Goal: Task Accomplishment & Management: Manage account settings

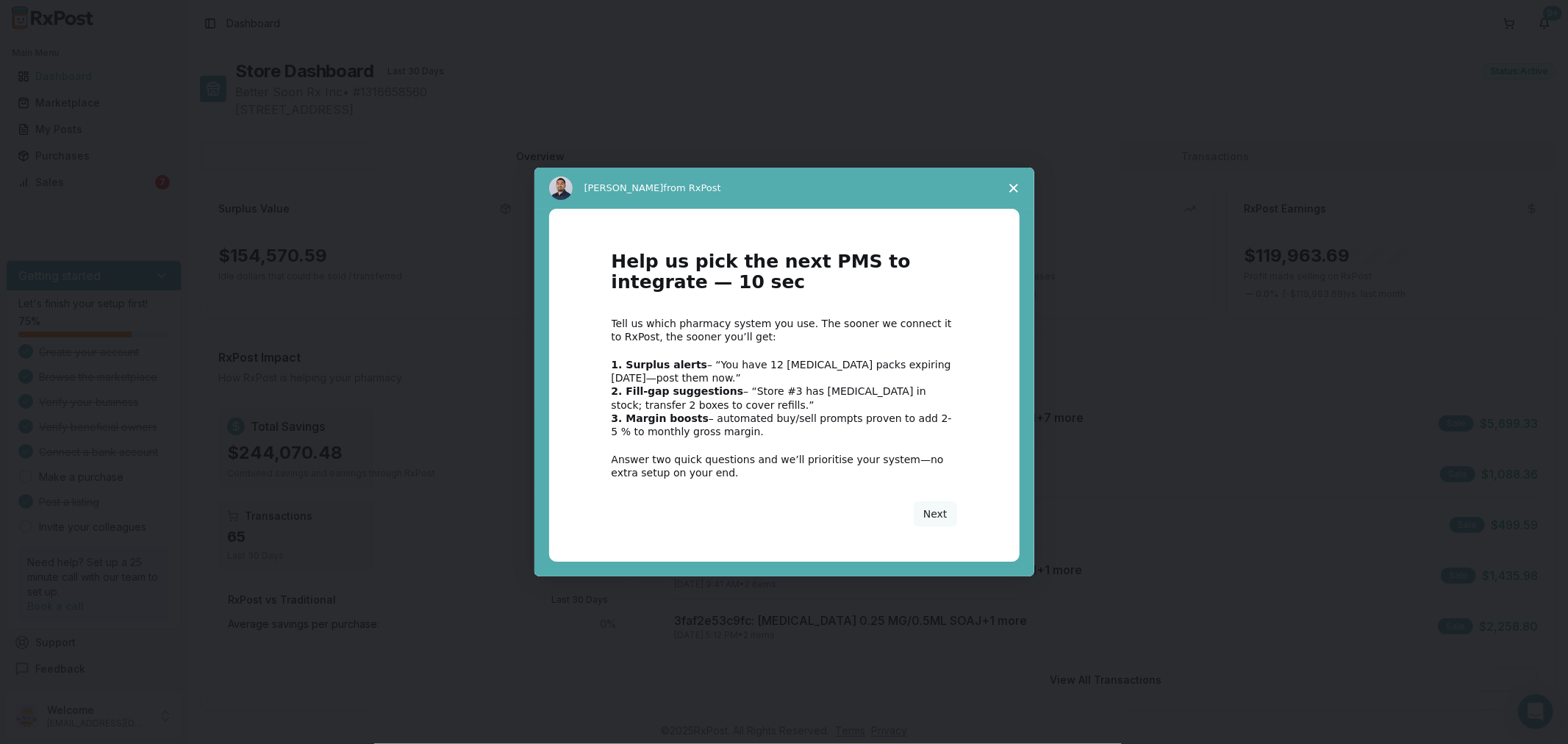
click at [1009, 185] on icon "Close survey" at bounding box center [1014, 188] width 9 height 9
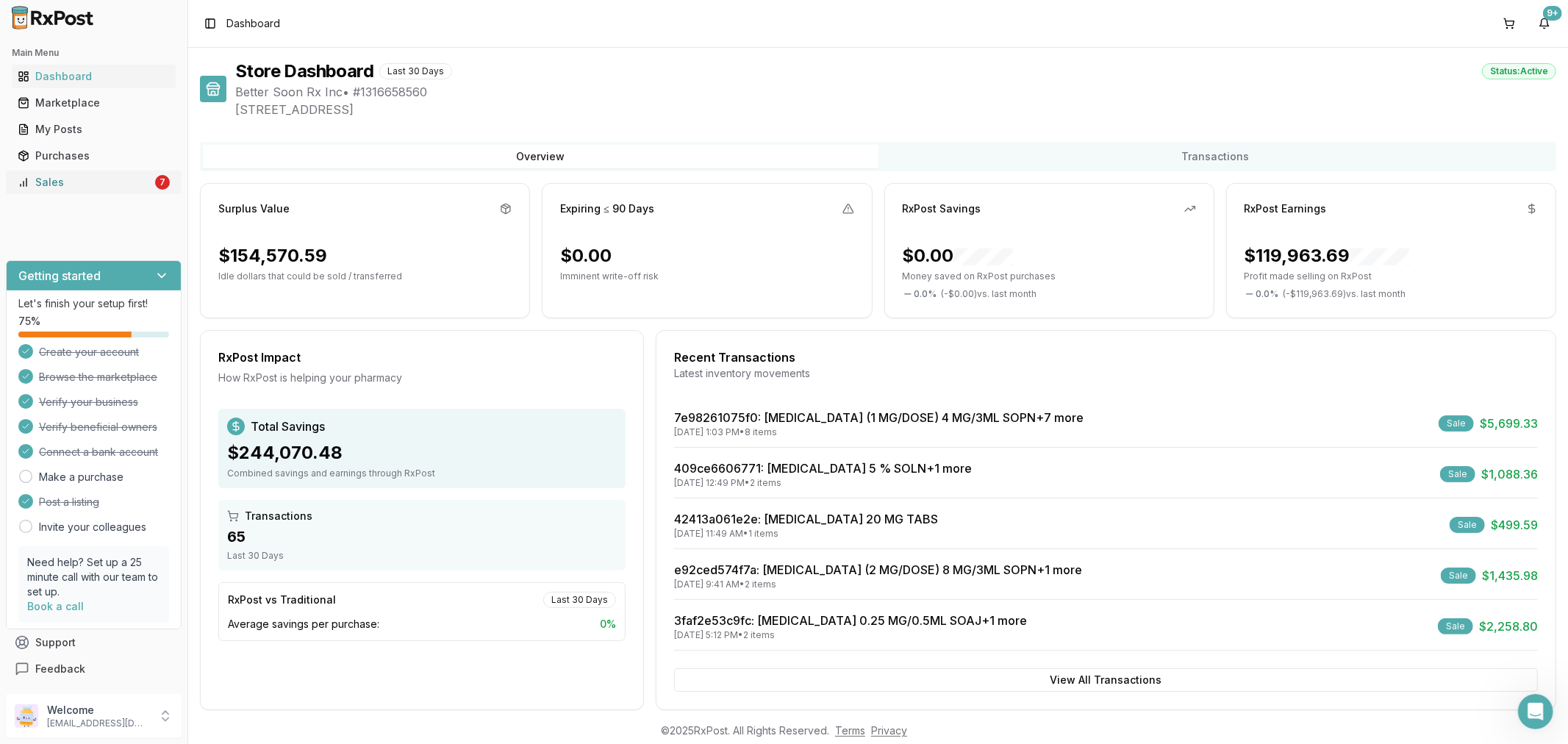
click at [82, 175] on div "Sales" at bounding box center [84, 182] width 134 height 15
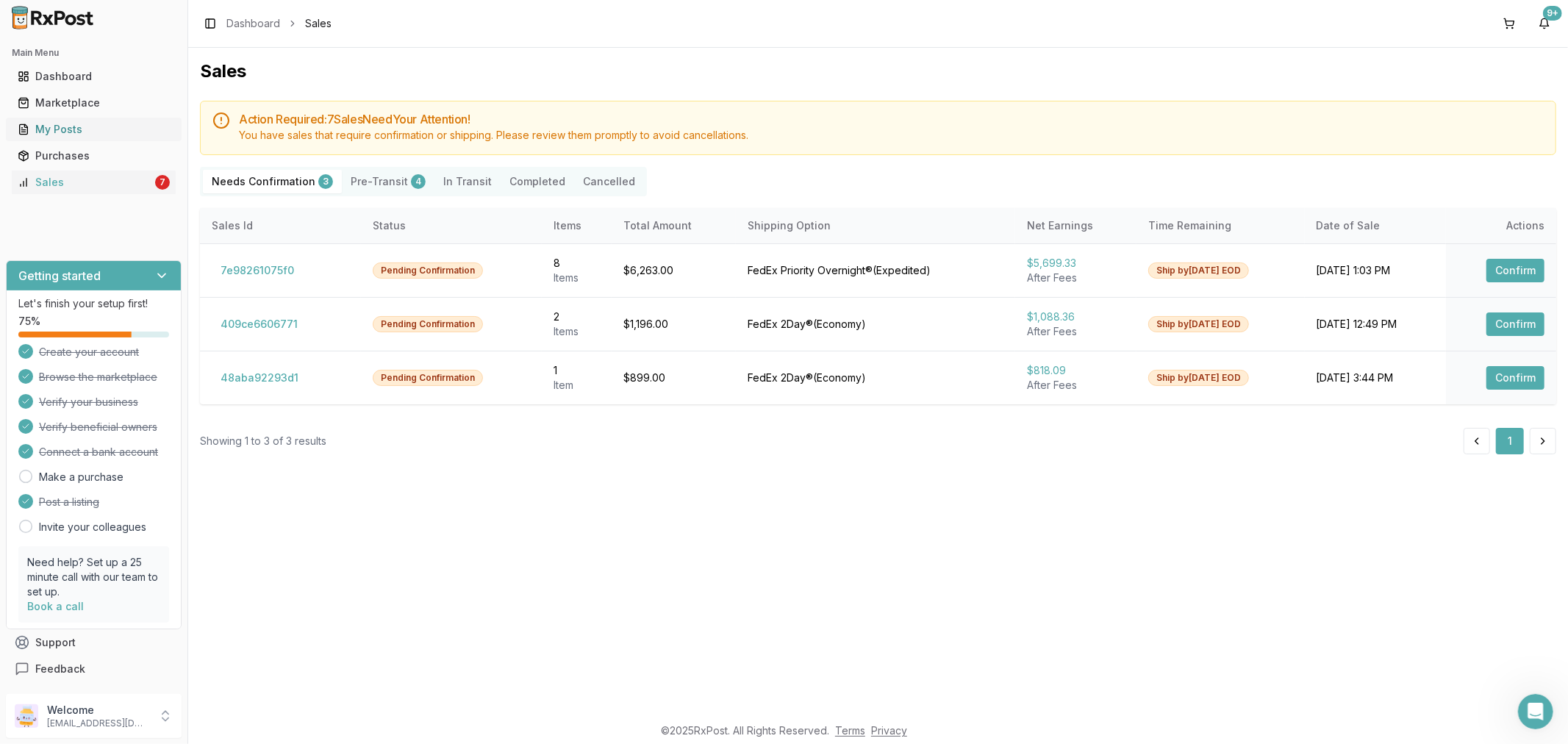
click at [82, 125] on div "My Posts" at bounding box center [93, 129] width 152 height 15
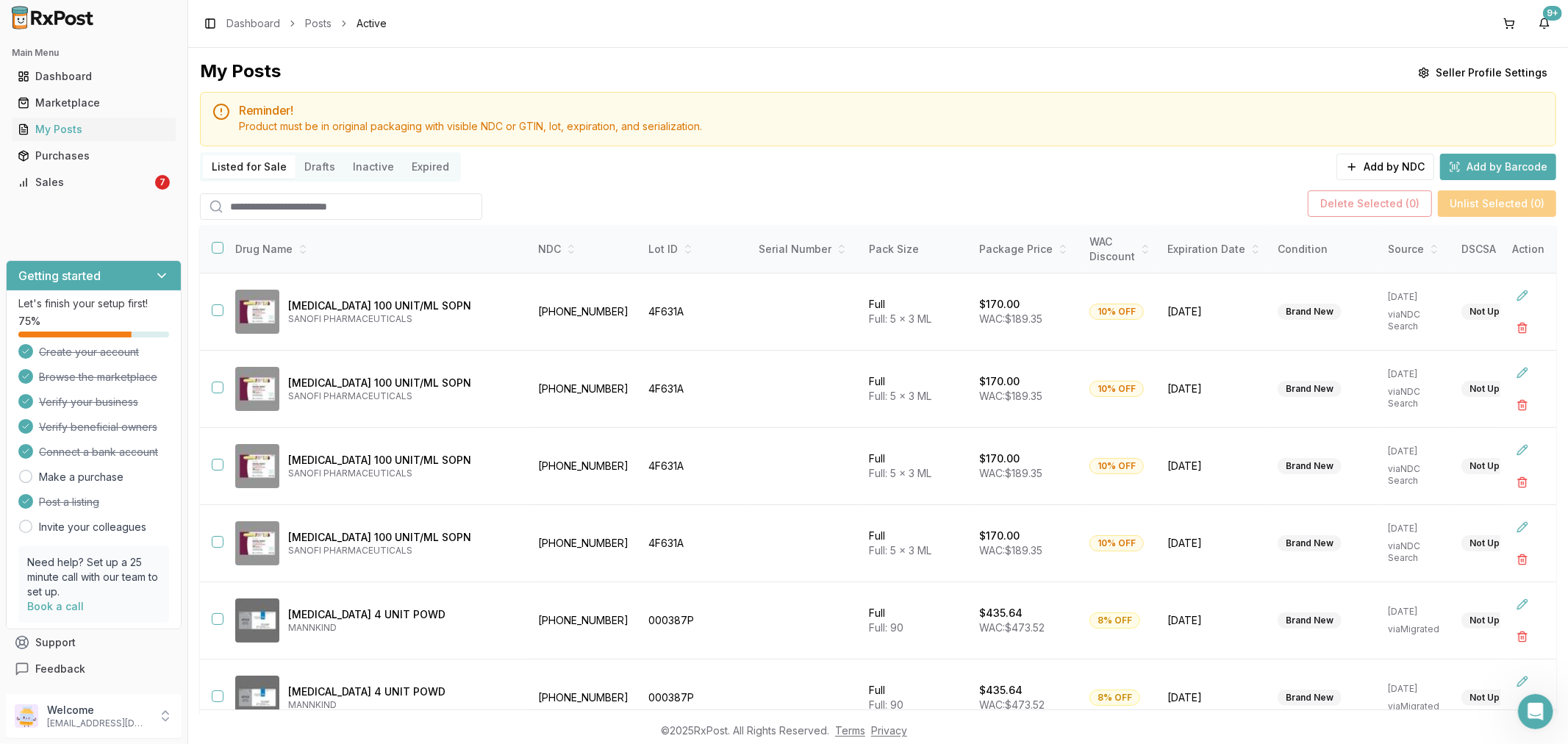
click at [276, 212] on input "search" at bounding box center [341, 206] width 282 height 27
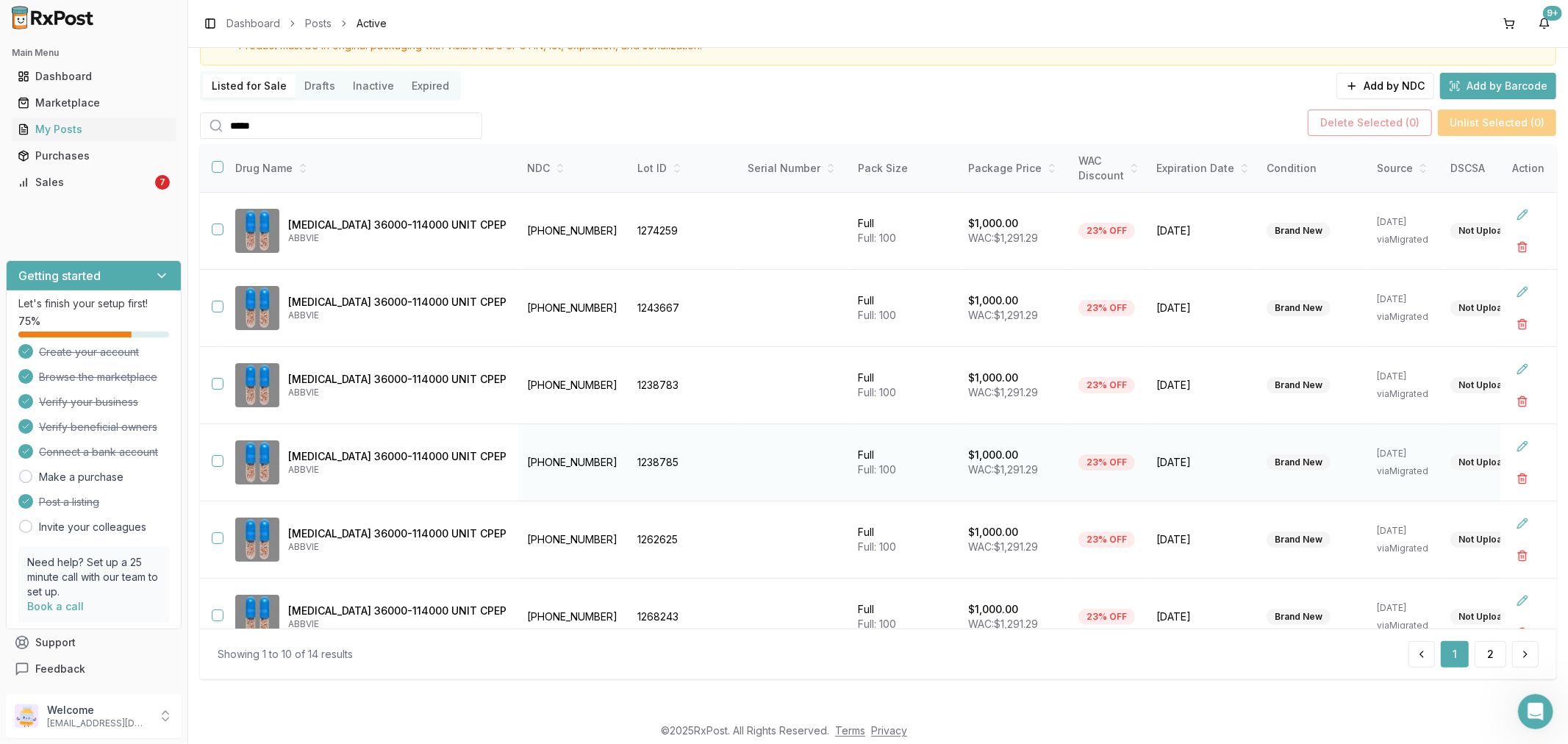
type input "*****"
click at [216, 456] on button "button" at bounding box center [217, 460] width 12 height 12
click at [221, 535] on button "button" at bounding box center [217, 537] width 12 height 12
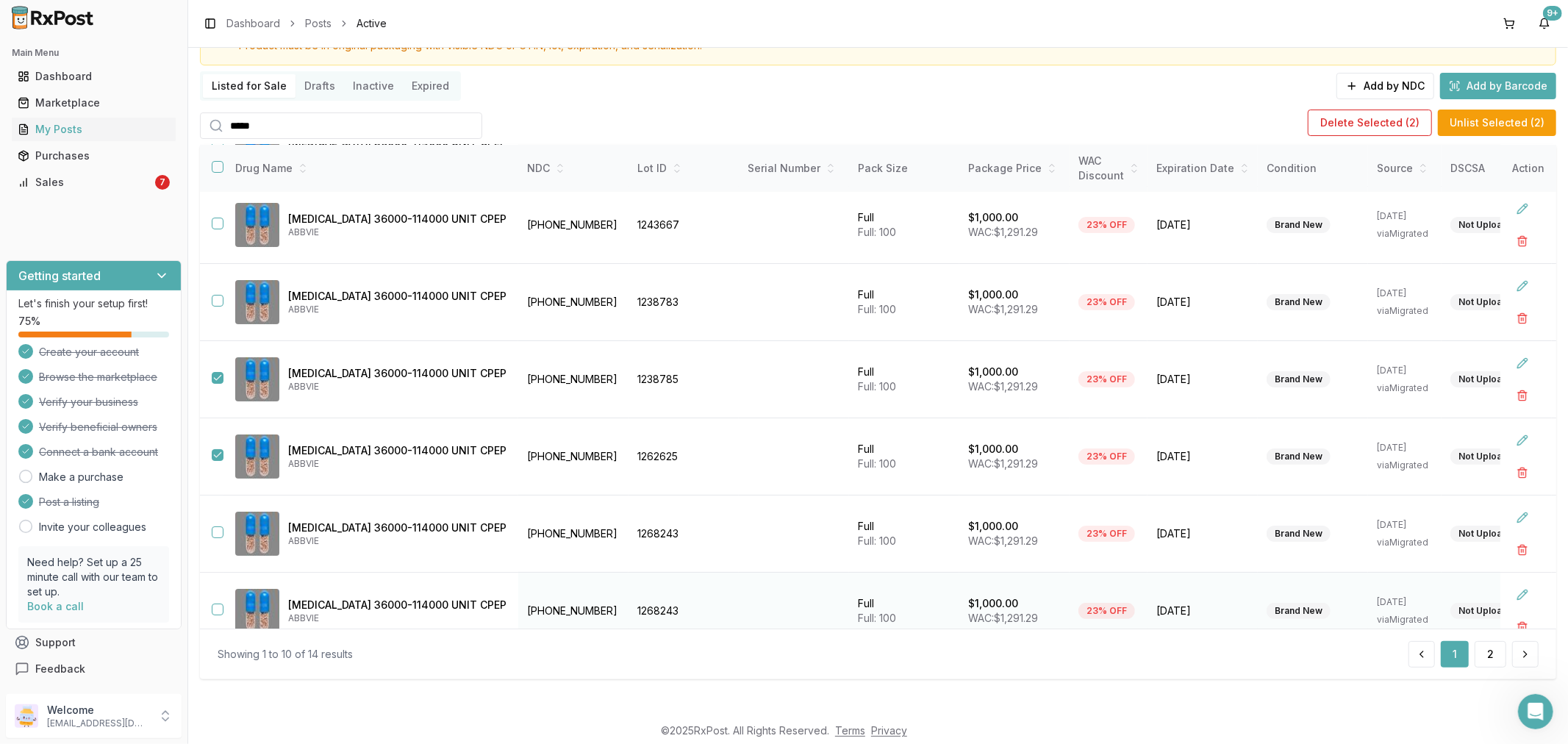
scroll to position [164, 0]
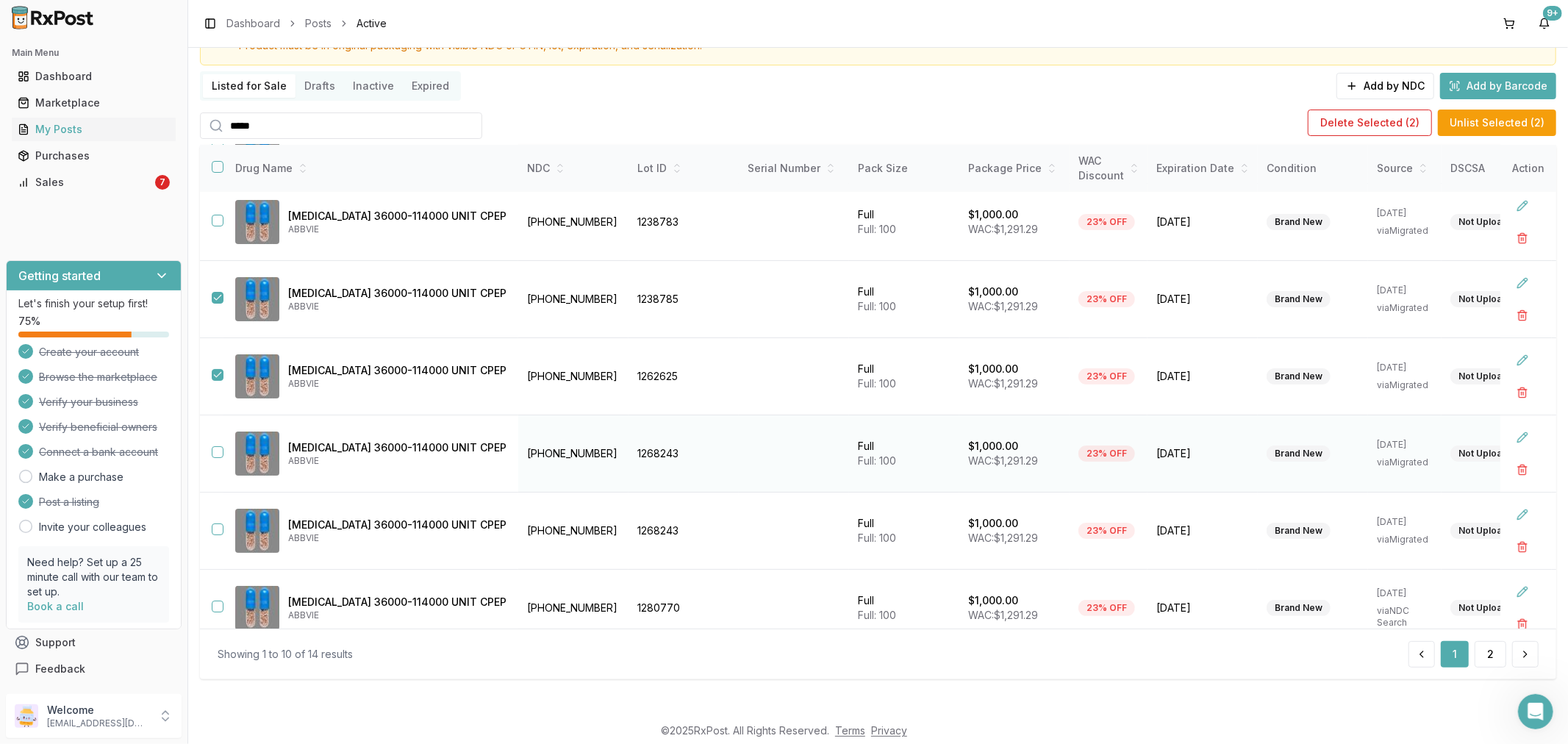
click at [219, 451] on button "button" at bounding box center [217, 452] width 12 height 12
click at [219, 526] on button "button" at bounding box center [217, 529] width 12 height 12
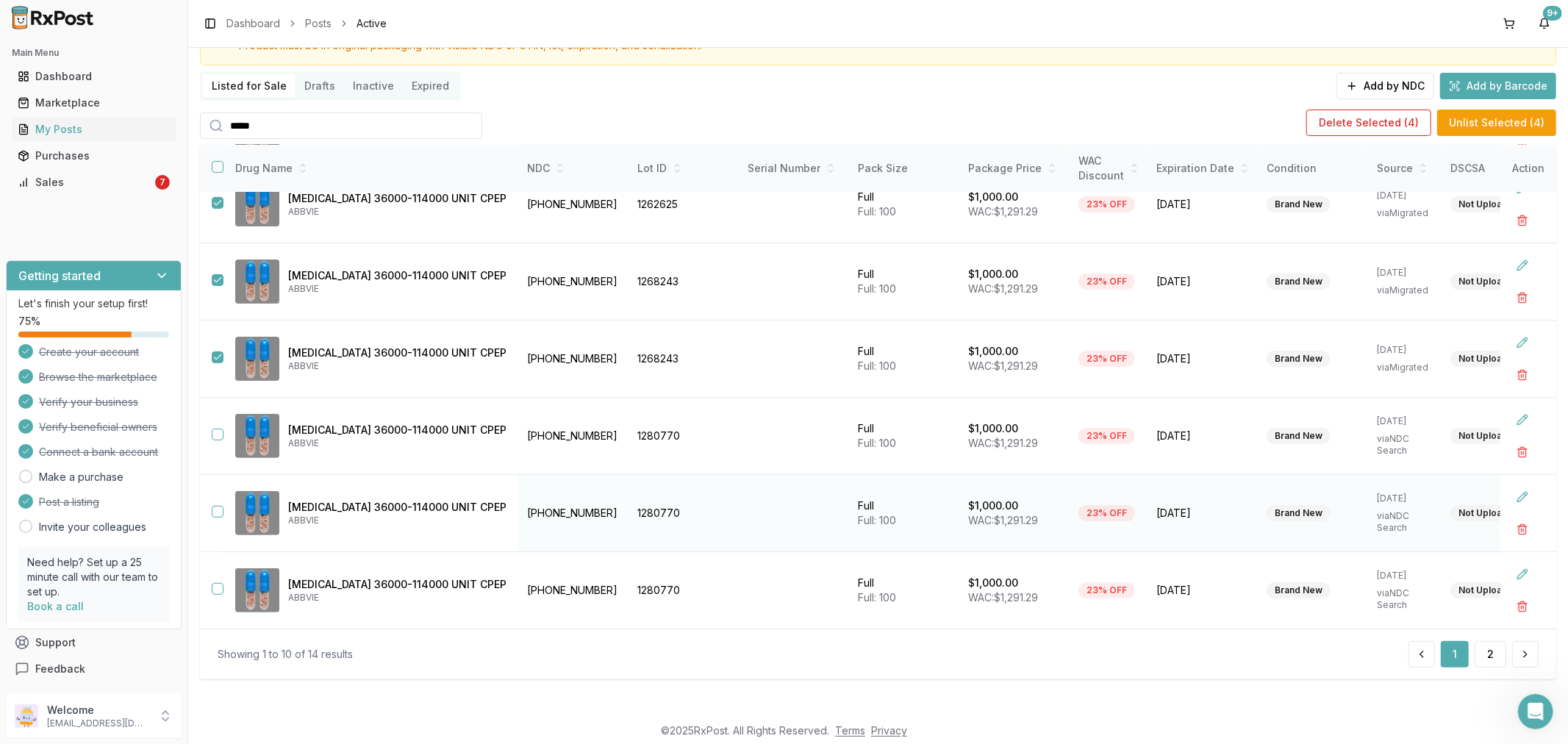
scroll to position [341, 0]
click at [218, 430] on button "button" at bounding box center [217, 434] width 12 height 12
click at [221, 506] on button "button" at bounding box center [217, 511] width 12 height 12
click at [219, 583] on button "button" at bounding box center [217, 588] width 12 height 12
click at [1516, 606] on button "button" at bounding box center [1523, 606] width 27 height 27
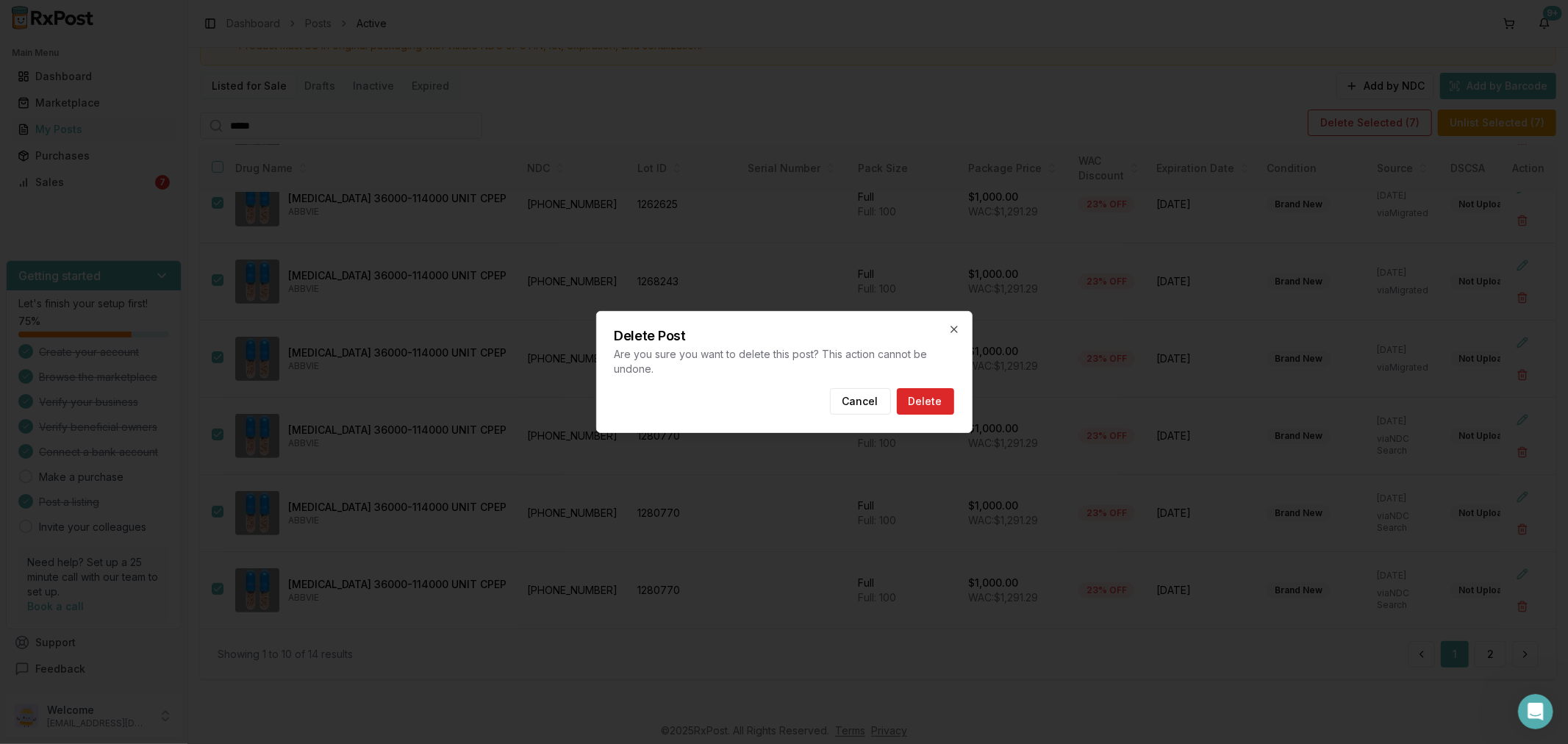
click at [1029, 303] on div at bounding box center [784, 372] width 1568 height 744
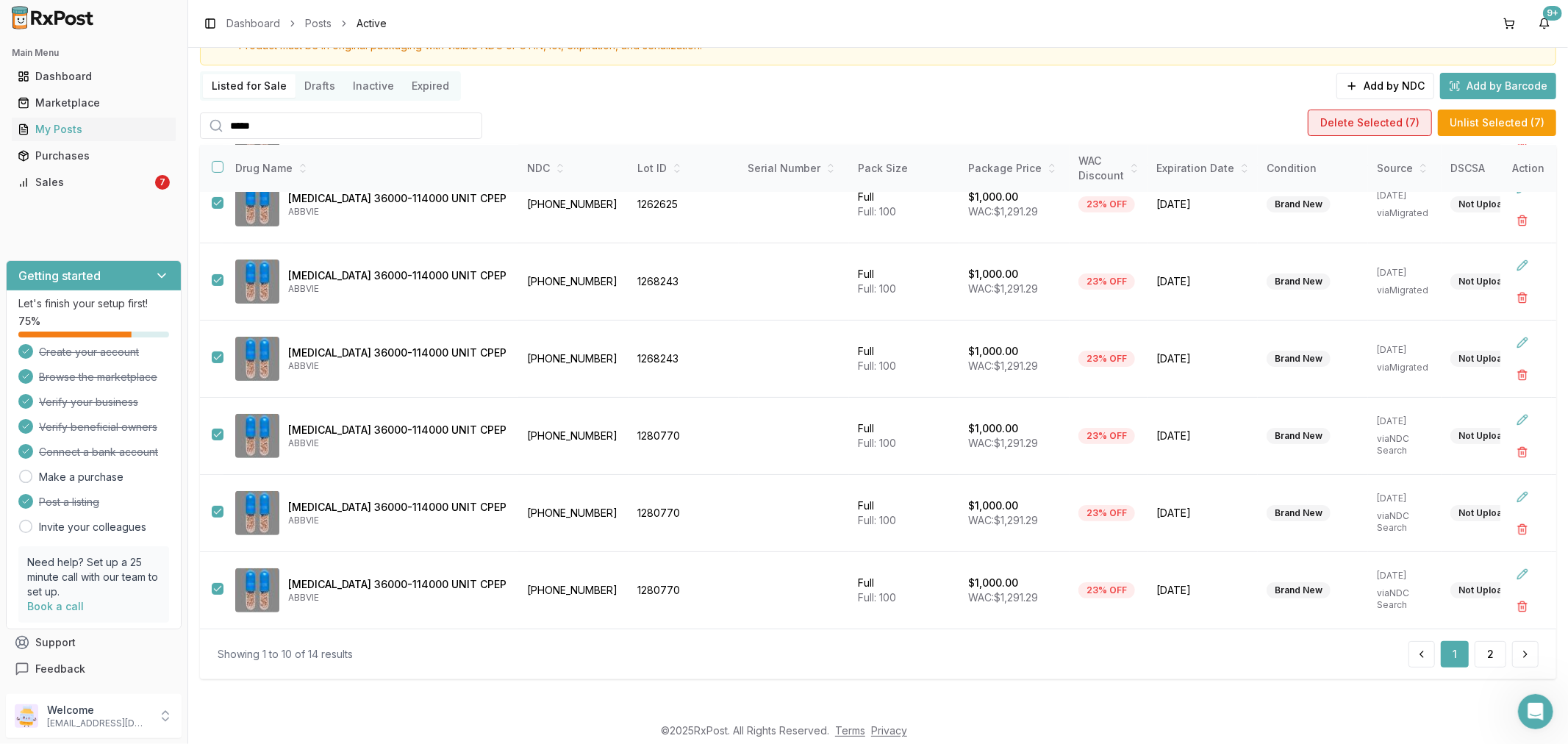
click at [1389, 127] on button "Delete Selected ( 7 )" at bounding box center [1371, 123] width 125 height 27
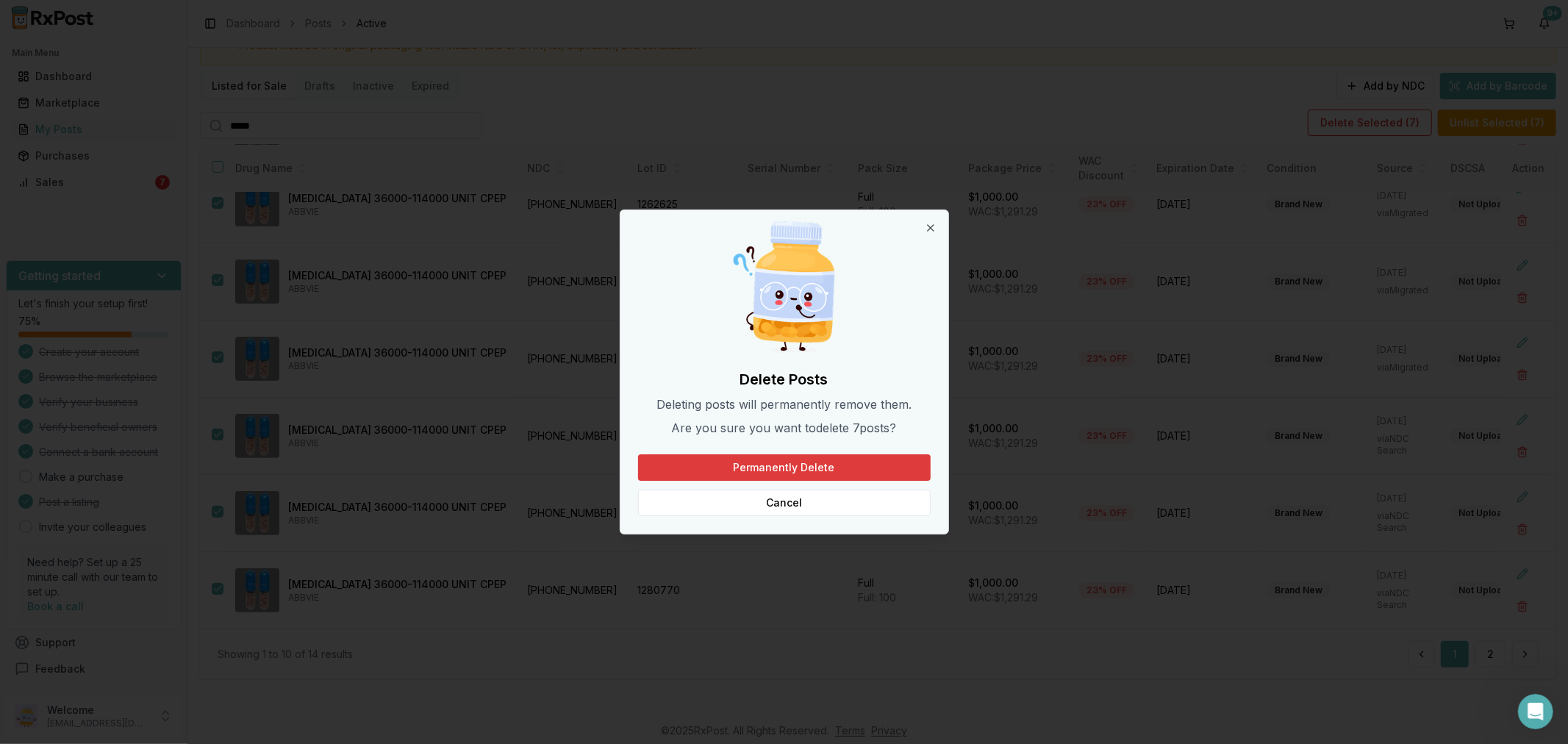
click at [807, 467] on button "Permanently Delete" at bounding box center [784, 468] width 293 height 27
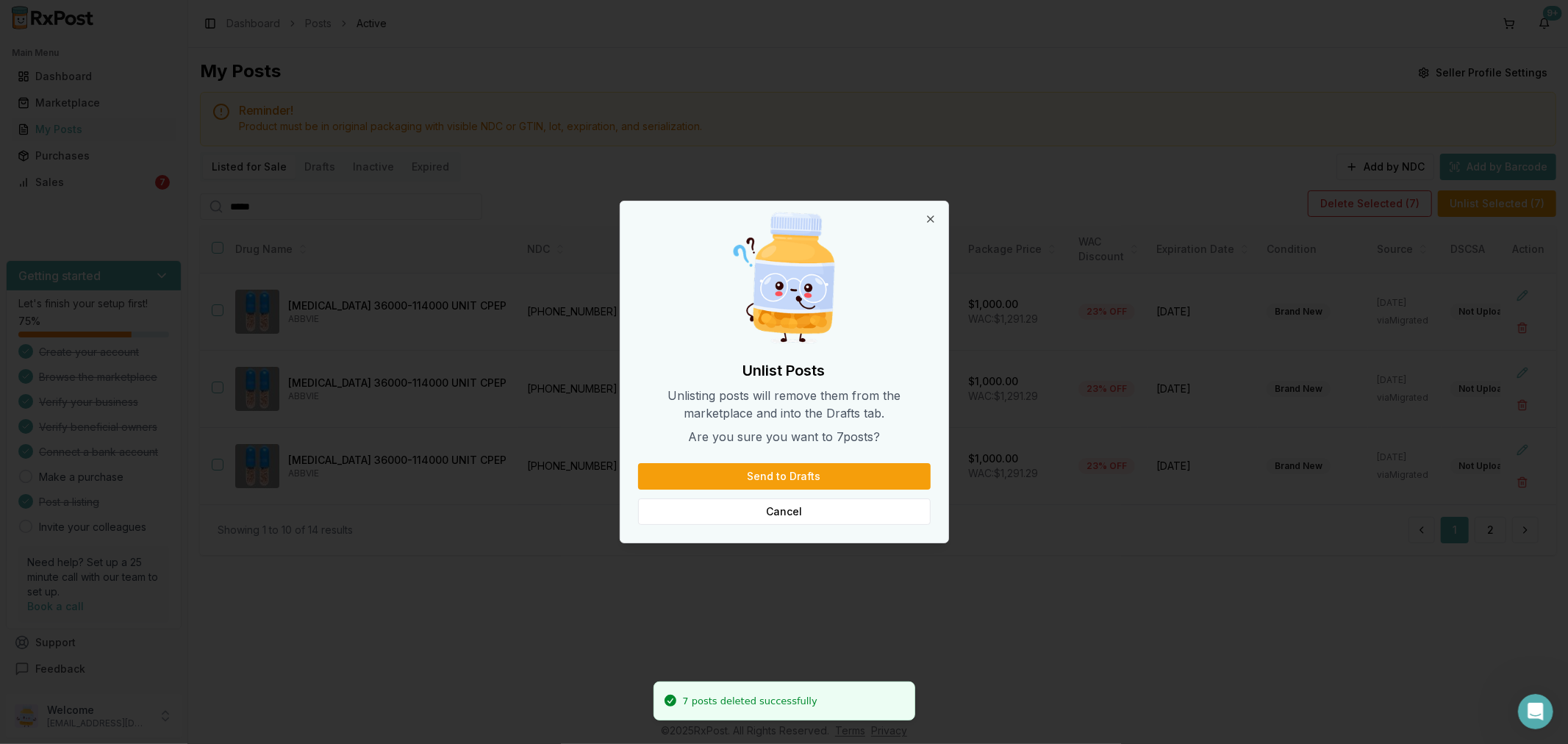
scroll to position [0, 0]
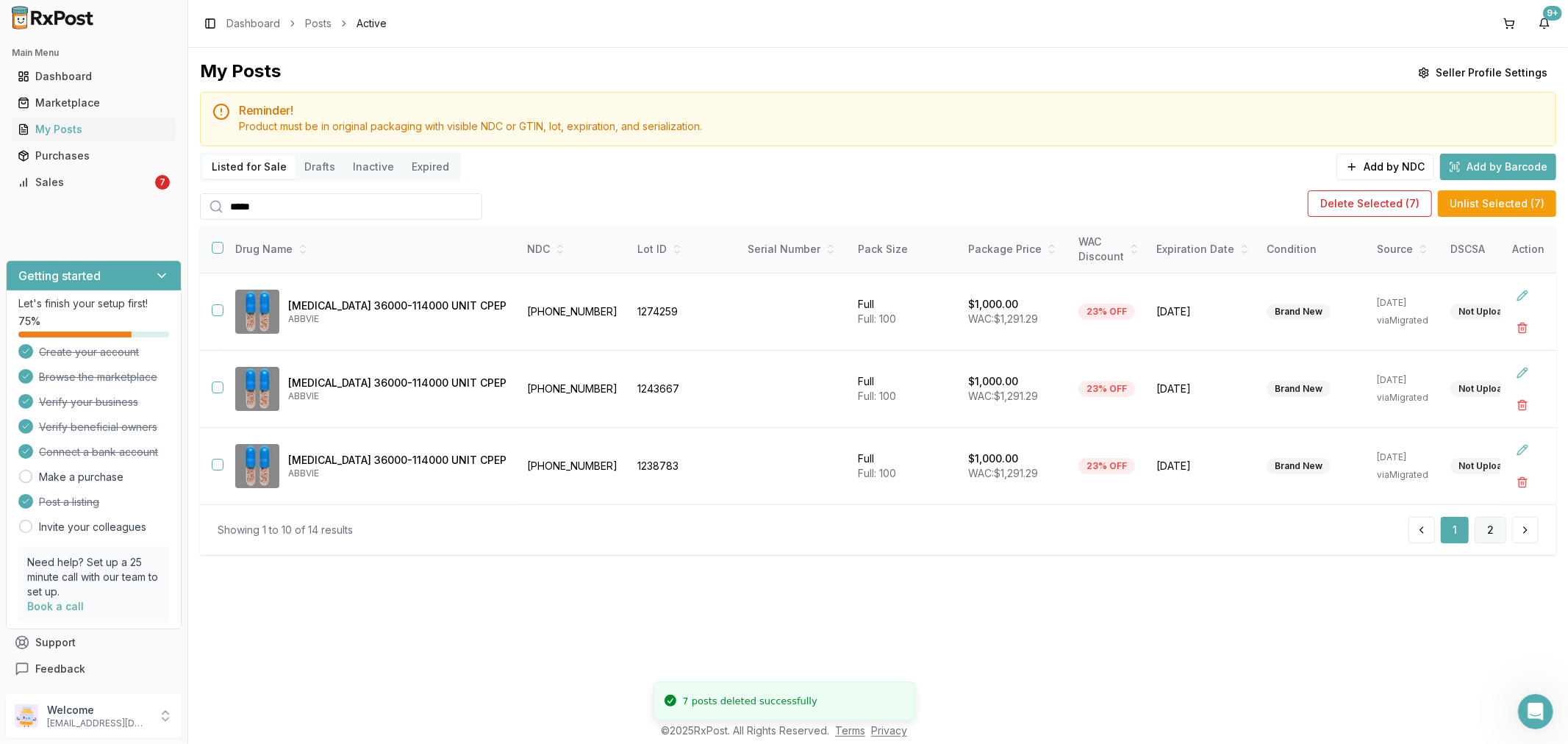
click at [1486, 532] on button "2" at bounding box center [1491, 530] width 32 height 27
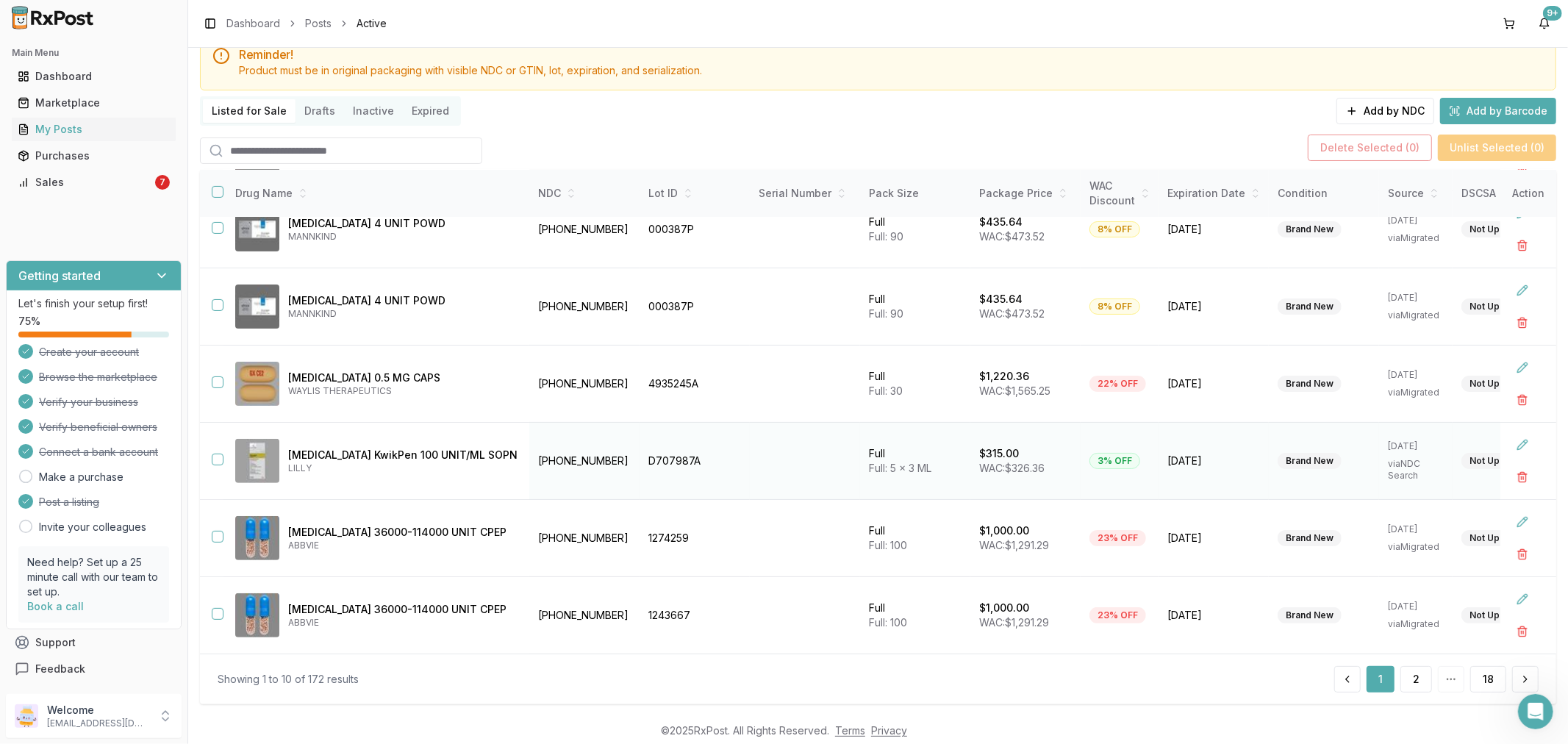
scroll to position [81, 0]
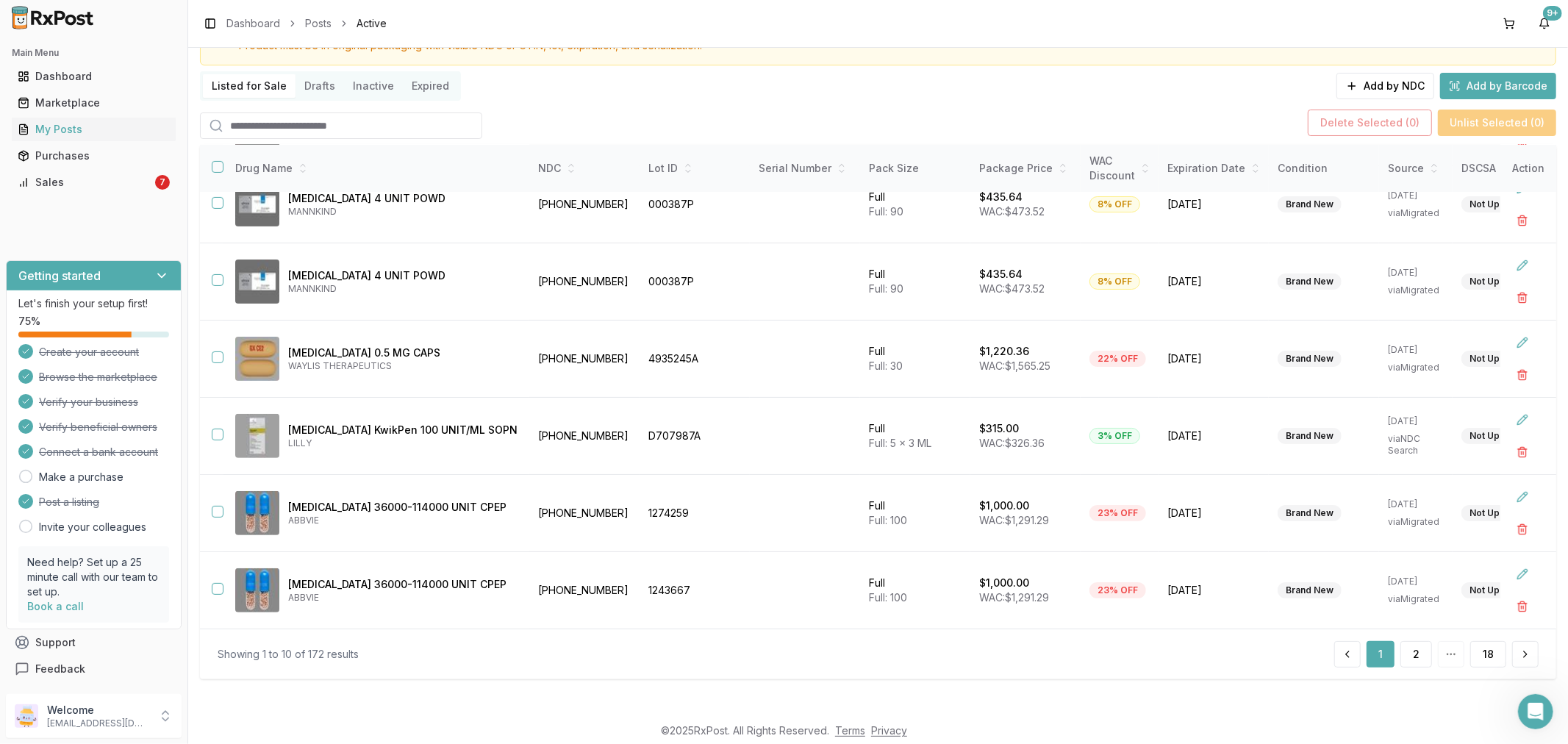
click at [1384, 644] on button "1" at bounding box center [1380, 654] width 28 height 27
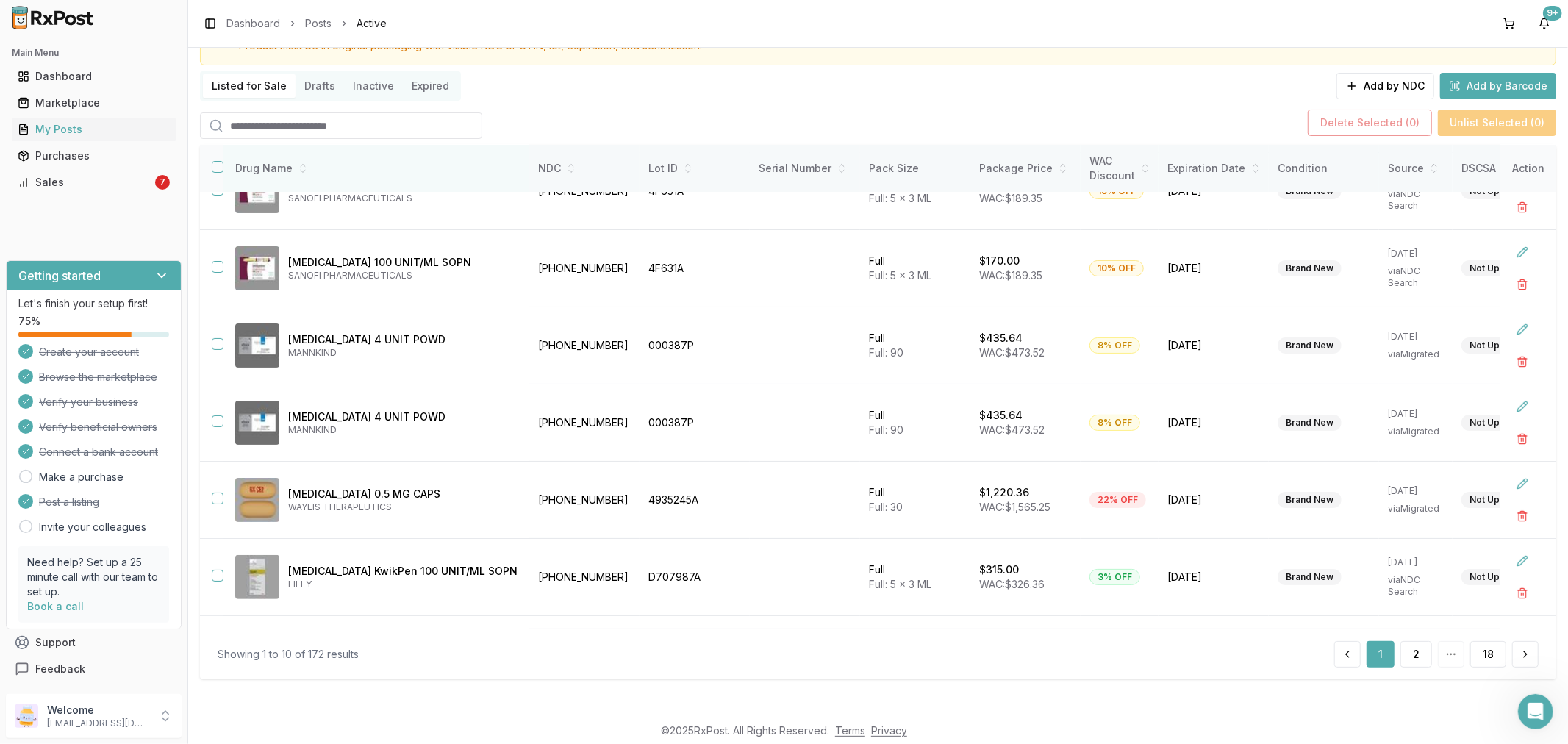
scroll to position [178, 0]
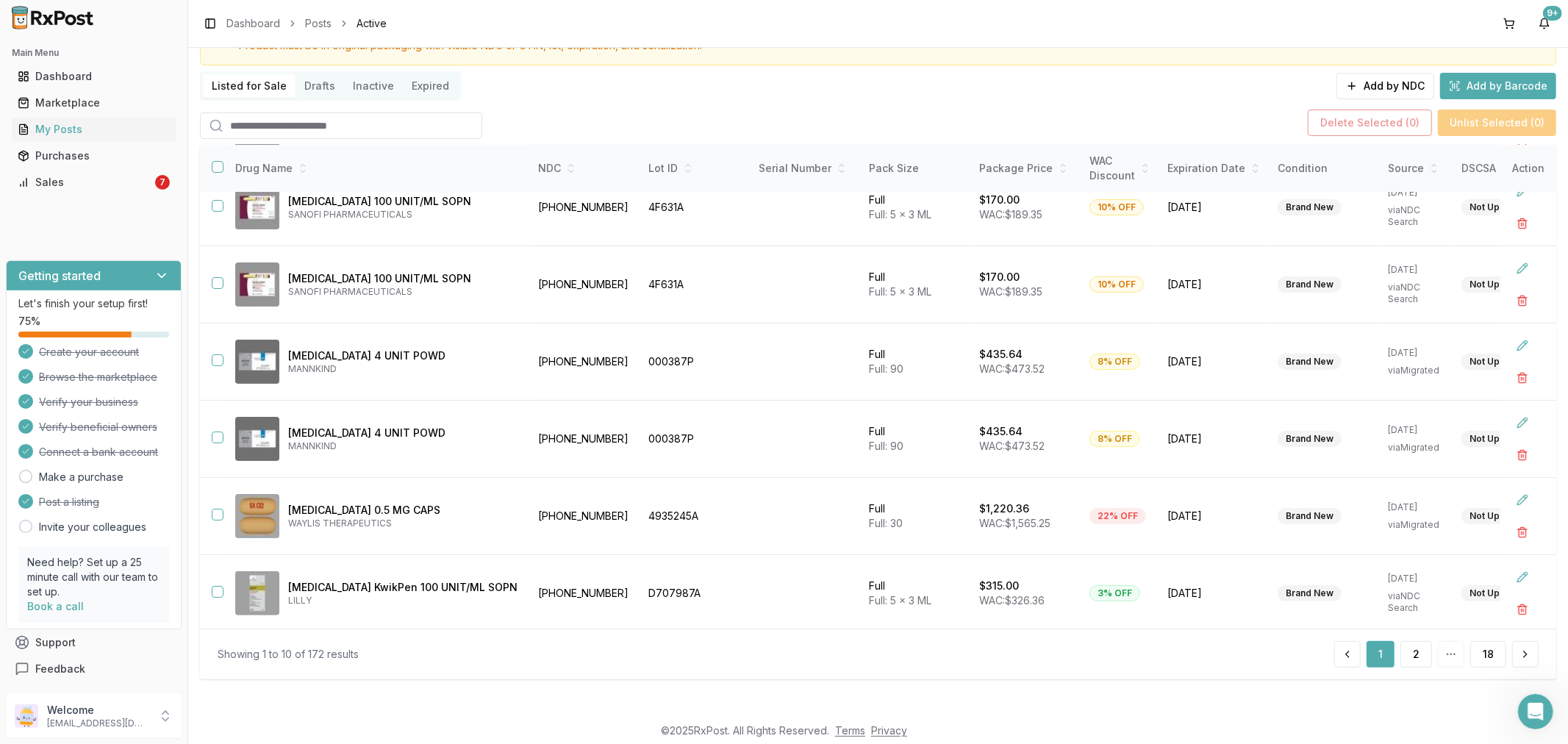
click at [325, 121] on input "search" at bounding box center [341, 125] width 282 height 27
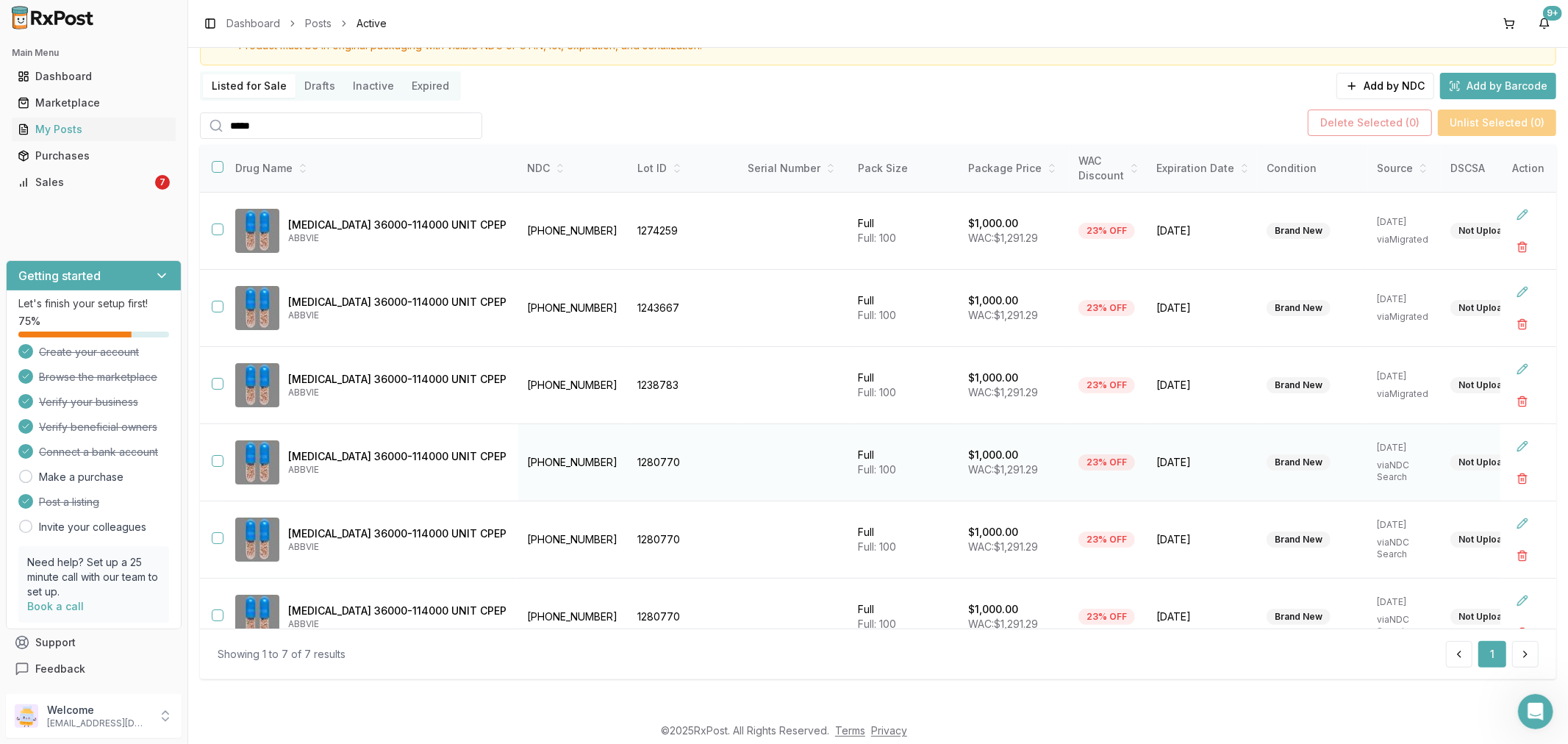
type input "*****"
click at [221, 458] on button "button" at bounding box center [217, 460] width 12 height 12
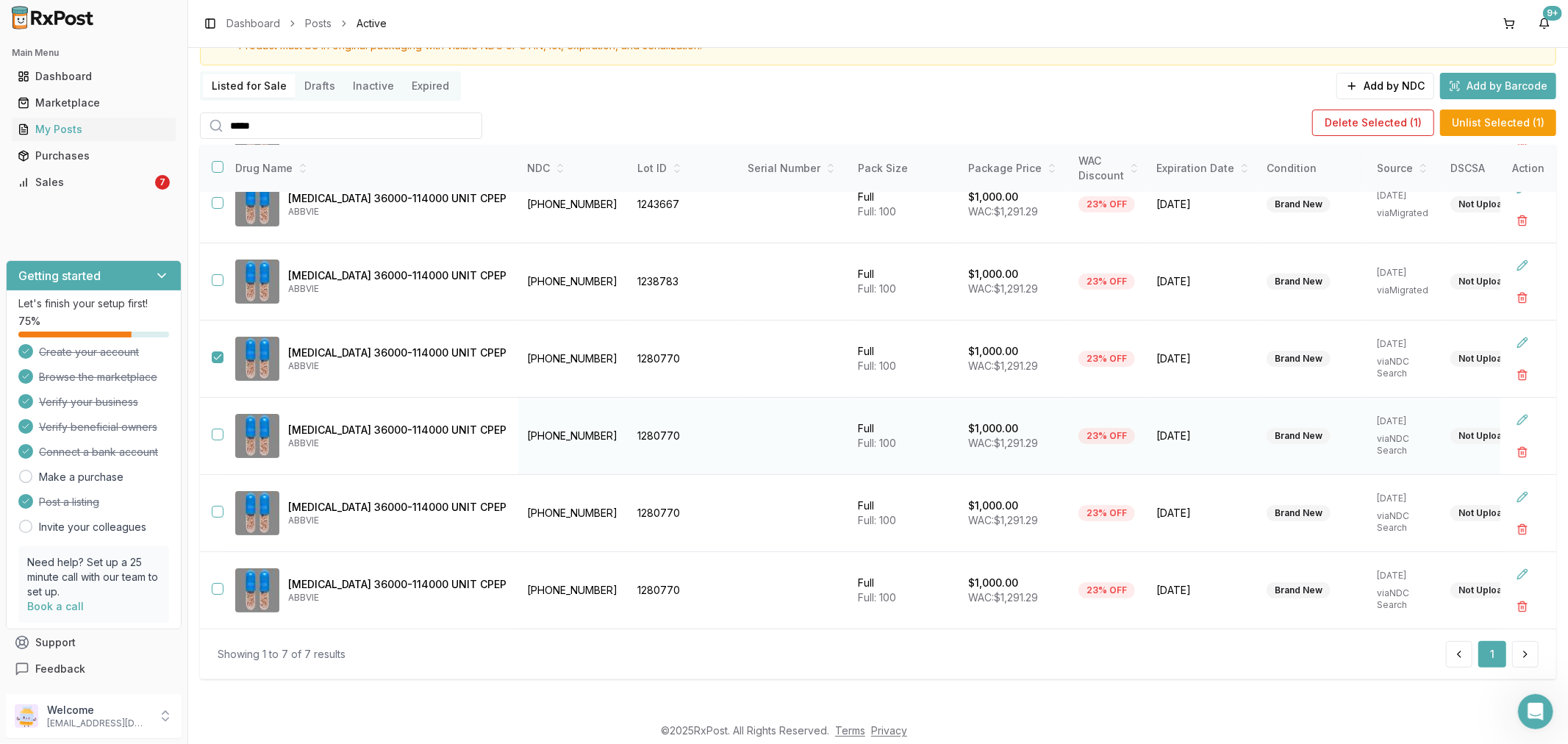
scroll to position [108, 0]
click at [223, 429] on td "Creon 36000-114000 UNIT CPEP ABBVIE" at bounding box center [370, 436] width 294 height 77
click at [216, 428] on button "button" at bounding box center [217, 434] width 12 height 12
click at [215, 506] on button "button" at bounding box center [217, 511] width 12 height 12
click at [214, 583] on button "button" at bounding box center [217, 588] width 12 height 12
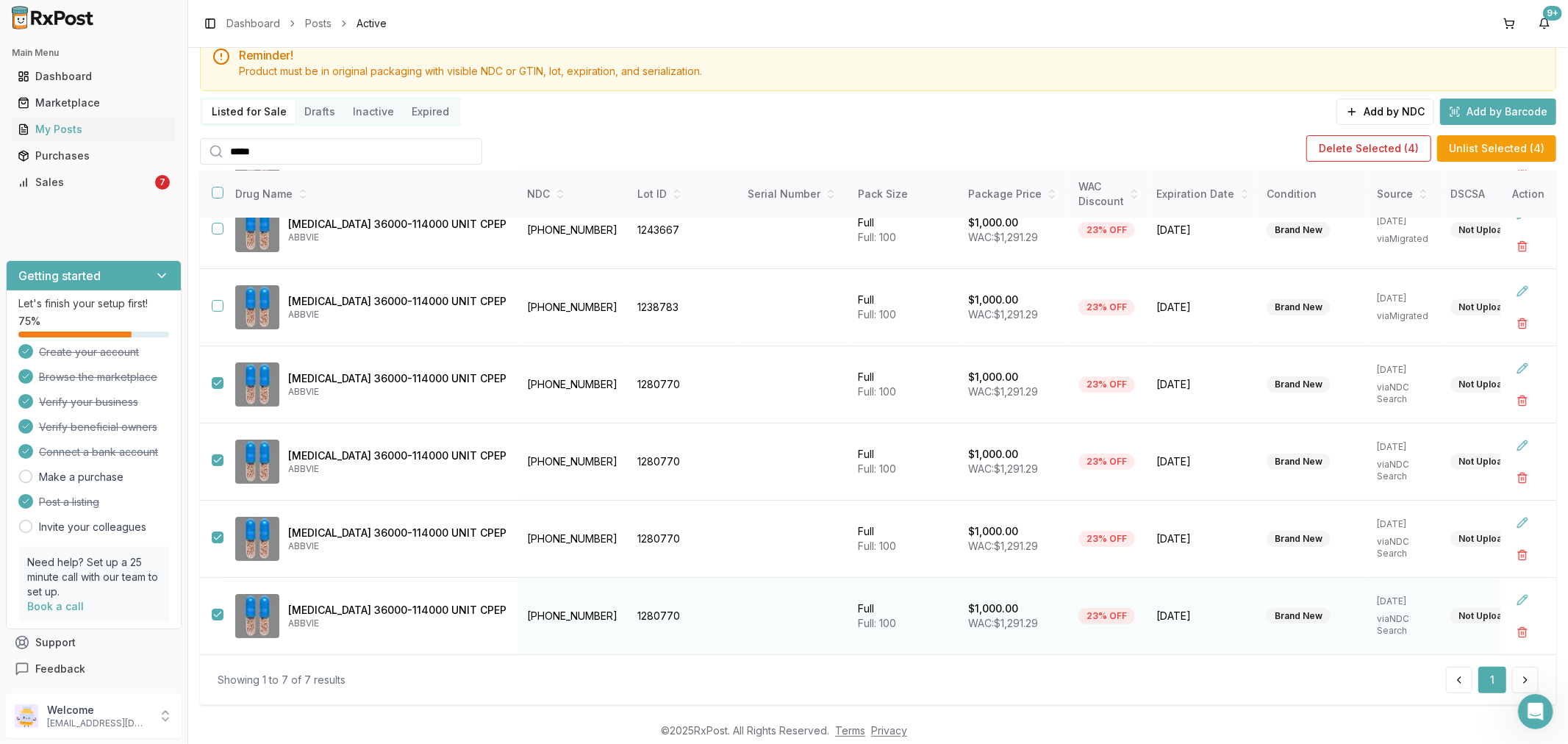
scroll to position [81, 0]
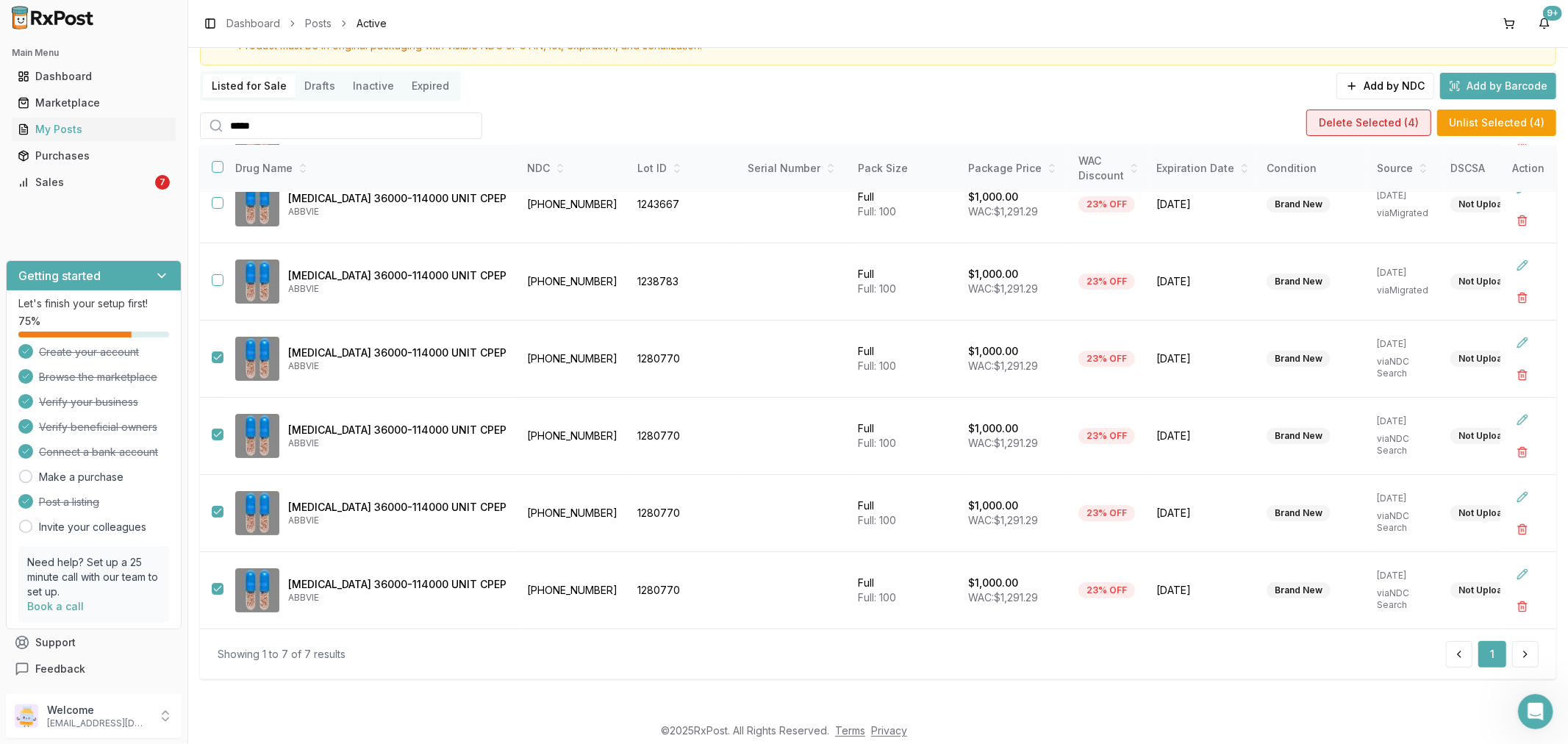
click at [1363, 120] on button "Delete Selected ( 4 )" at bounding box center [1369, 123] width 125 height 27
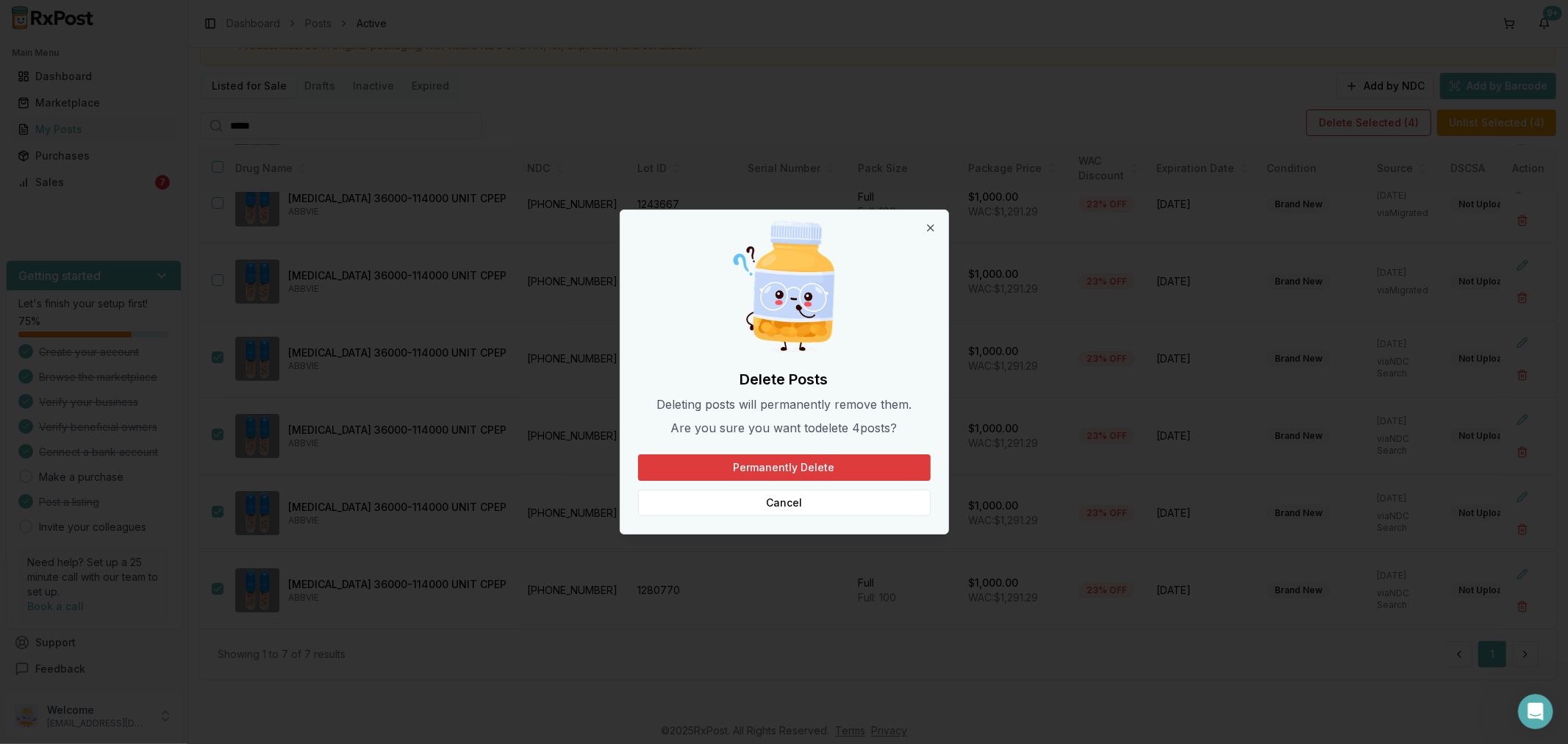
click at [808, 460] on button "Permanently Delete" at bounding box center [784, 468] width 293 height 27
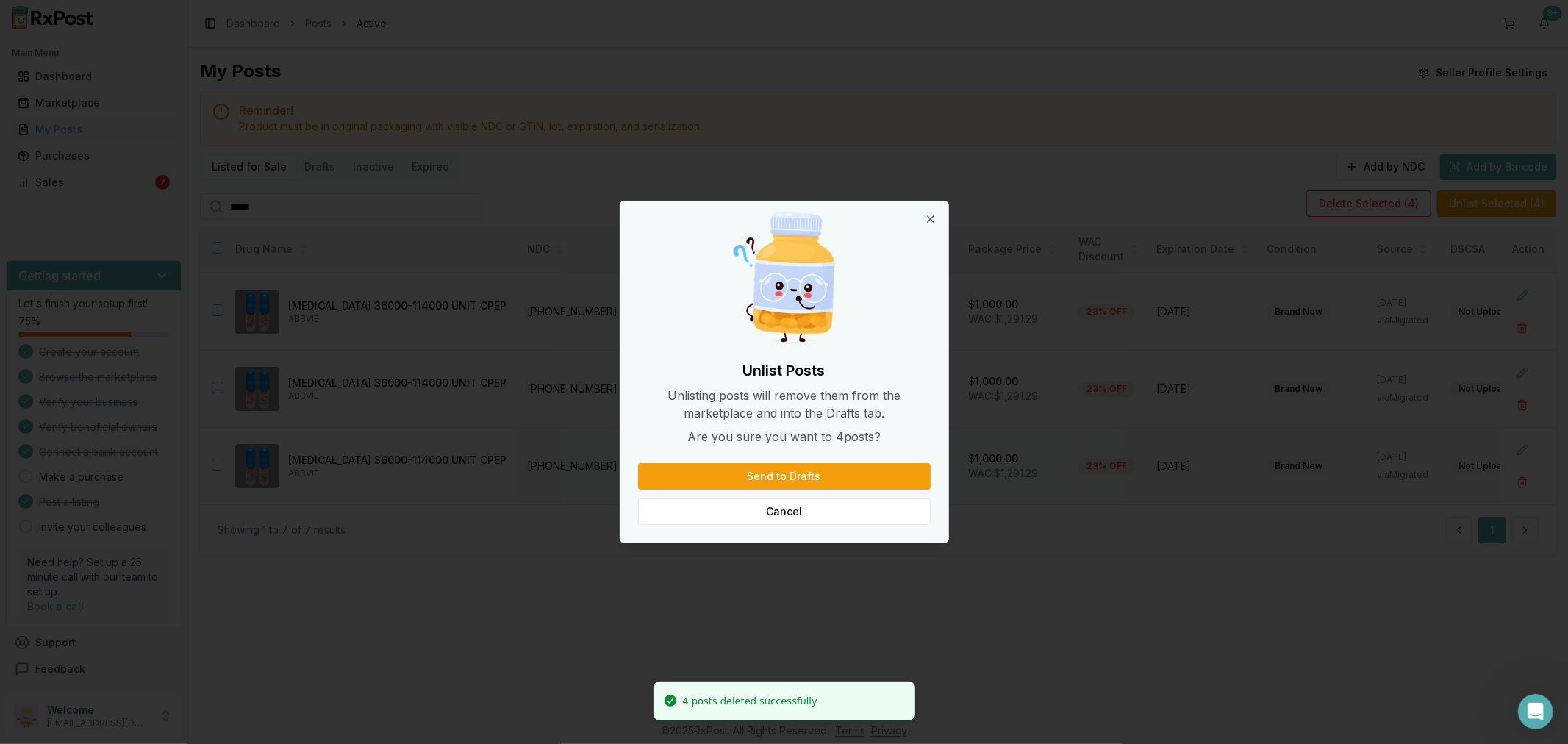
scroll to position [0, 0]
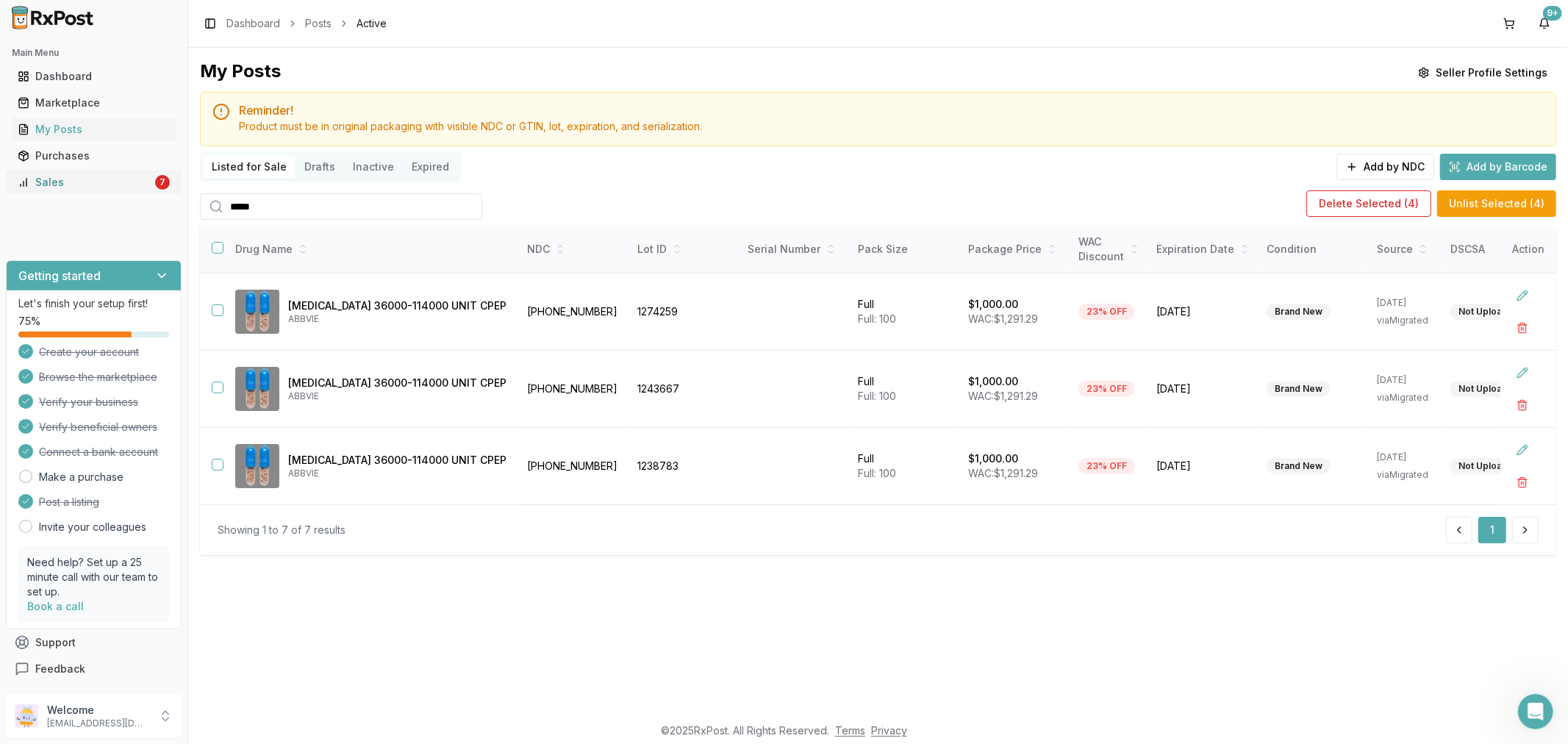
click at [98, 192] on link "Sales 7" at bounding box center [93, 182] width 164 height 27
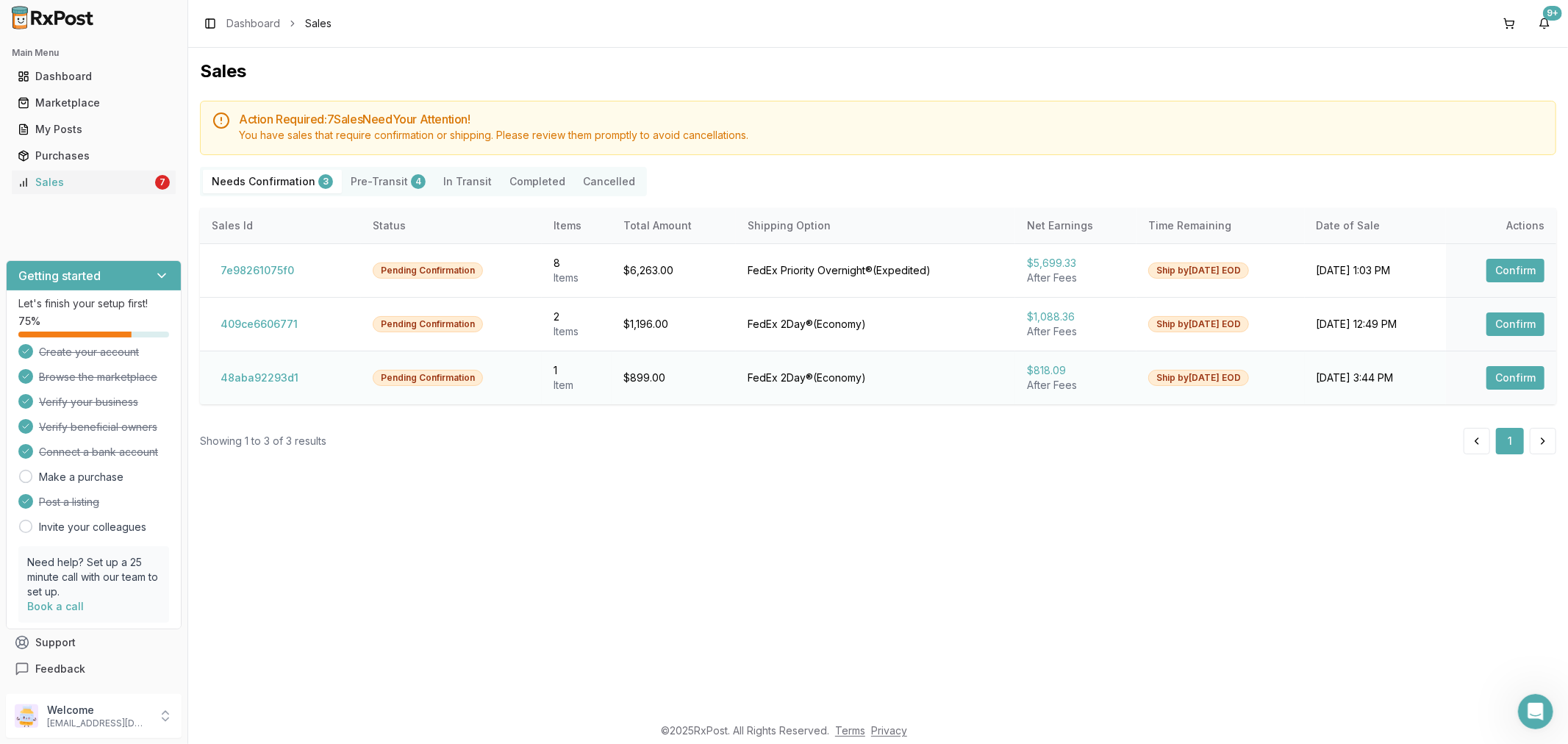
click at [1516, 383] on button "Confirm" at bounding box center [1515, 378] width 58 height 23
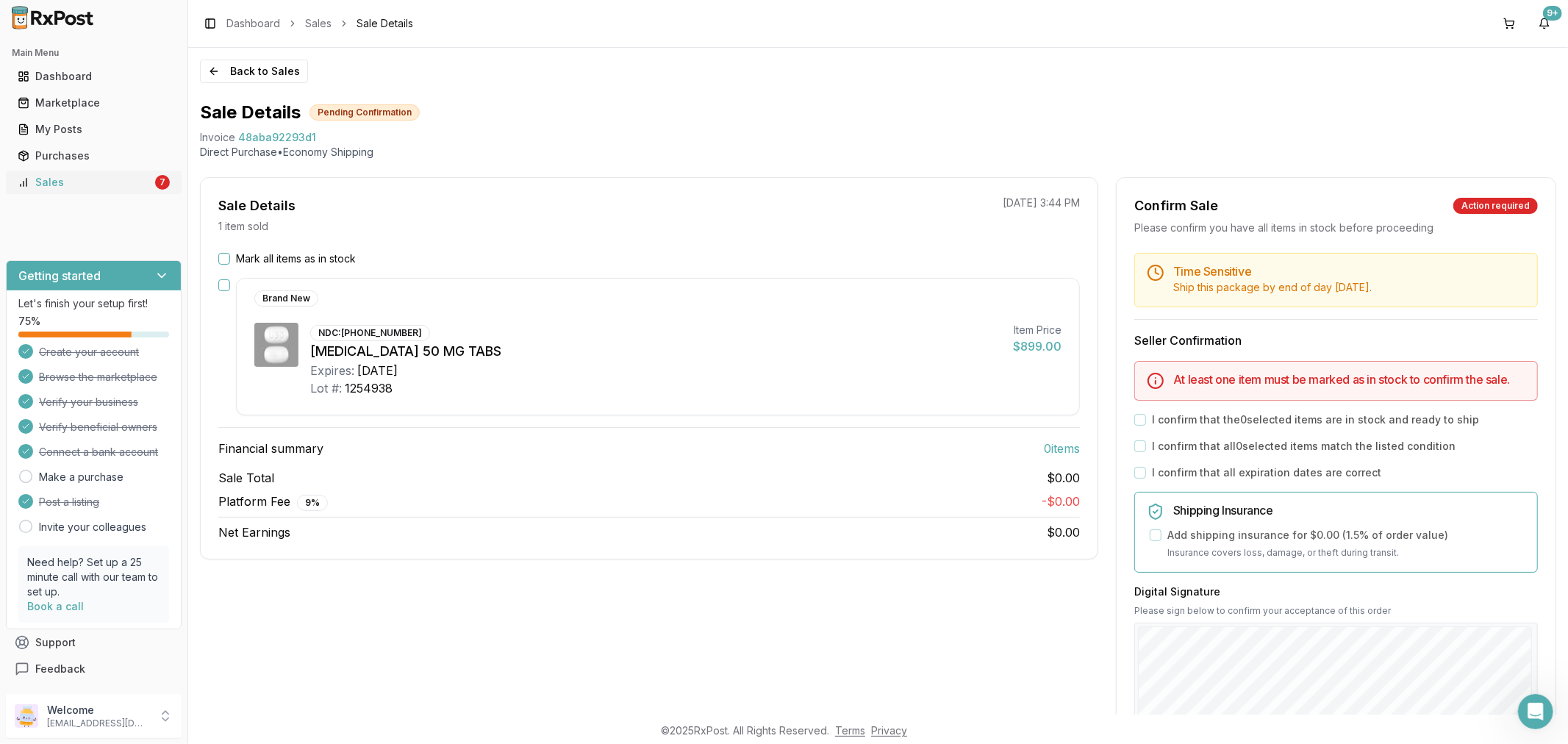
click at [100, 175] on div "Sales" at bounding box center [84, 182] width 134 height 15
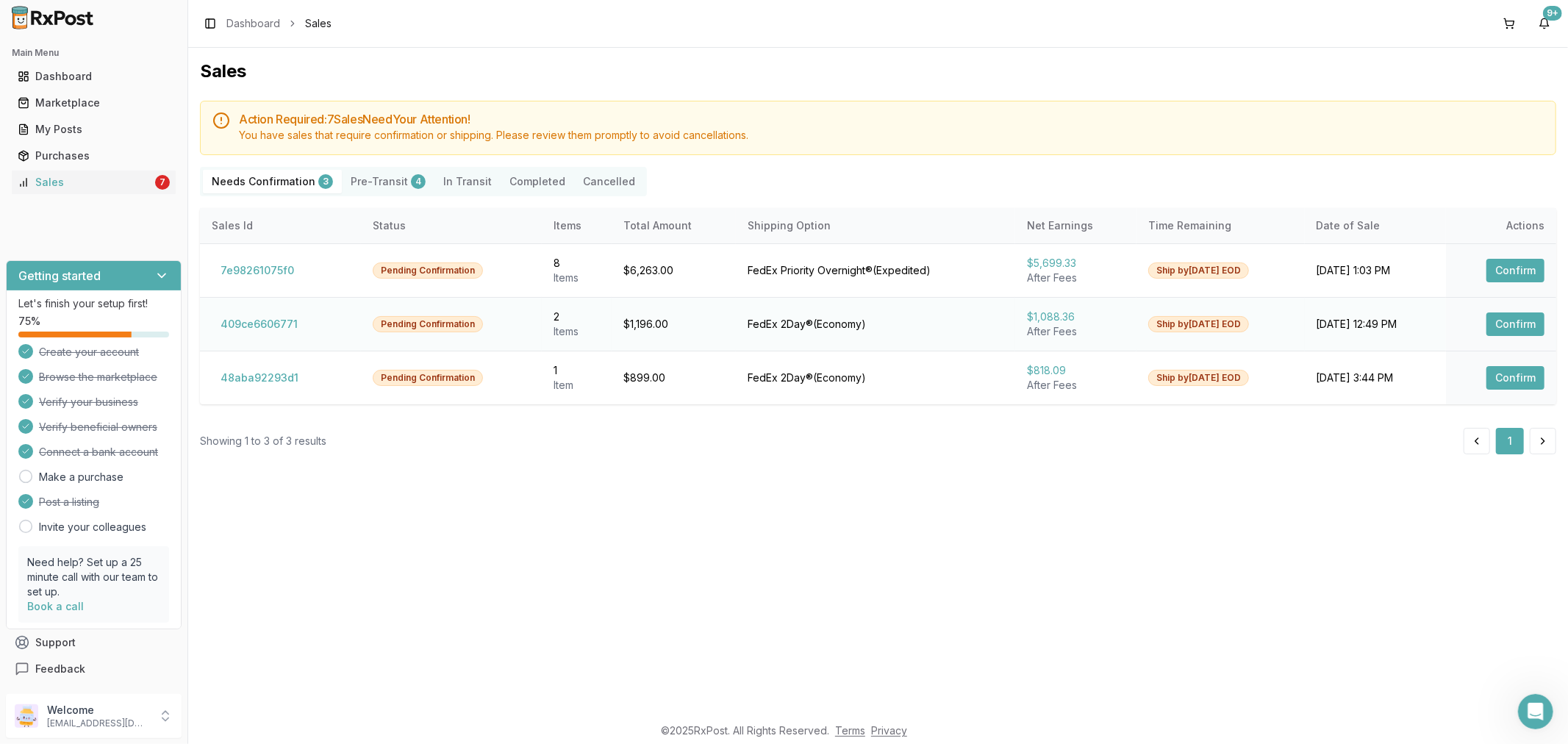
click at [1517, 324] on button "Confirm" at bounding box center [1515, 324] width 58 height 23
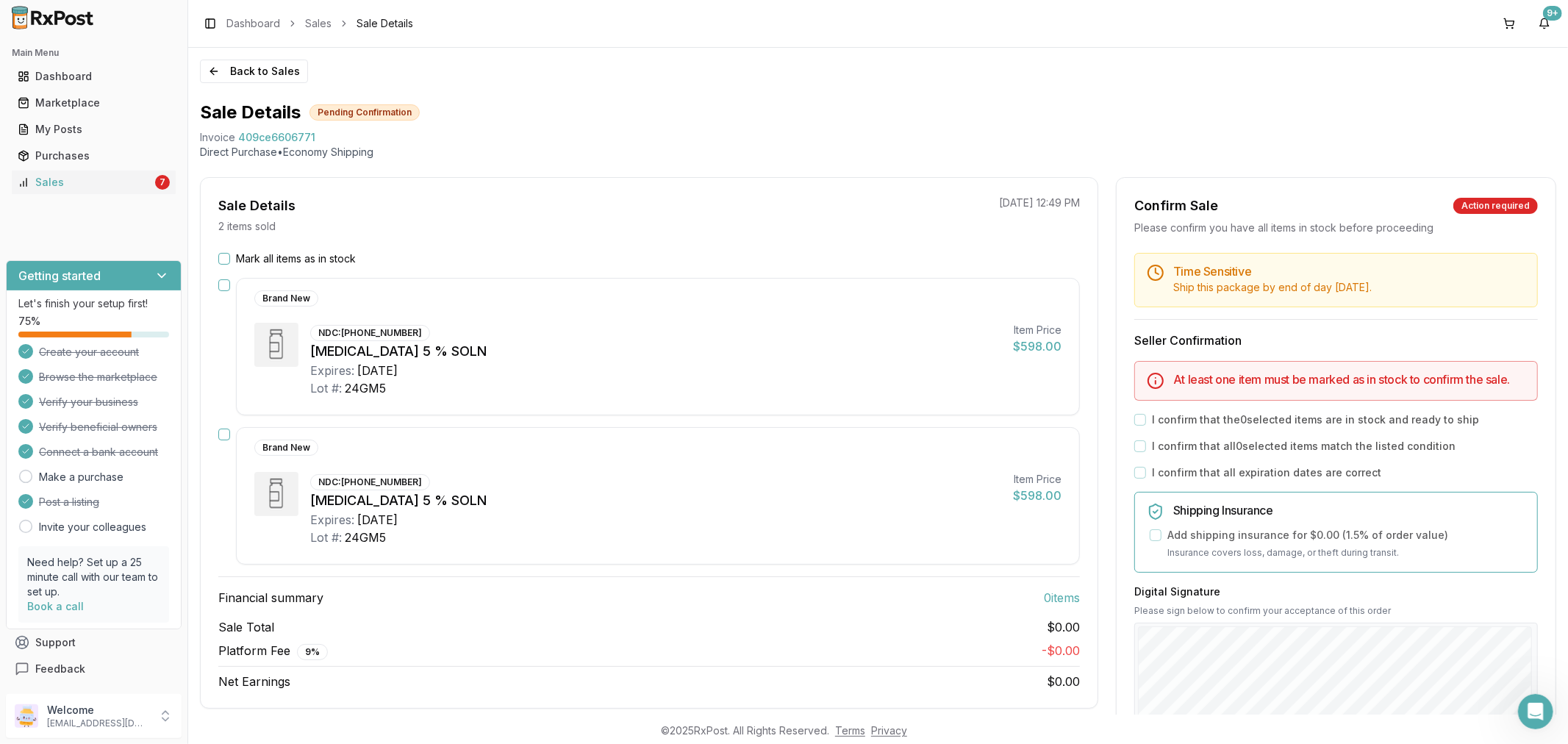
drag, startPoint x: 219, startPoint y: 281, endPoint x: 217, endPoint y: 320, distance: 39.1
click at [219, 281] on button "button" at bounding box center [224, 284] width 12 height 12
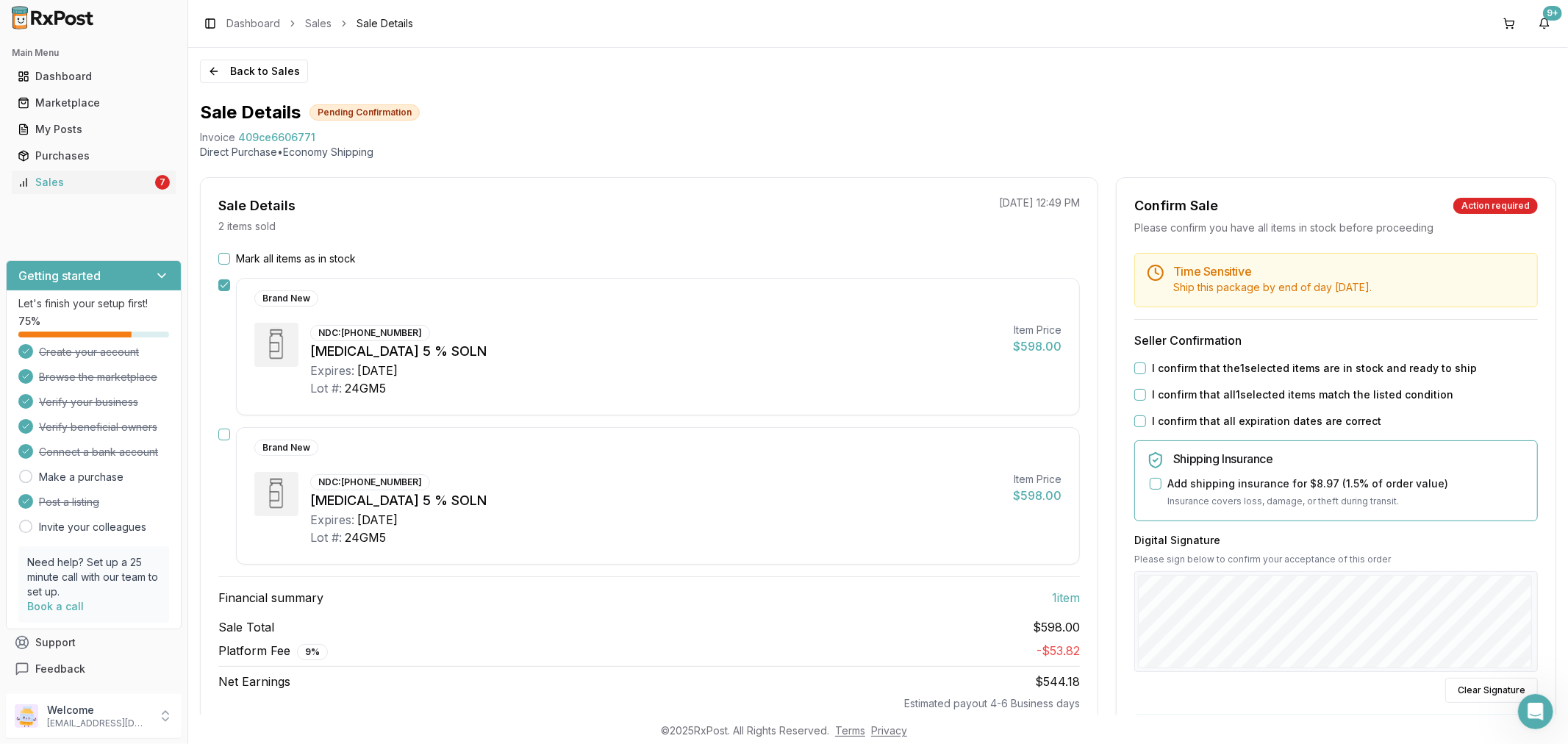
click at [226, 430] on button "button" at bounding box center [224, 434] width 12 height 12
click at [1135, 372] on button "I confirm that the 2 selected items are in stock and ready to ship" at bounding box center [1139, 368] width 12 height 12
click at [1136, 392] on button "I confirm that all 2 selected items match the listed condition" at bounding box center [1139, 394] width 12 height 12
click at [1134, 415] on button "I confirm that all expiration dates are correct" at bounding box center [1139, 420] width 12 height 12
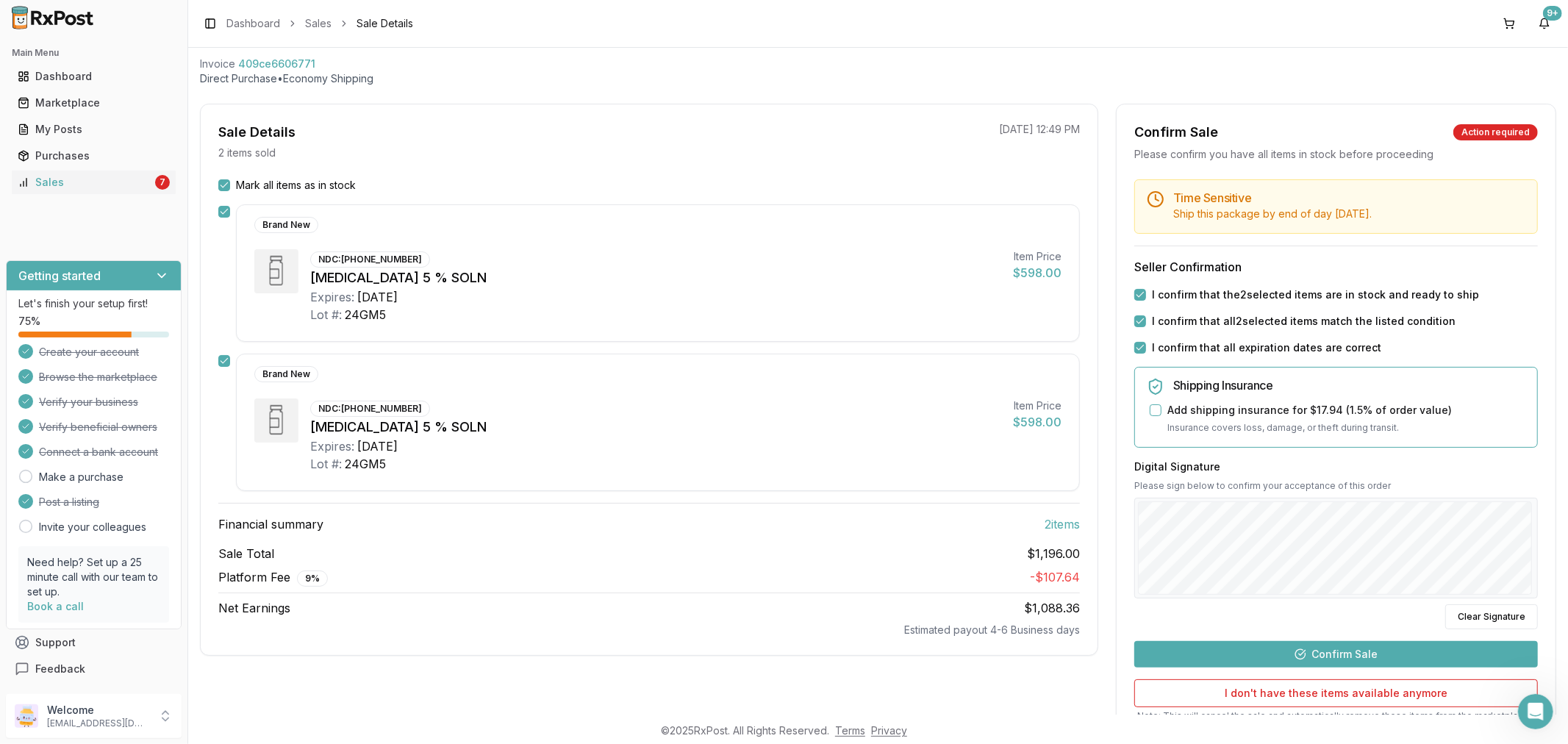
scroll to position [189, 0]
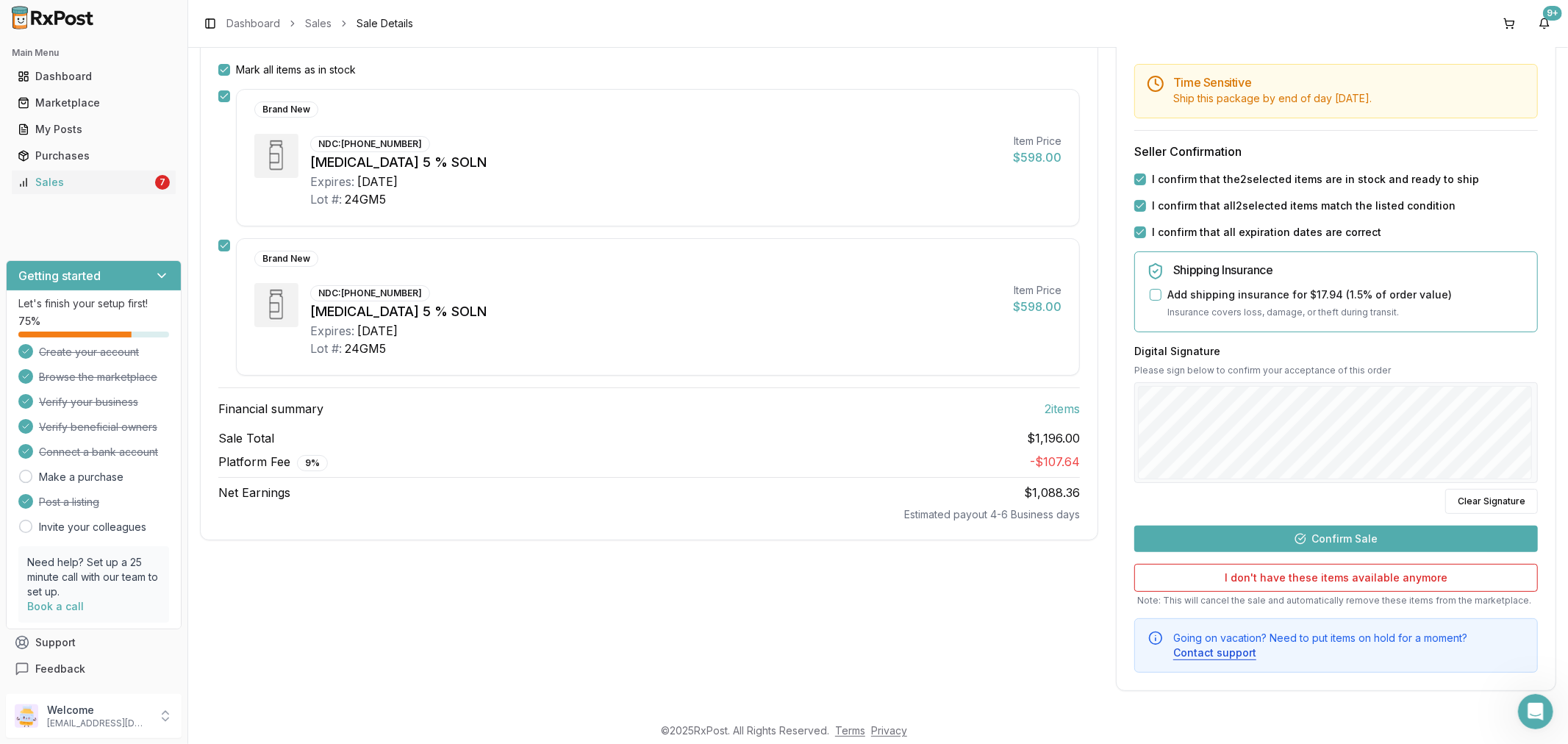
click at [1362, 539] on button "Confirm Sale" at bounding box center [1336, 539] width 404 height 27
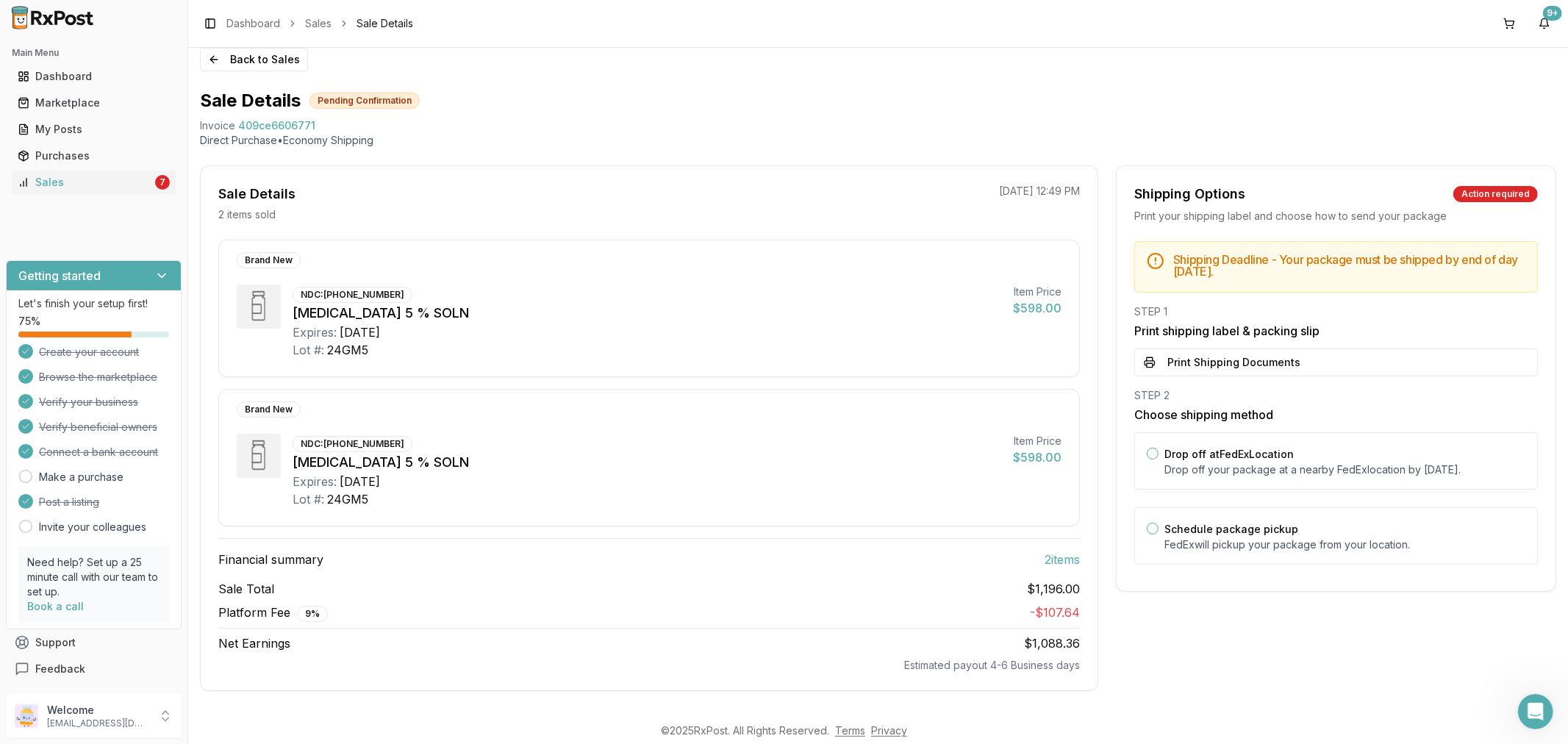
scroll to position [15, 0]
click at [1224, 364] on button "Print Shipping Documents" at bounding box center [1336, 362] width 404 height 28
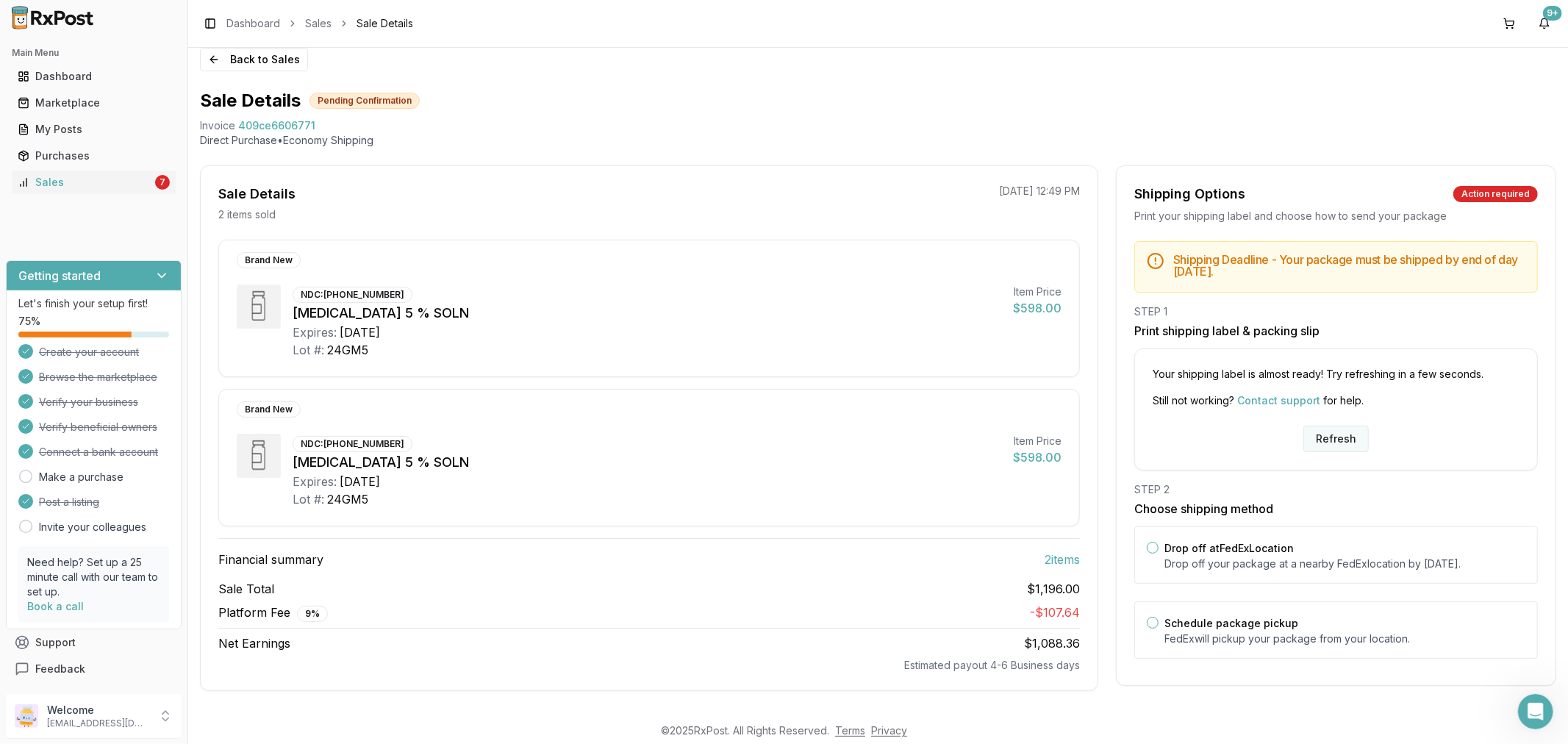
click at [1338, 444] on button "Refresh" at bounding box center [1337, 439] width 66 height 27
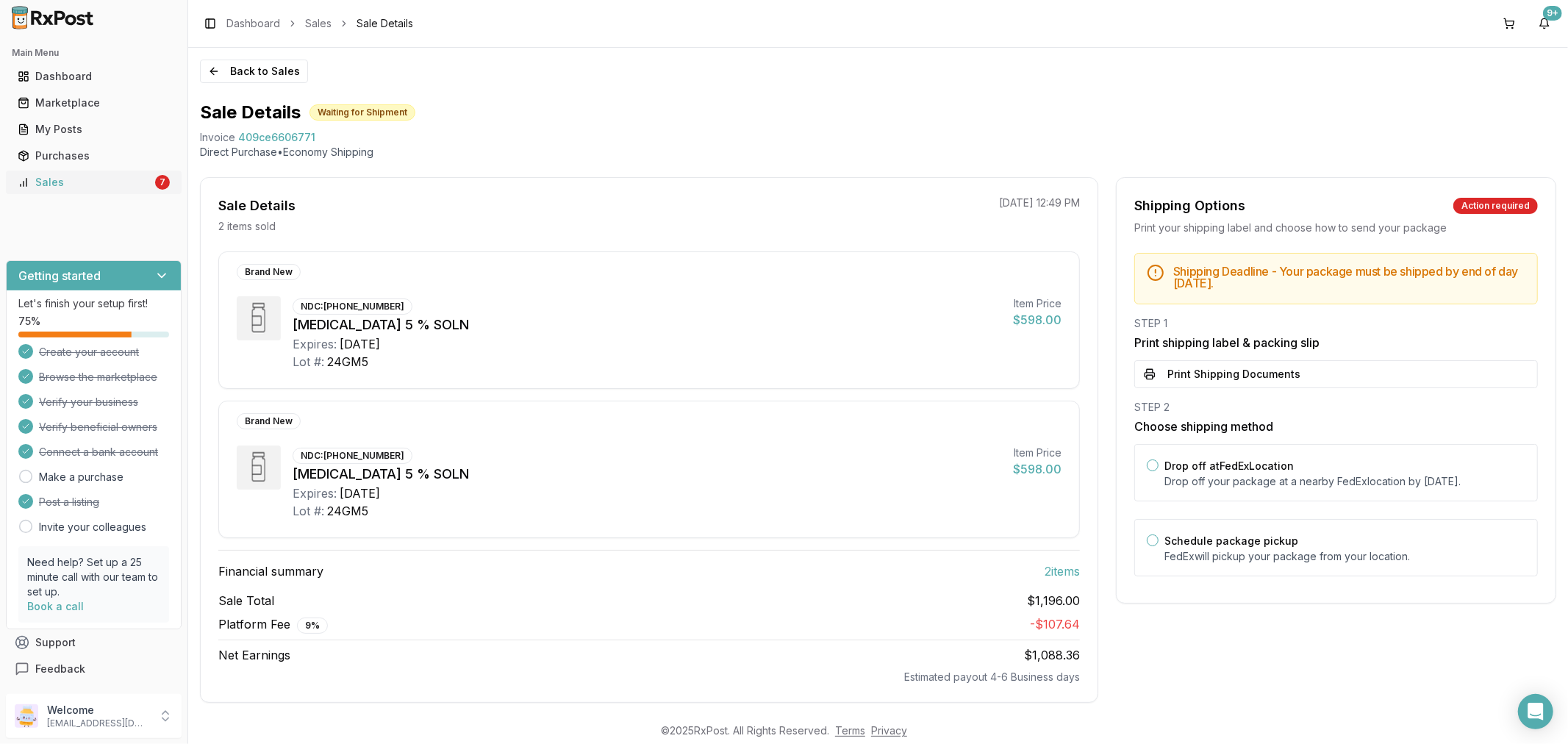
click at [115, 178] on div "Sales" at bounding box center [84, 182] width 134 height 15
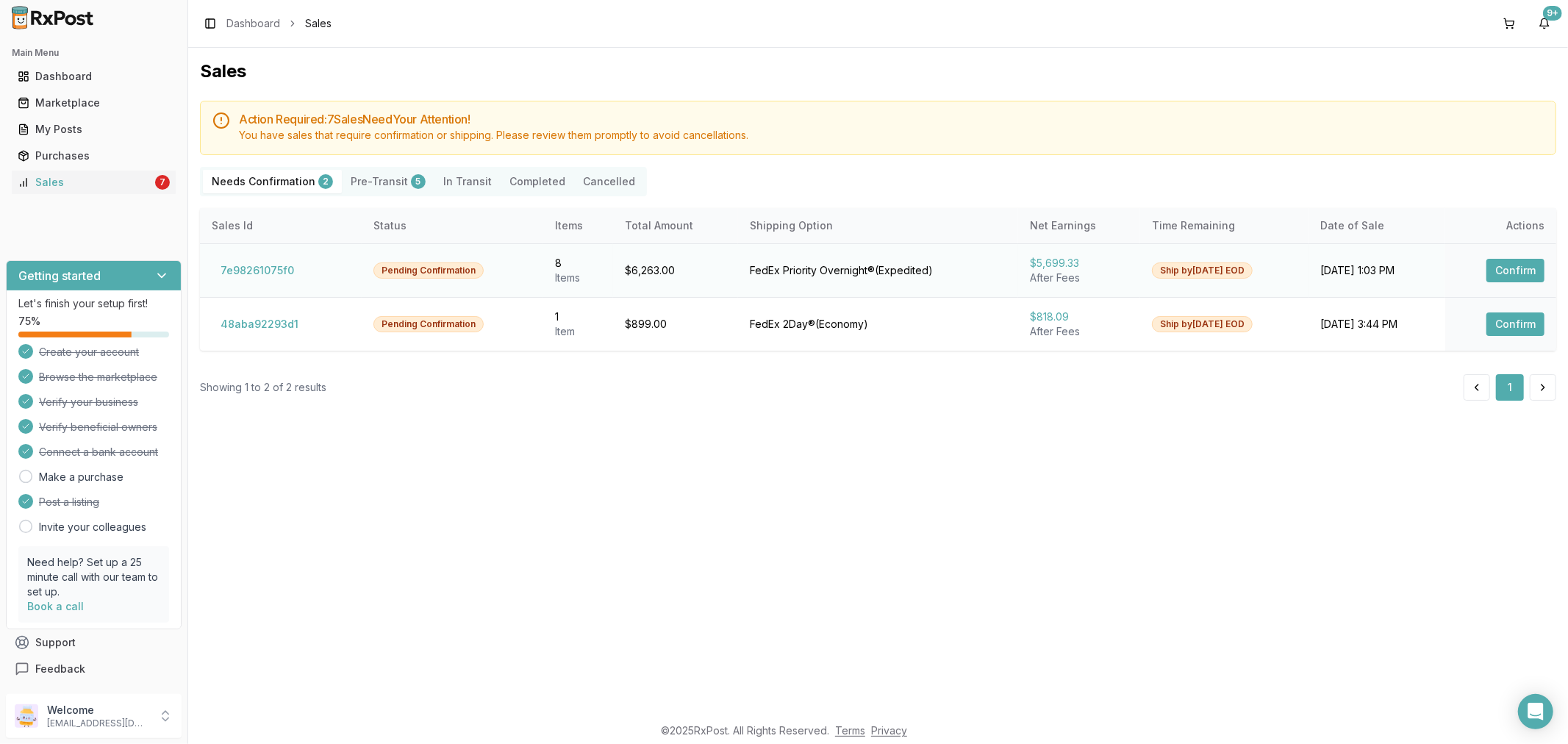
click at [1501, 269] on button "Confirm" at bounding box center [1515, 270] width 58 height 23
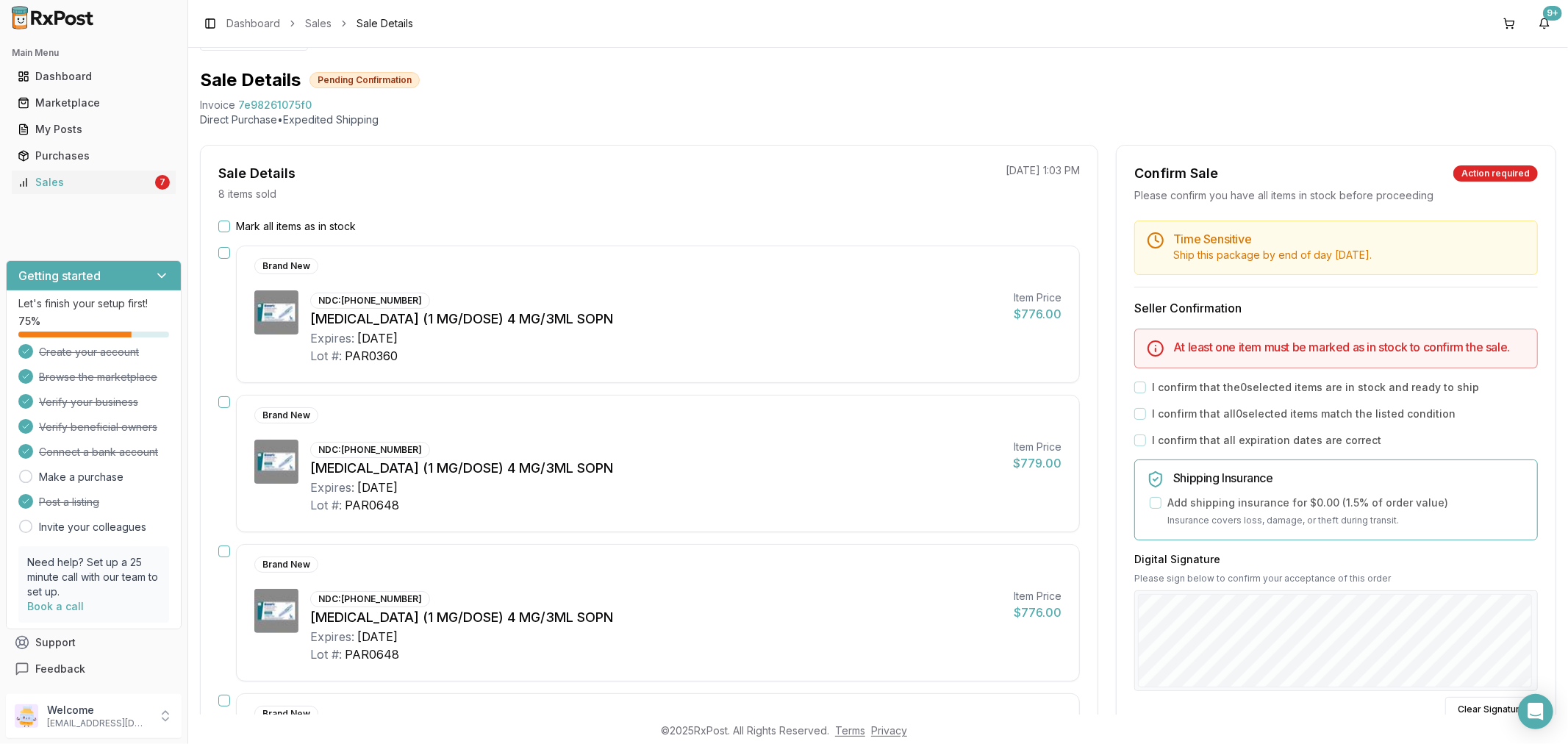
scroll to position [22, 0]
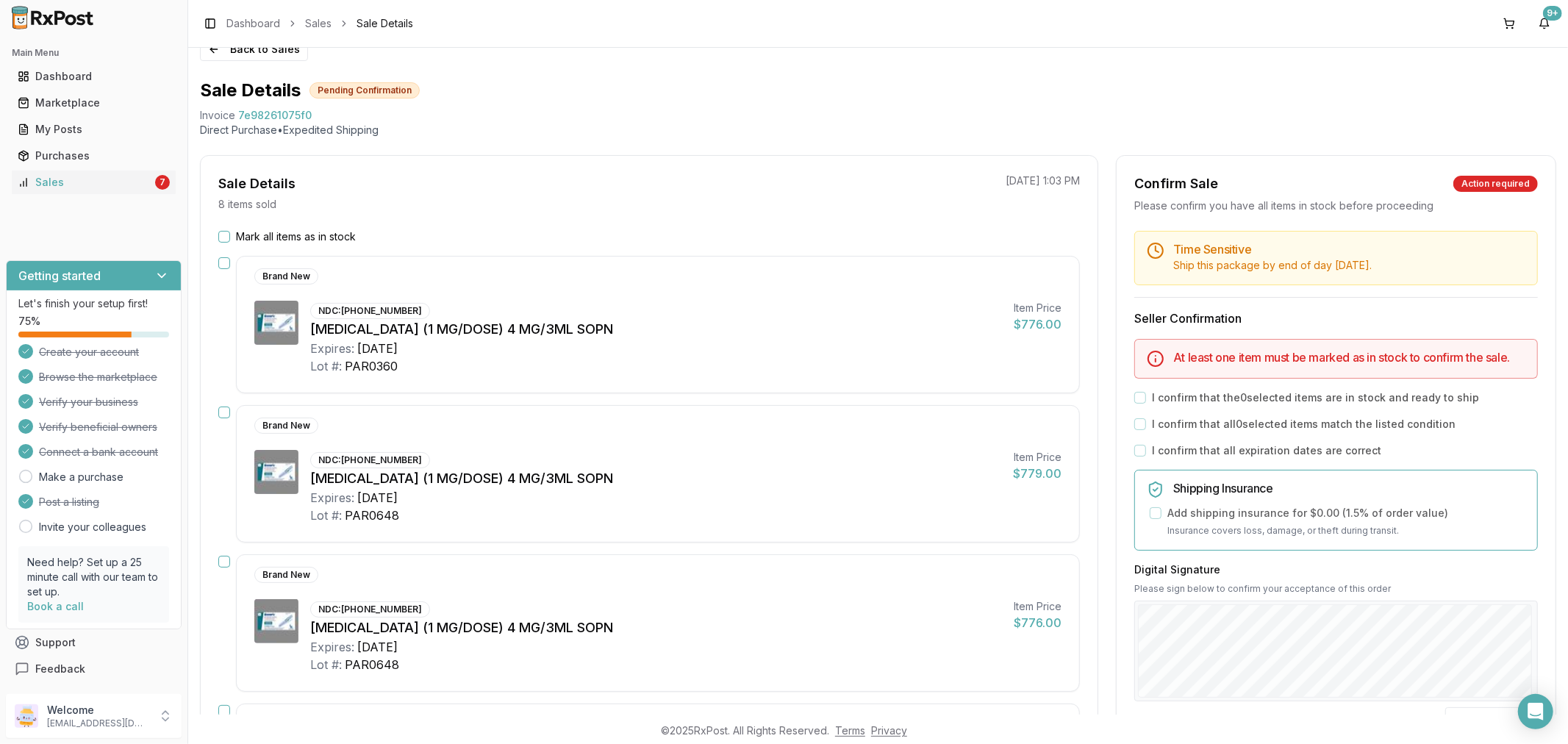
click at [227, 238] on button "Mark all items as in stock" at bounding box center [224, 236] width 12 height 12
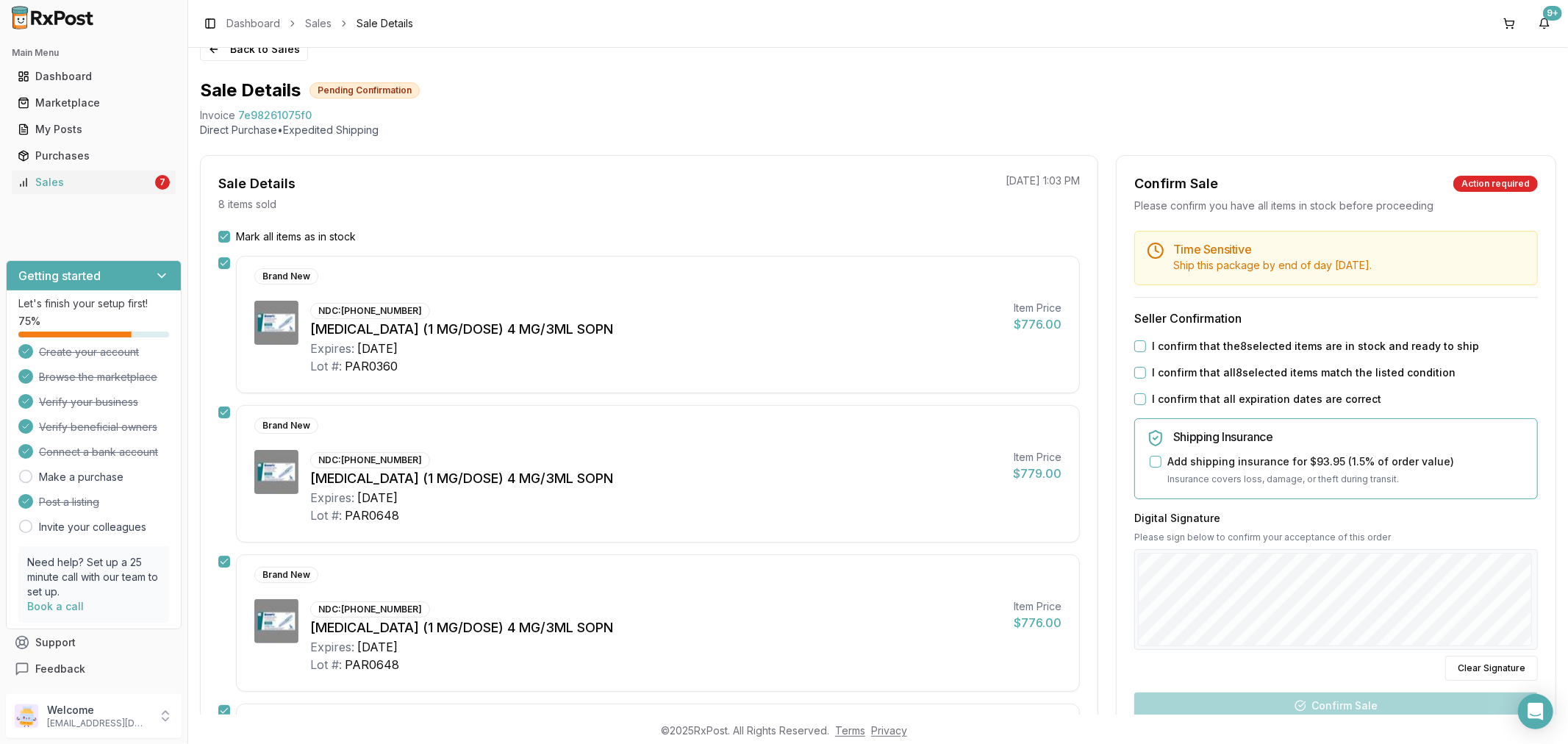
click at [1129, 343] on div "Time Sensitive Ship this package by end of day Monday, October 13th . Seller Co…" at bounding box center [1336, 535] width 438 height 608
click at [1134, 340] on button "I confirm that the 8 selected items are in stock and ready to ship" at bounding box center [1139, 346] width 12 height 12
click at [1134, 369] on button "I confirm that all 8 selected items match the listed condition" at bounding box center [1139, 372] width 12 height 12
click at [1140, 394] on button "I confirm that all expiration dates are correct" at bounding box center [1139, 398] width 12 height 12
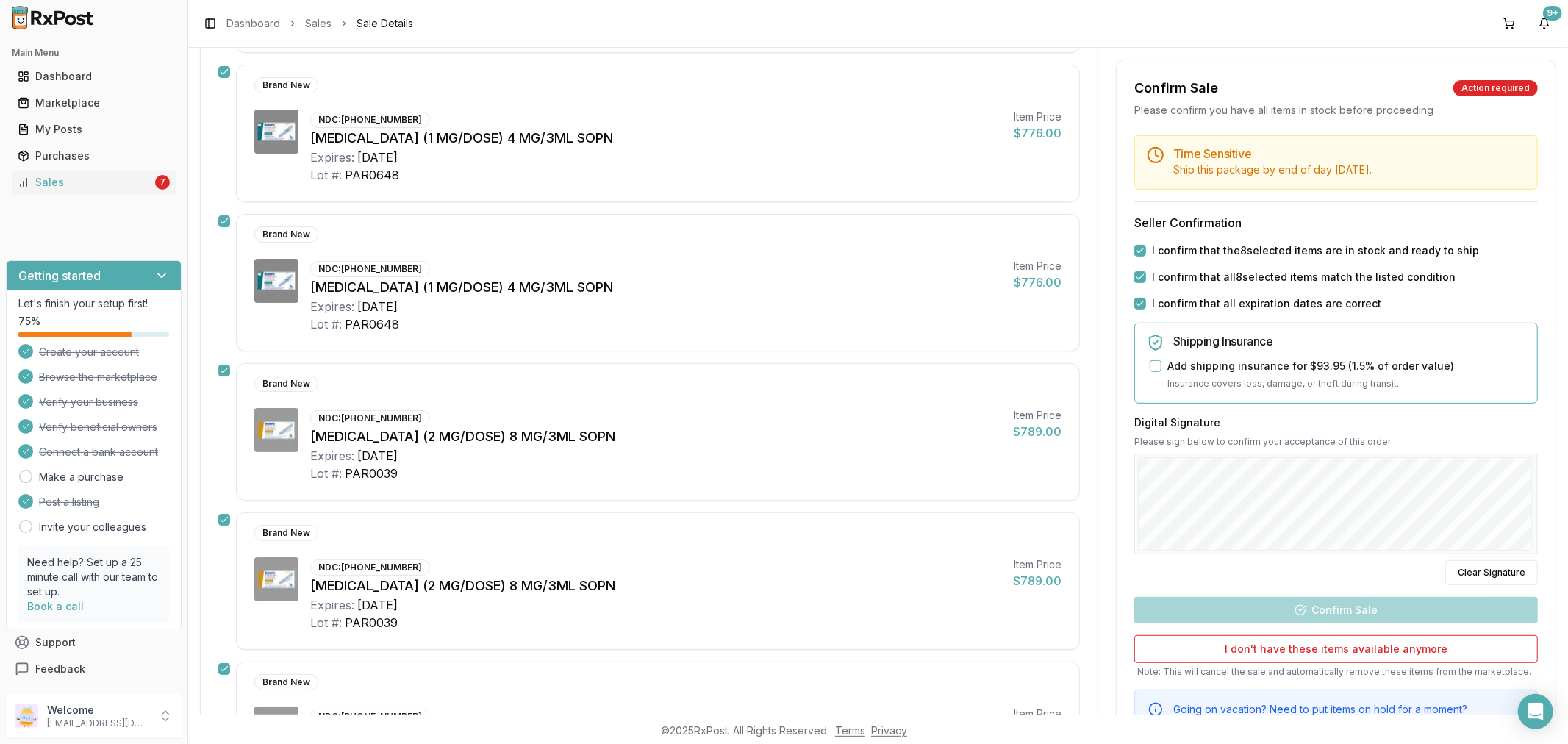
scroll to position [348, 0]
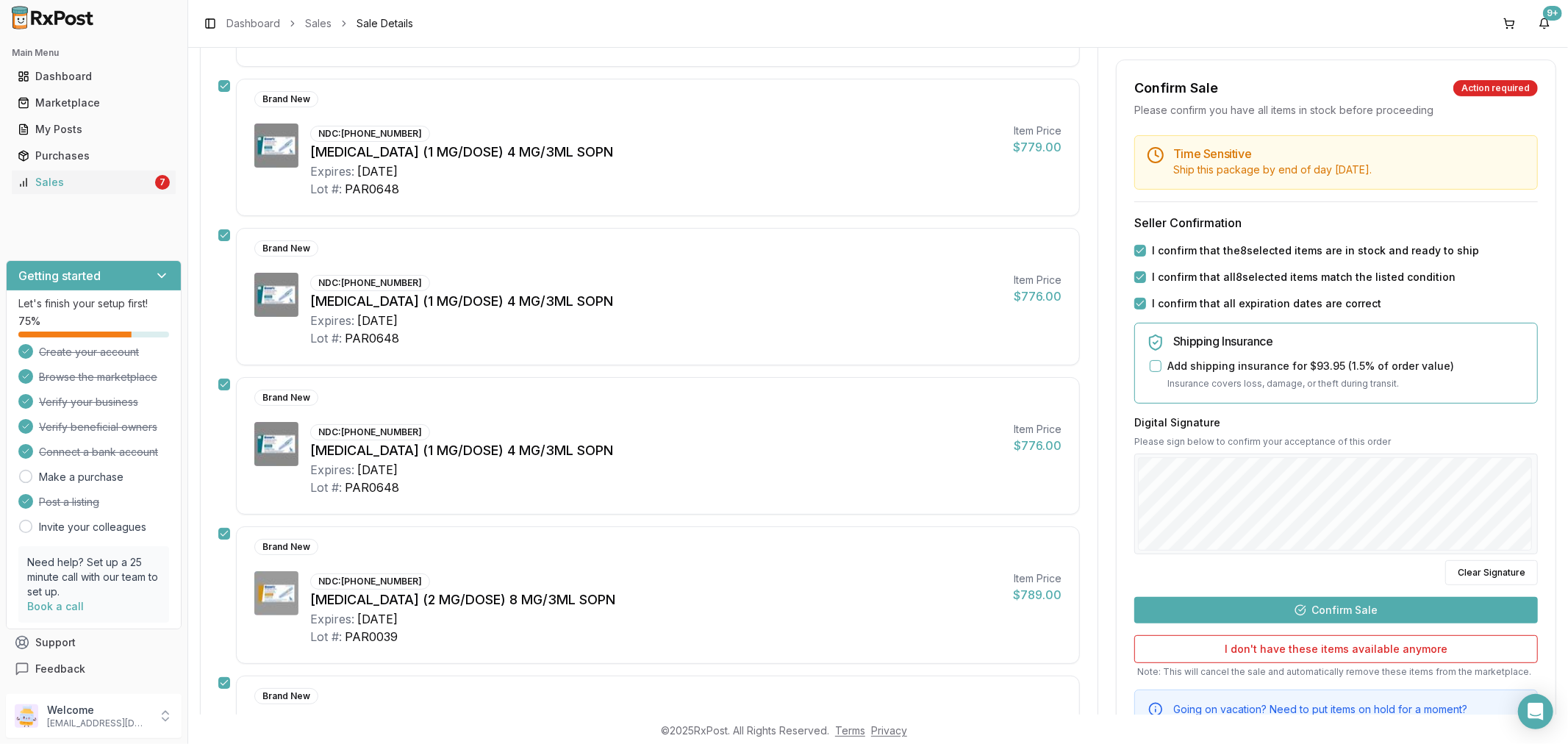
click at [1313, 604] on button "Confirm Sale" at bounding box center [1336, 610] width 404 height 27
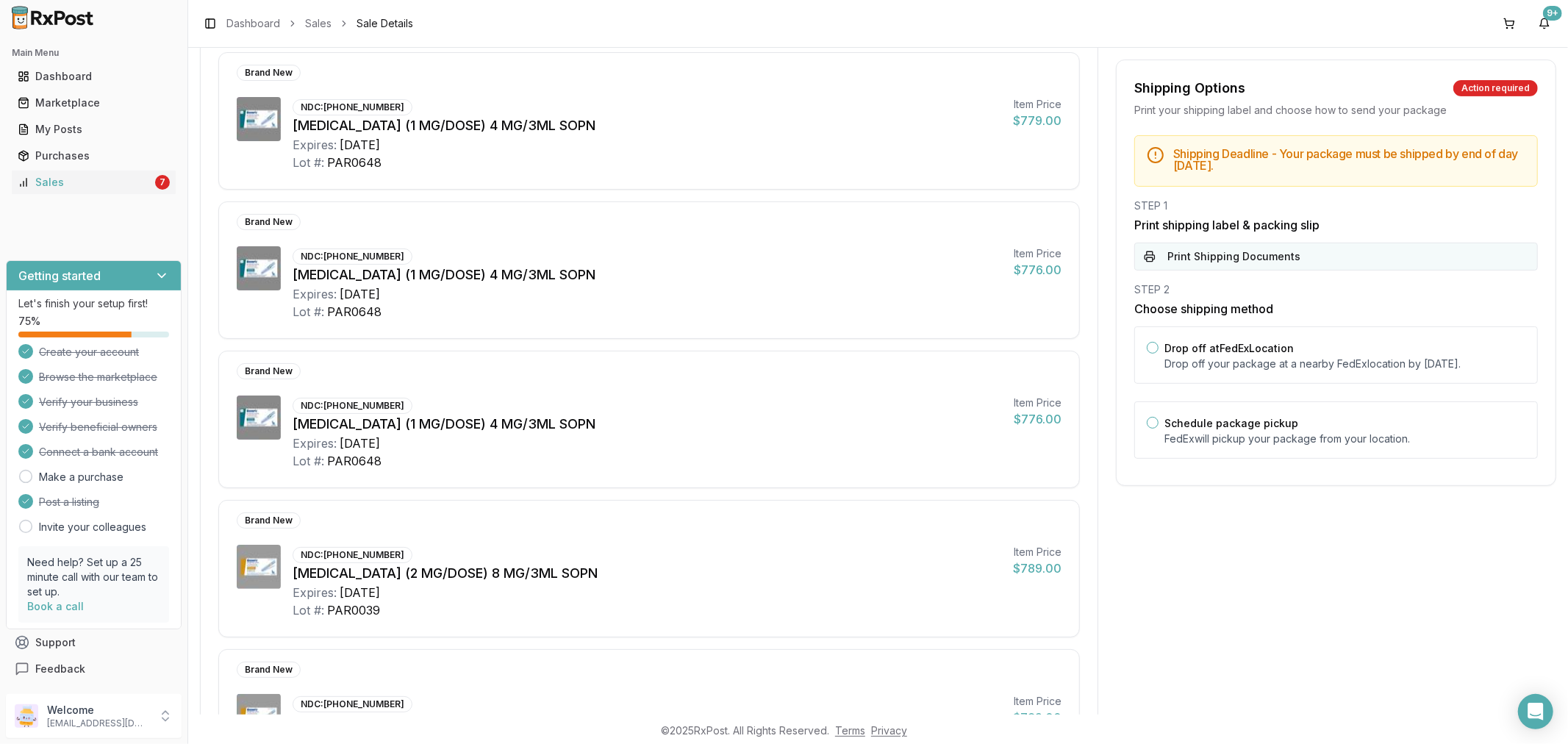
click at [1232, 265] on button "Print Shipping Documents" at bounding box center [1336, 256] width 404 height 28
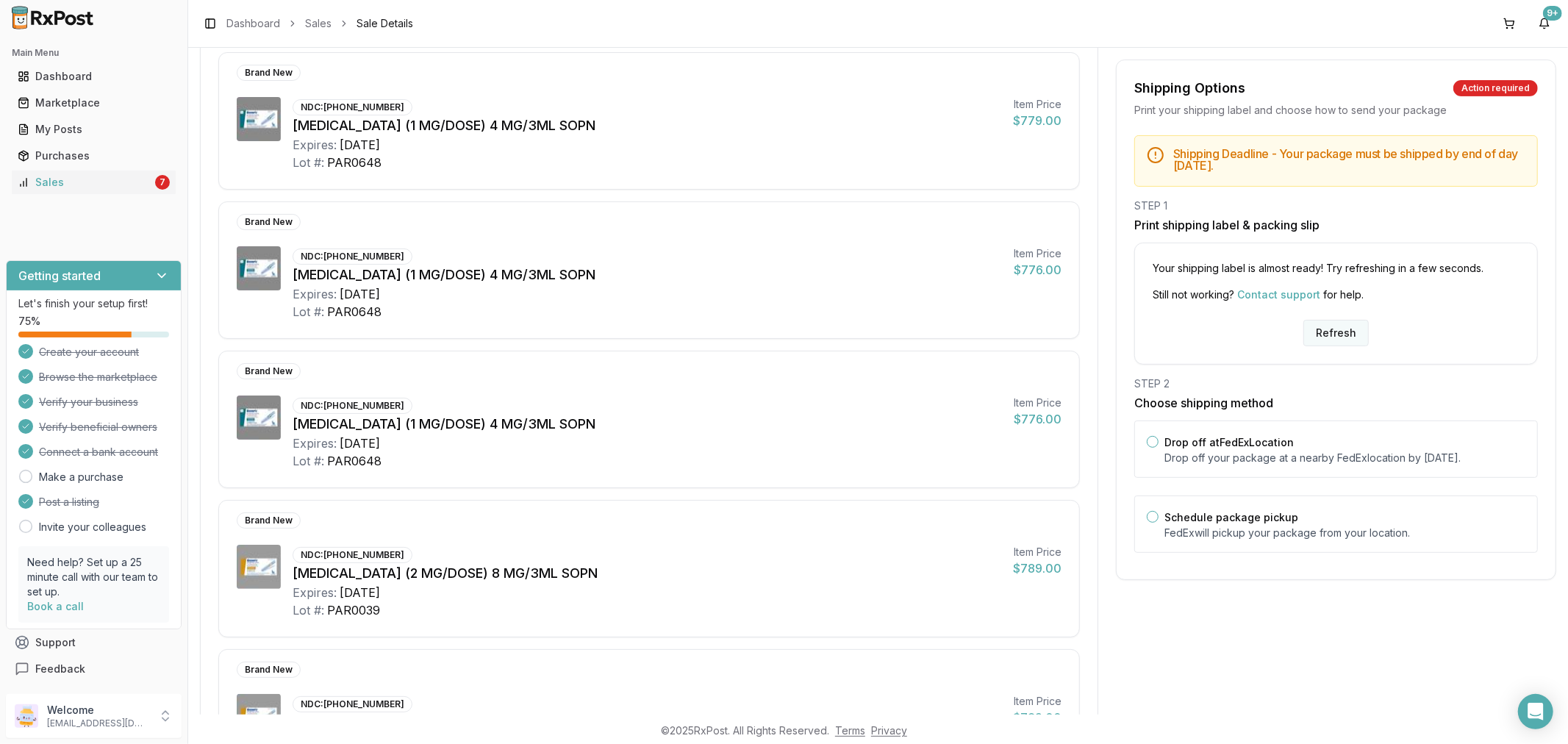
click at [1331, 324] on button "Refresh" at bounding box center [1337, 333] width 66 height 27
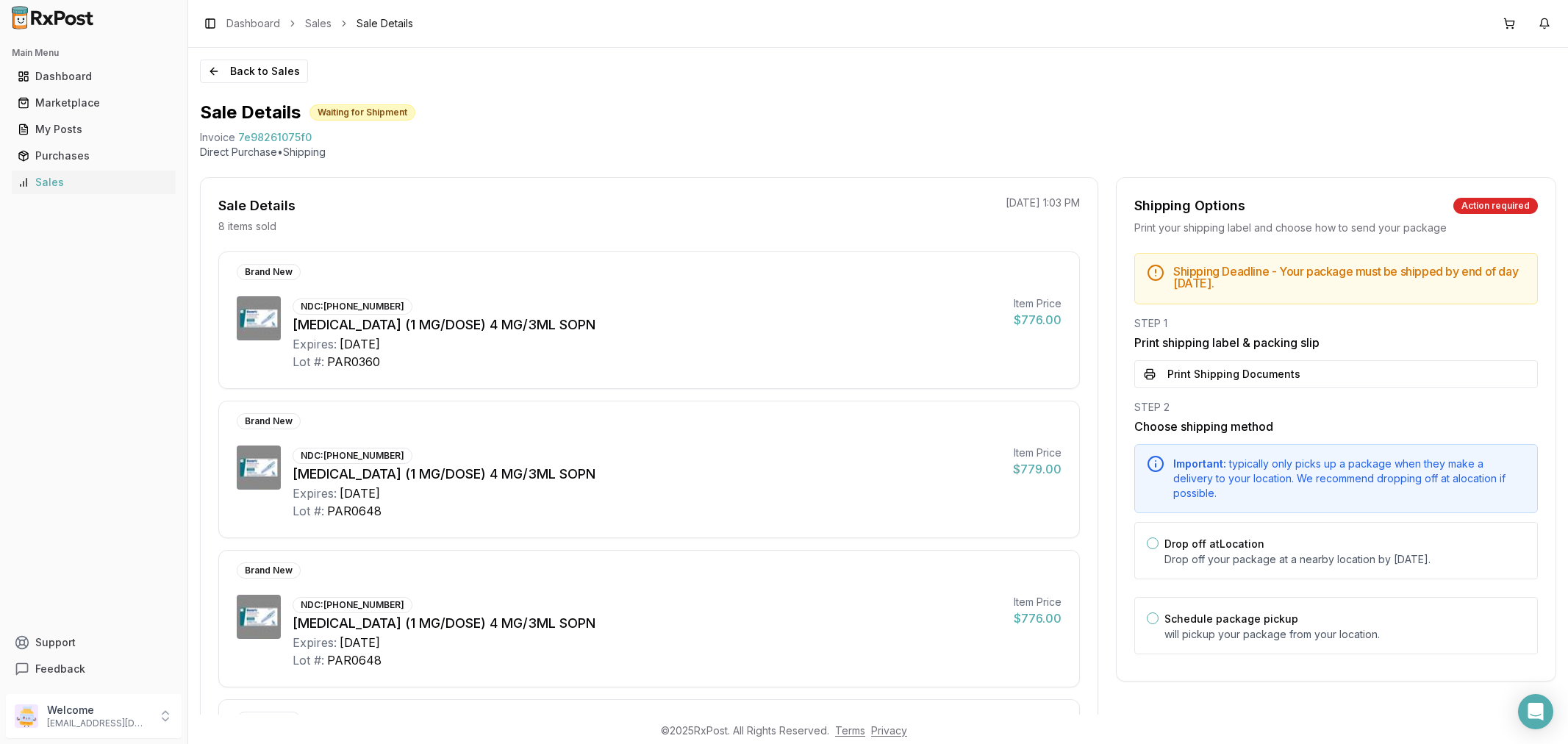
click at [1197, 380] on button "Print Shipping Documents" at bounding box center [1336, 373] width 404 height 28
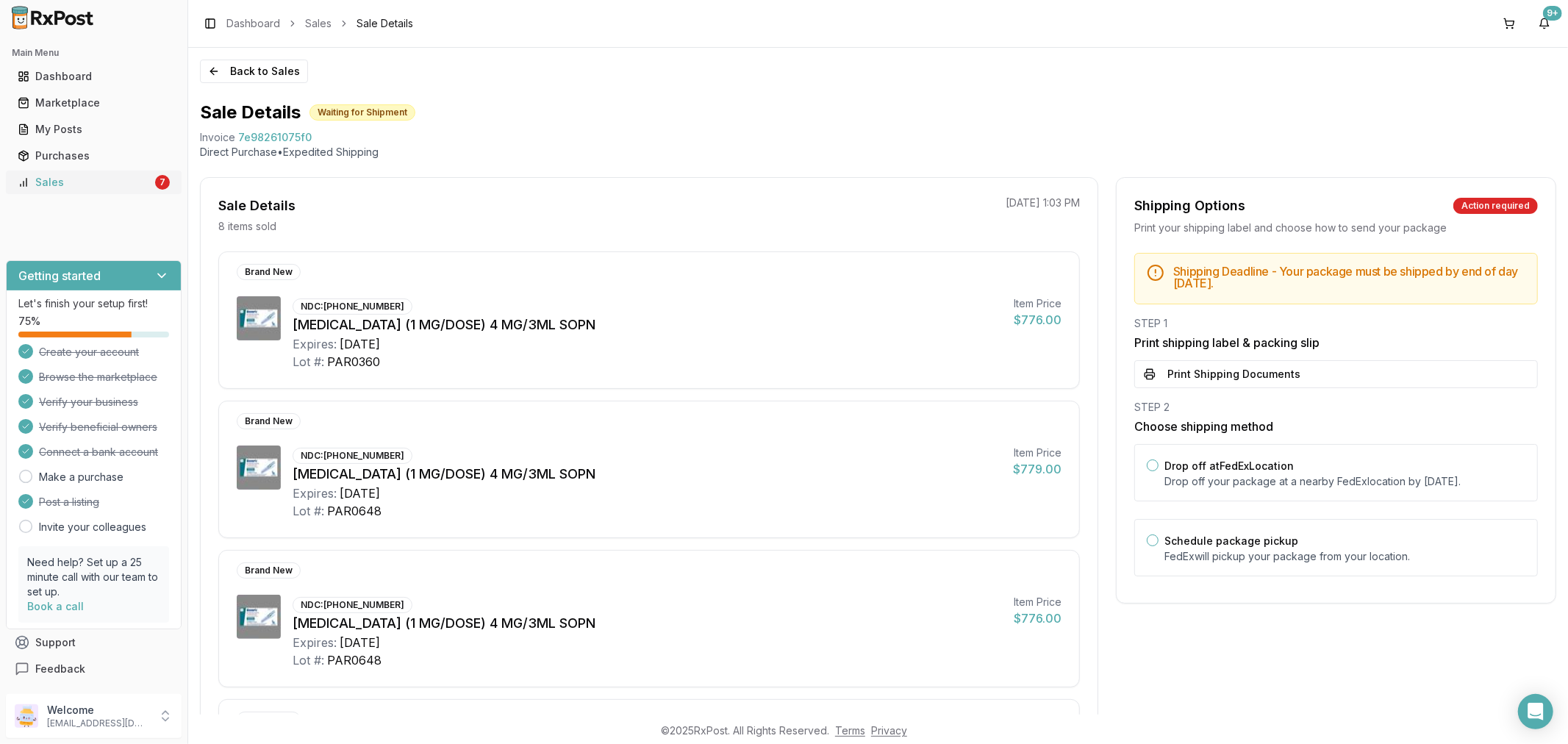
click at [137, 192] on link "Sales 7" at bounding box center [93, 182] width 164 height 27
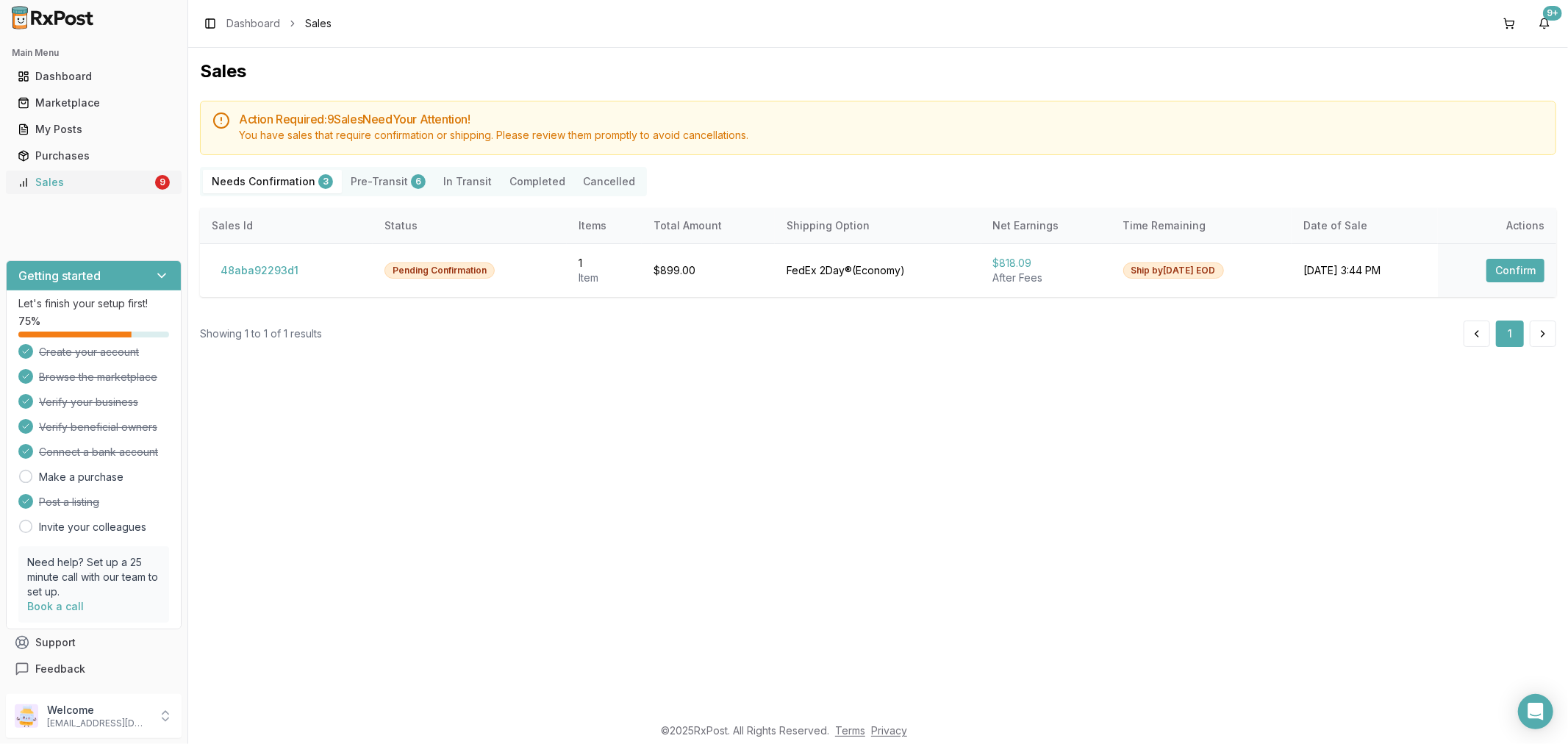
click at [113, 175] on div "Sales" at bounding box center [84, 182] width 134 height 15
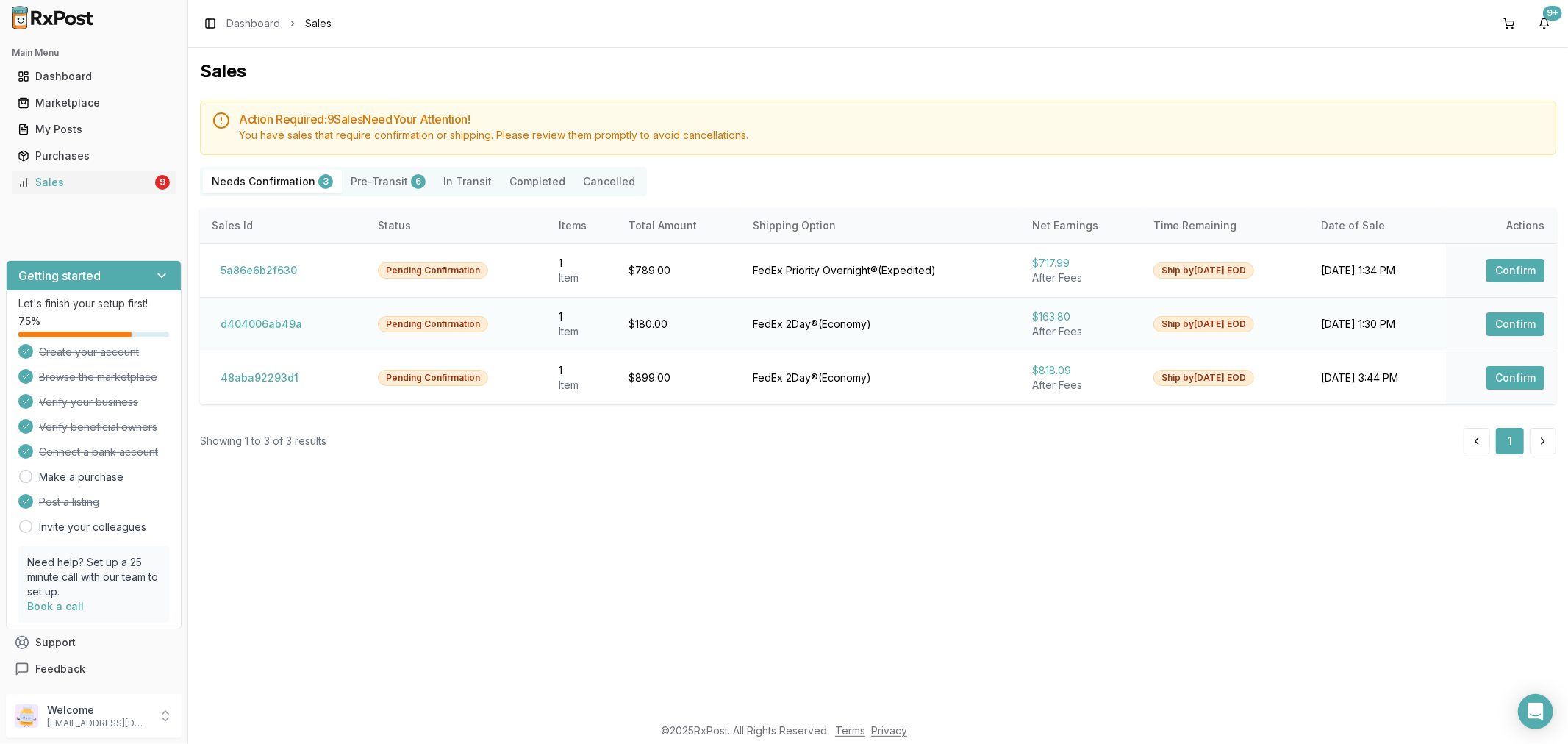
click at [1520, 328] on button "Confirm" at bounding box center [1515, 324] width 58 height 23
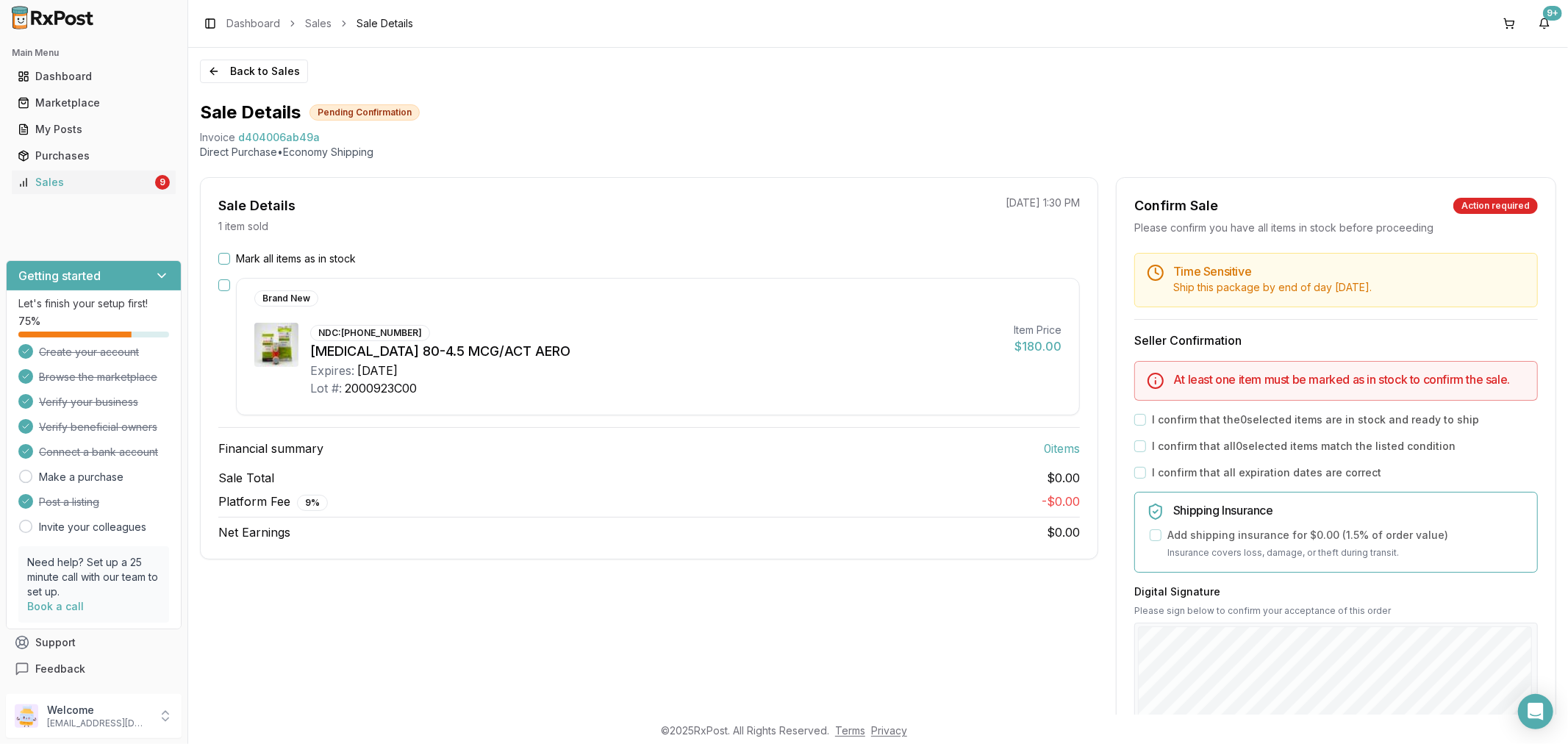
click at [221, 291] on div "Brand New NDC: 00186-0372-20 Symbicort 80-4.5 MCG/ACT AERO Expires: 2026-01-31 …" at bounding box center [649, 346] width 862 height 138
click at [222, 282] on button "button" at bounding box center [224, 284] width 12 height 12
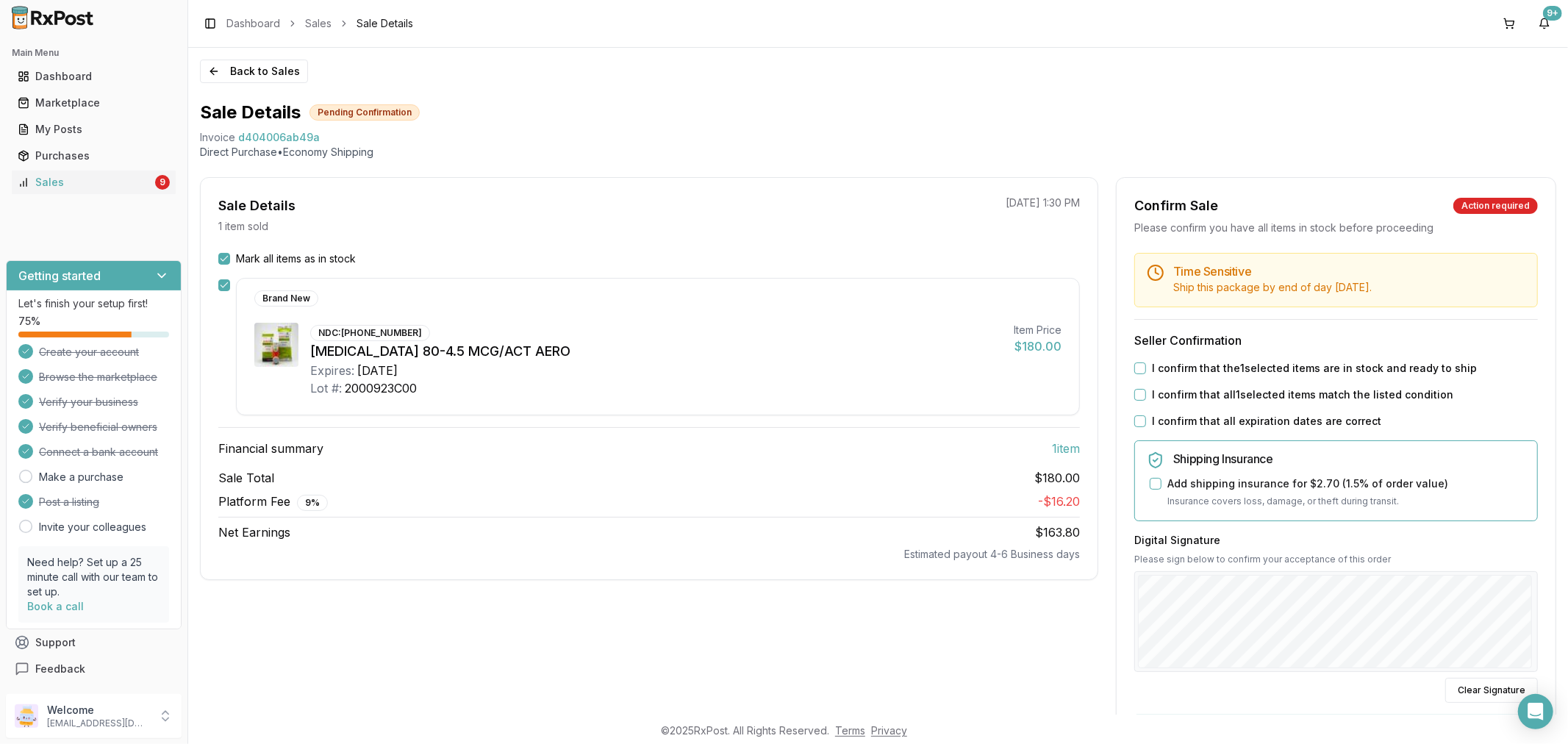
click at [1135, 370] on button "I confirm that the 1 selected items are in stock and ready to ship" at bounding box center [1139, 368] width 12 height 12
click at [1134, 386] on div "Time Sensitive Ship this package by end of day Thursday, October 16th . Seller …" at bounding box center [1336, 556] width 438 height 608
click at [1135, 396] on button "I confirm that all 1 selected items match the listed condition" at bounding box center [1139, 394] width 12 height 12
click at [1140, 420] on button "I confirm that all expiration dates are correct" at bounding box center [1139, 420] width 12 height 12
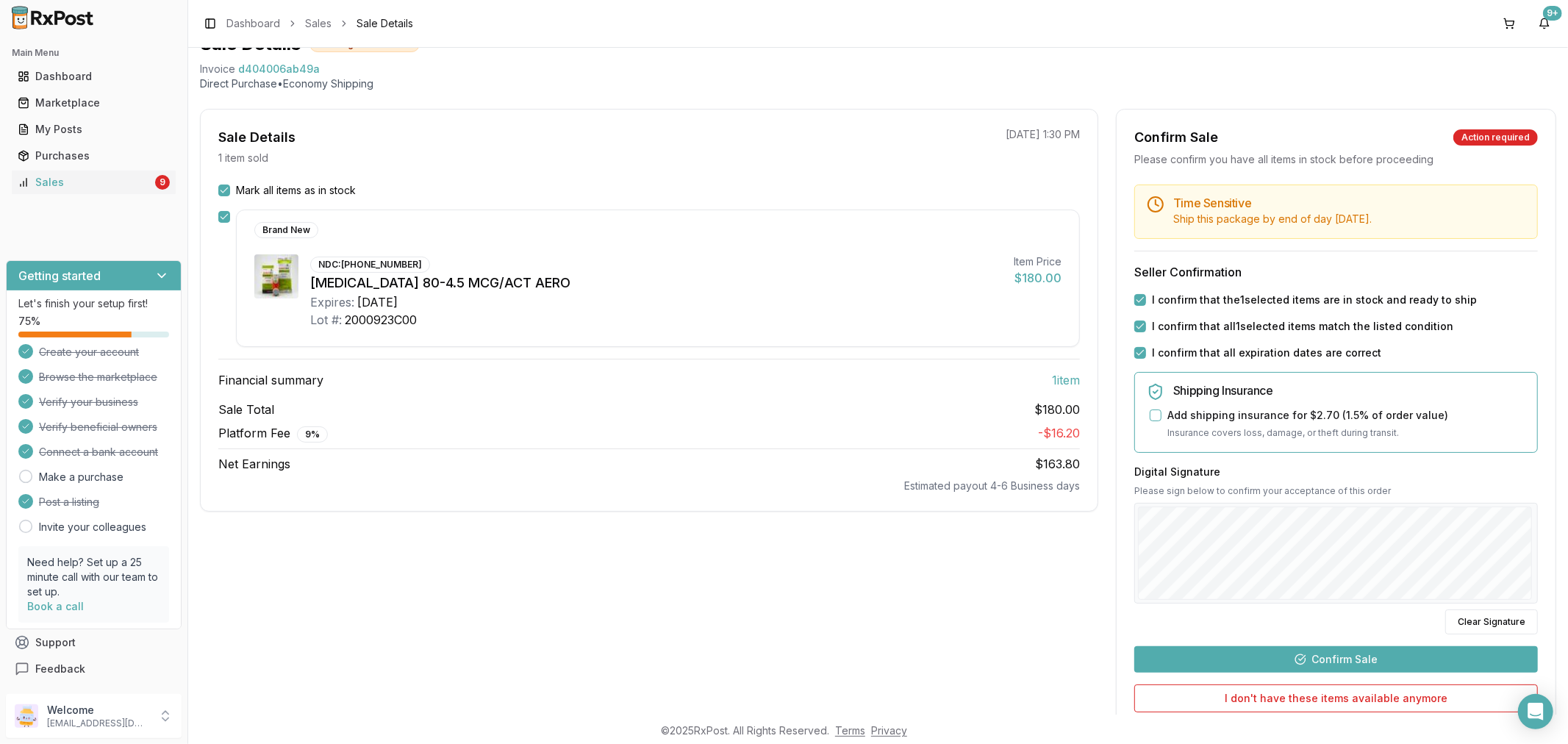
scroll to position [164, 0]
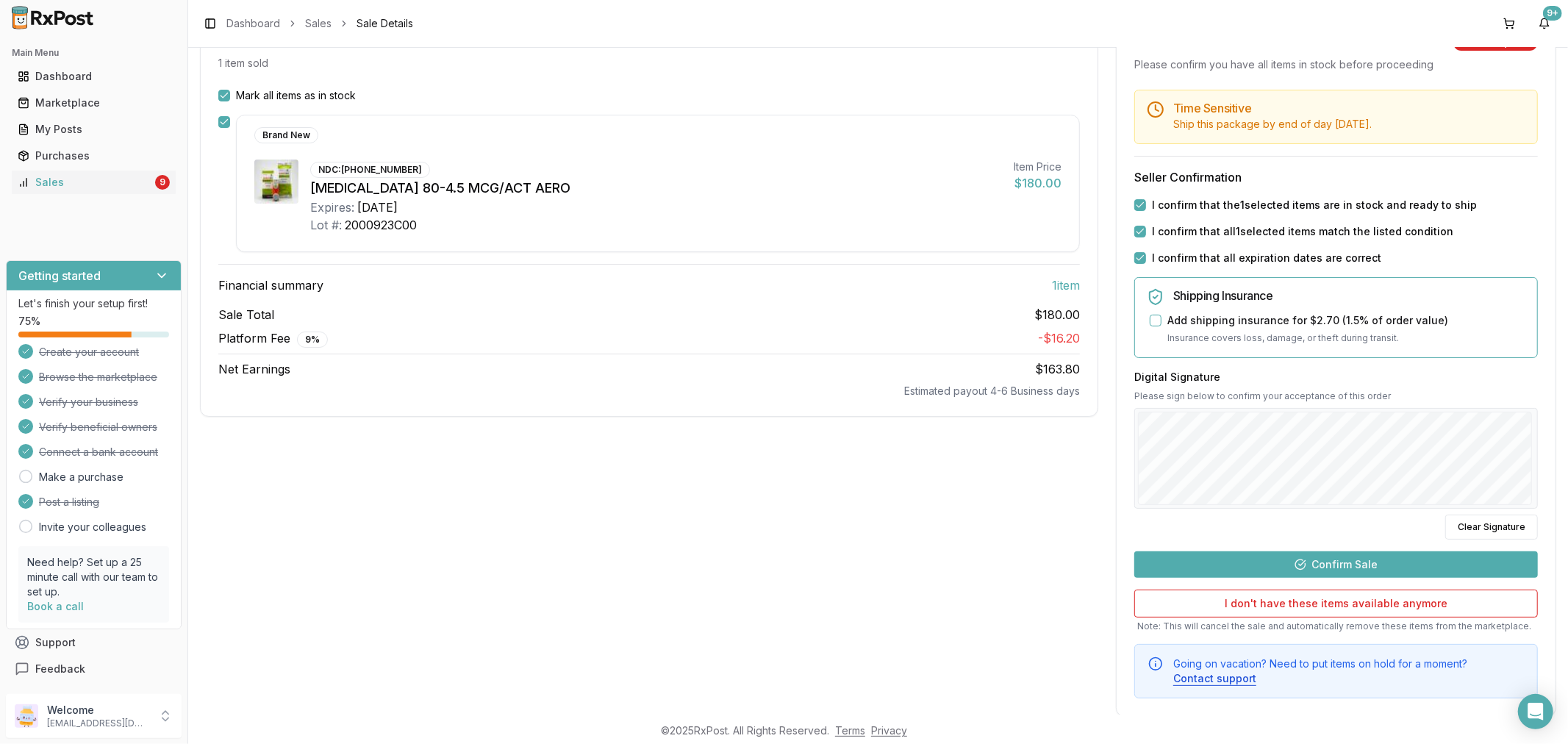
click at [1233, 563] on button "Confirm Sale" at bounding box center [1336, 564] width 404 height 27
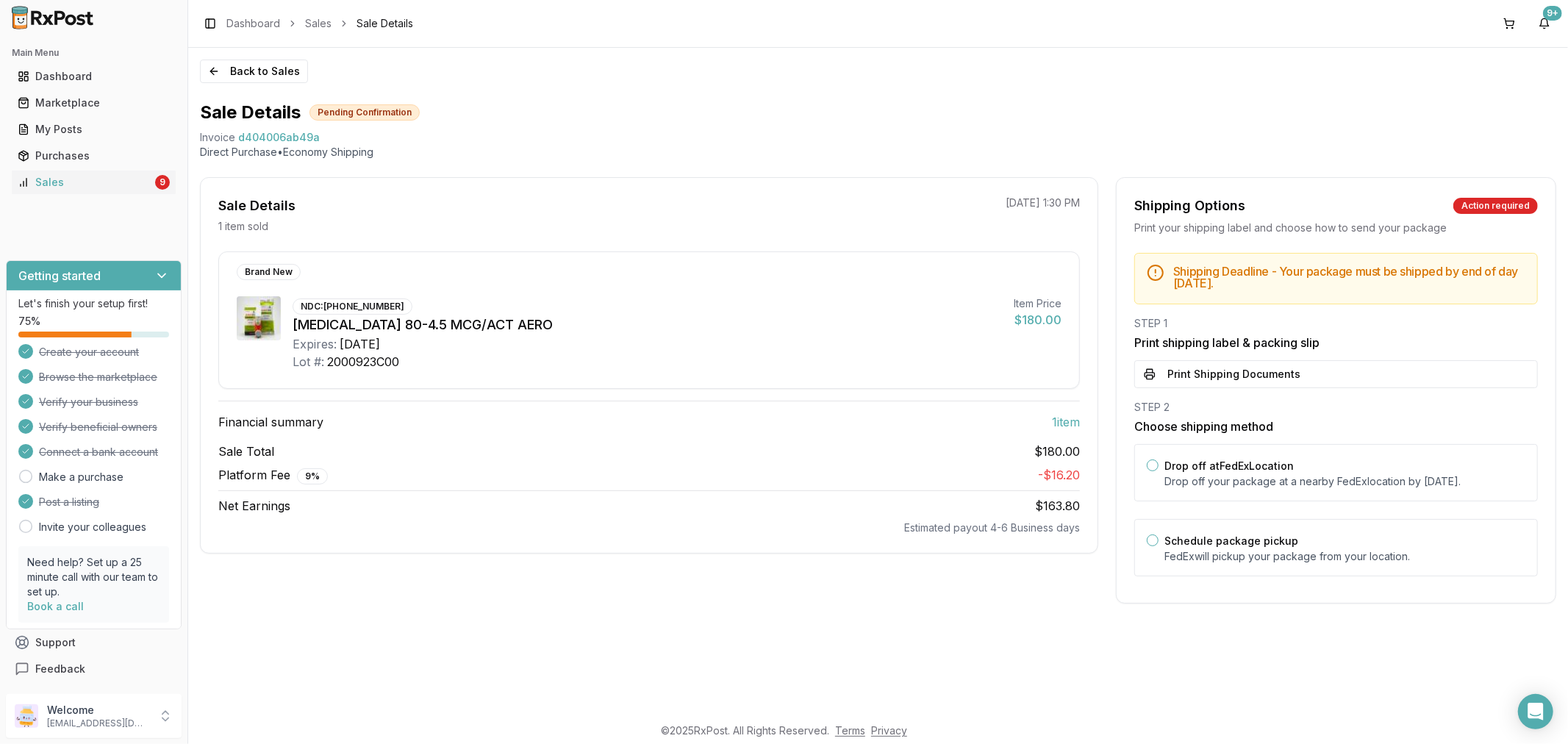
scroll to position [0, 0]
click at [1246, 375] on button "Print Shipping Documents" at bounding box center [1336, 373] width 404 height 28
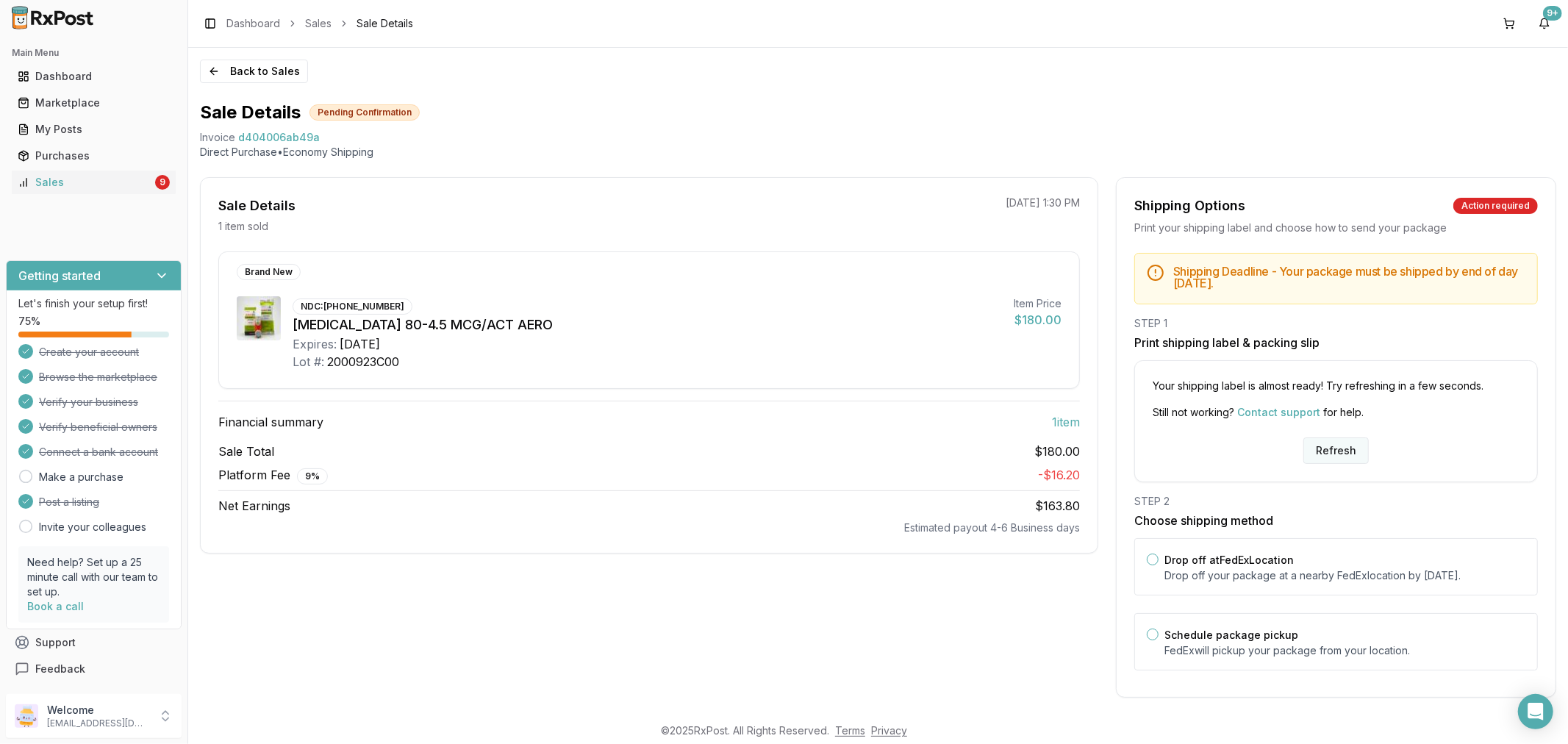
click at [1316, 446] on button "Refresh" at bounding box center [1337, 451] width 66 height 27
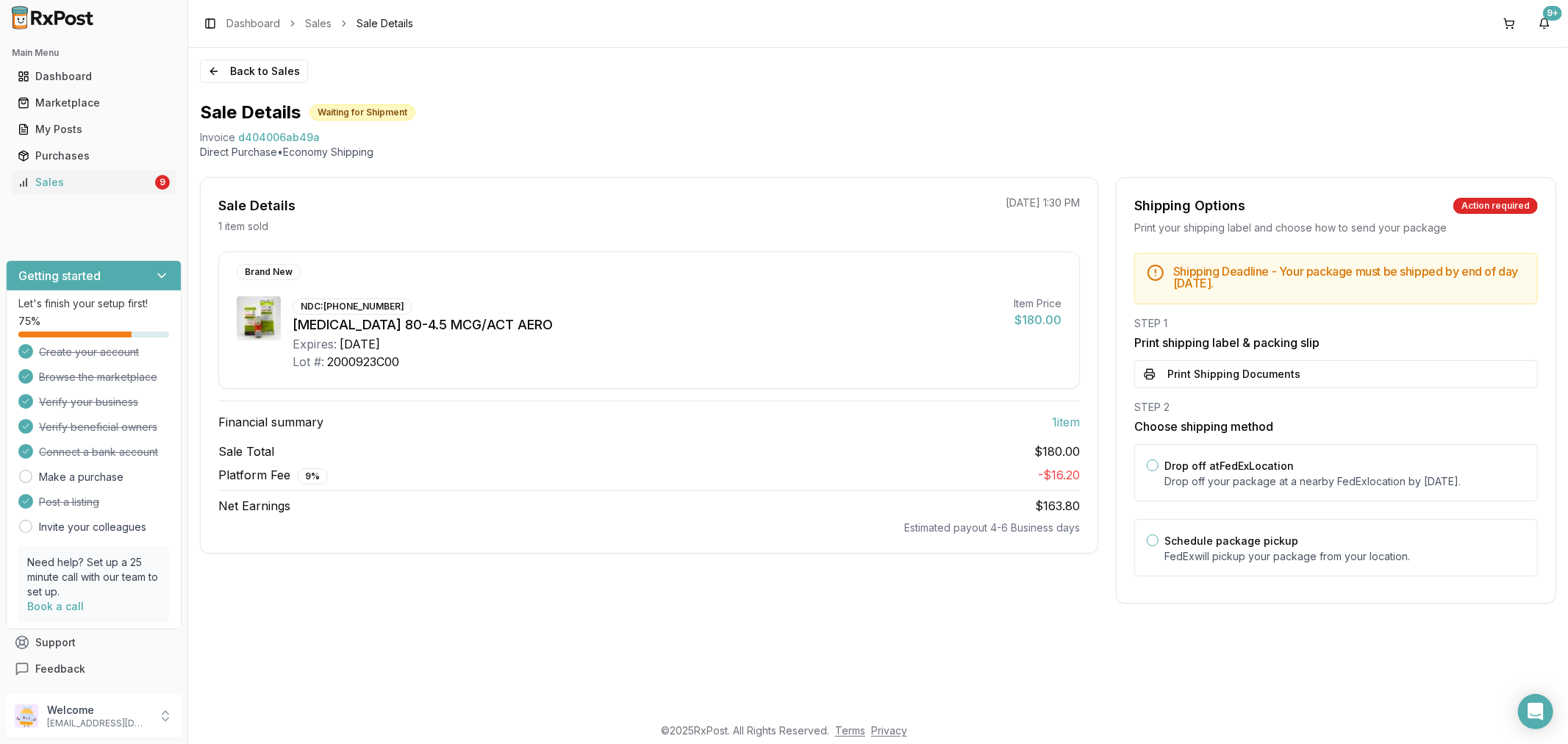
click at [1207, 375] on button "Print Shipping Documents" at bounding box center [1336, 373] width 404 height 28
click at [78, 178] on div "Sales" at bounding box center [84, 182] width 134 height 15
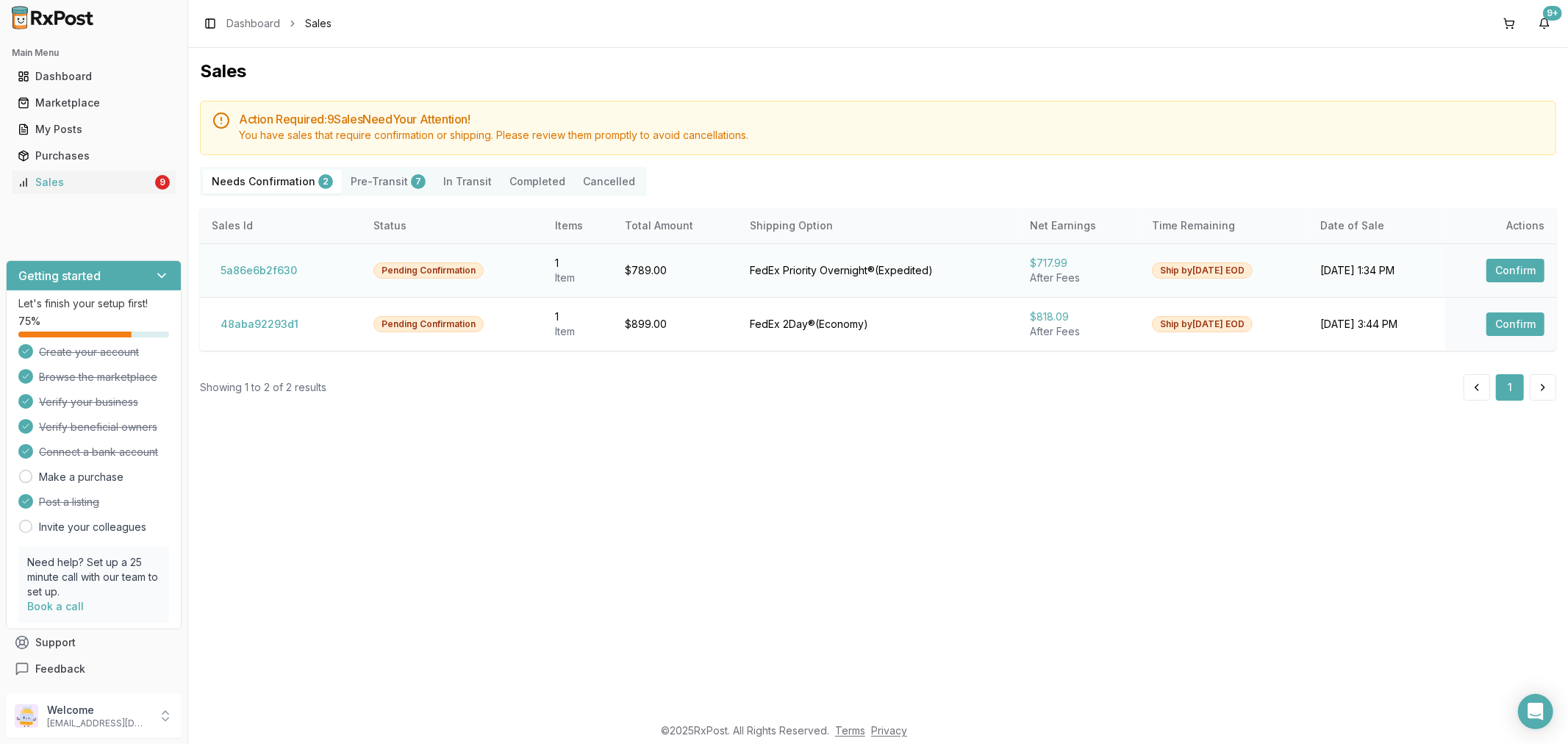
click at [1513, 259] on button "Confirm" at bounding box center [1515, 270] width 58 height 23
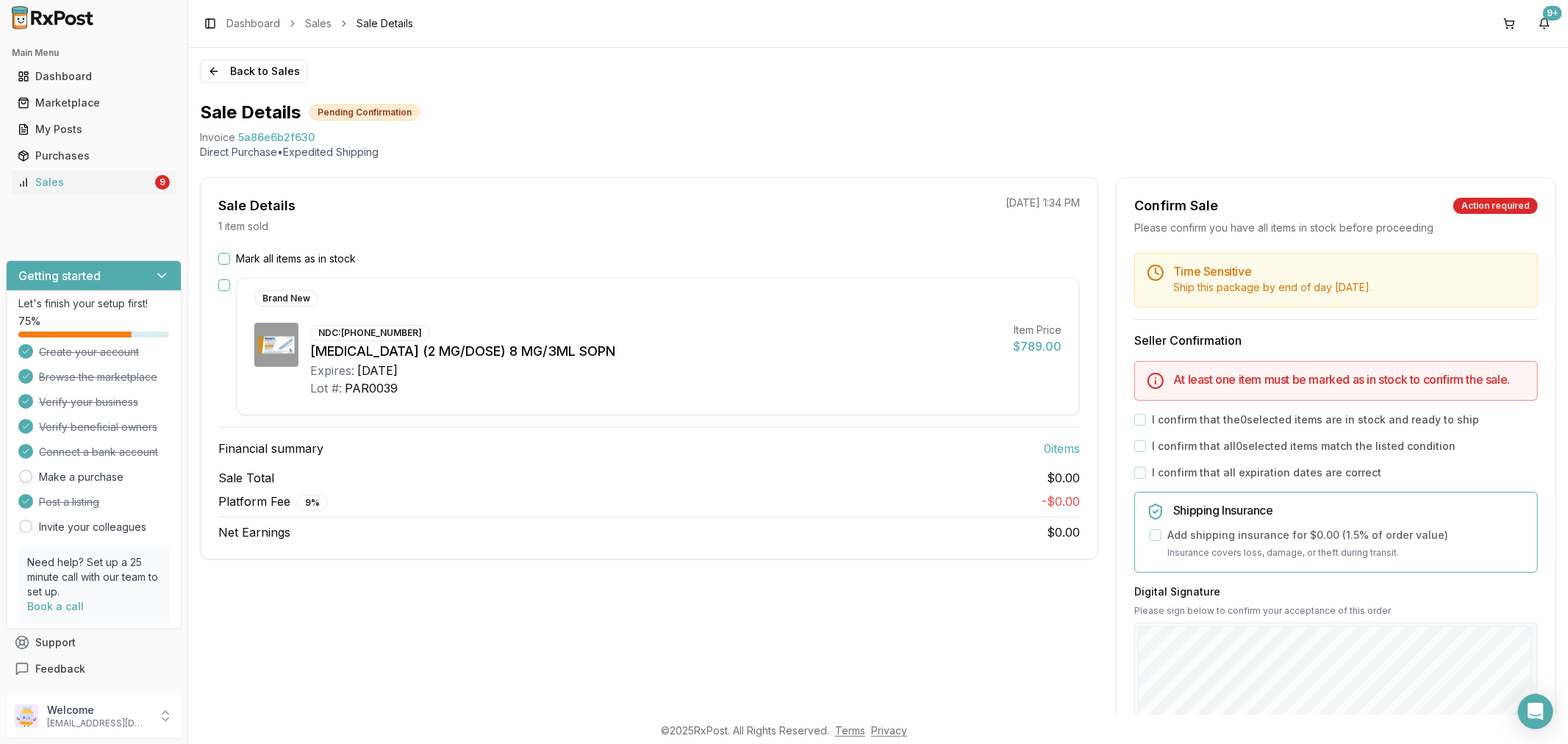
click at [219, 282] on button "button" at bounding box center [224, 284] width 12 height 12
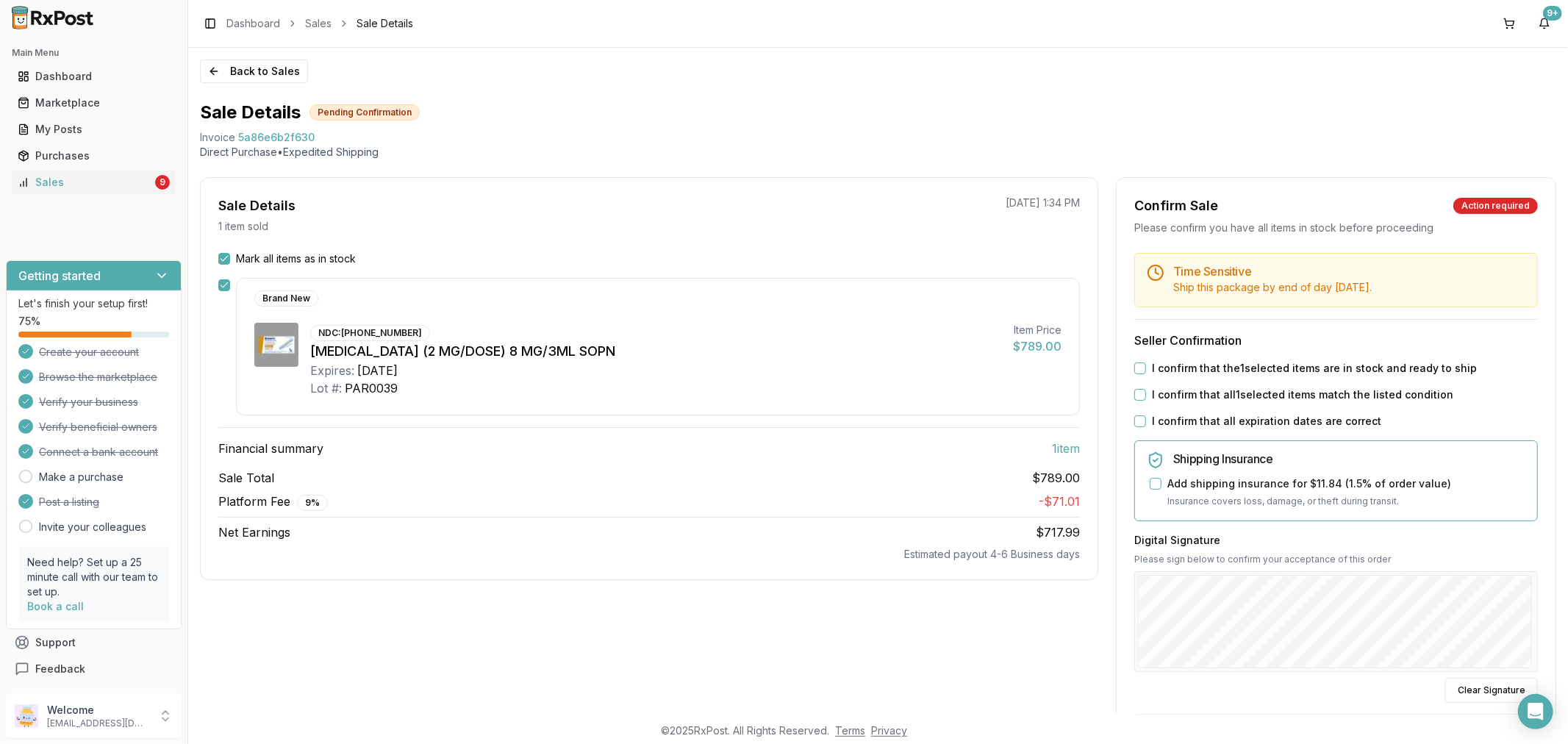
click at [1138, 364] on button "I confirm that the 1 selected items are in stock and ready to ship" at bounding box center [1139, 368] width 12 height 12
click at [1141, 390] on button "I confirm that all 1 selected items match the listed condition" at bounding box center [1139, 394] width 12 height 12
click at [1138, 412] on div "Time Sensitive Ship this package by end of day [DATE] . Seller Confirmation I c…" at bounding box center [1336, 556] width 438 height 608
click at [1141, 419] on button "I confirm that all expiration dates are correct" at bounding box center [1139, 420] width 12 height 12
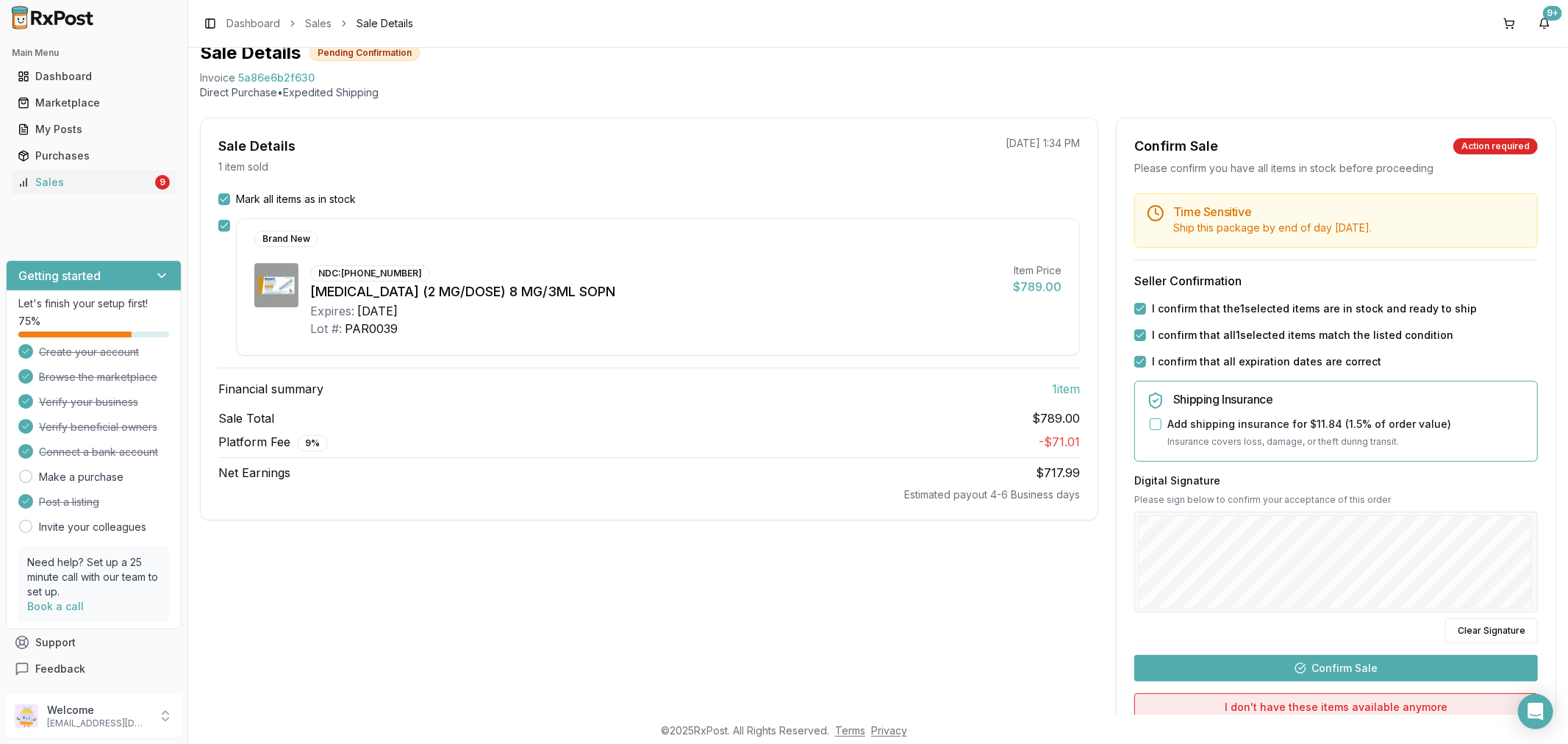
scroll to position [189, 0]
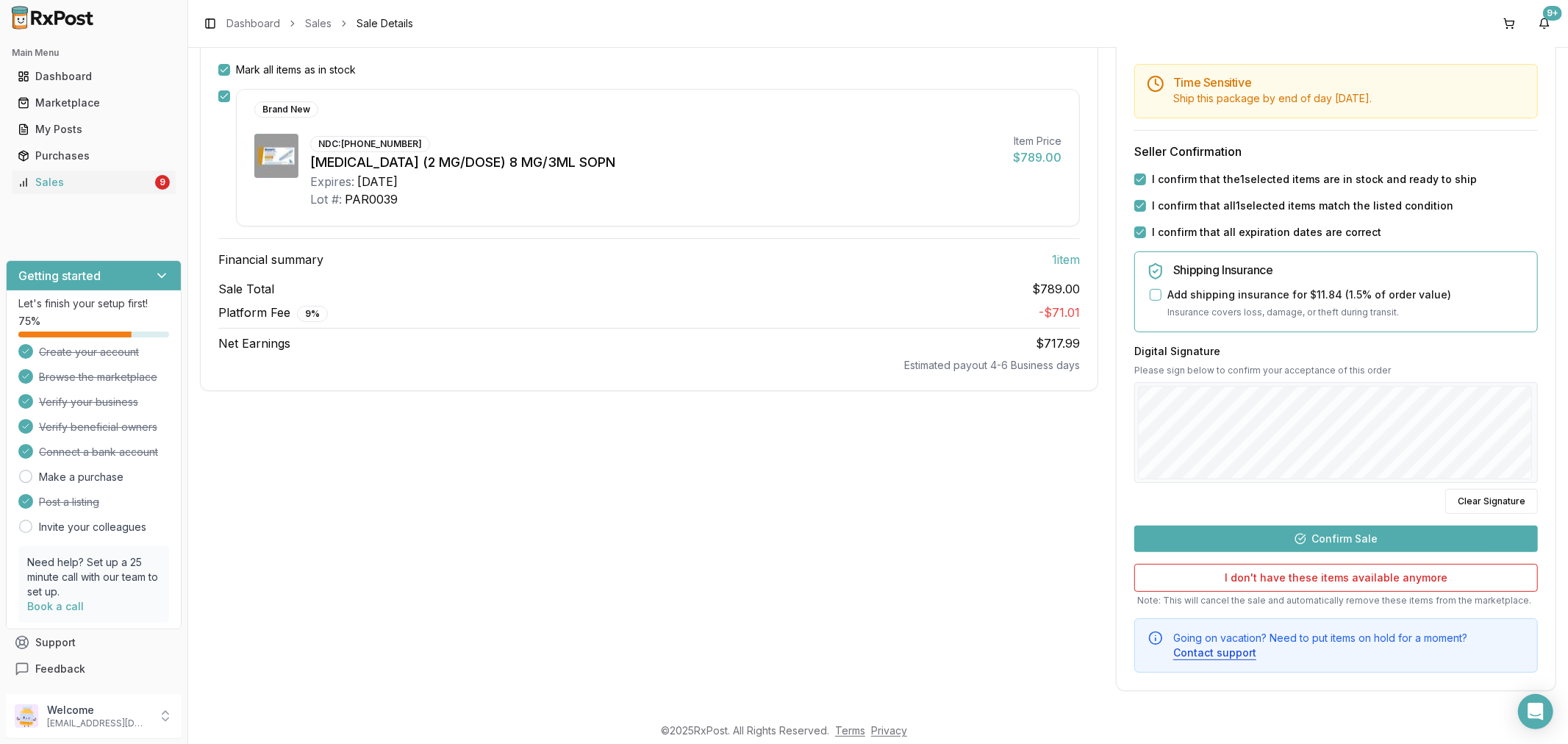
click at [1266, 540] on button "Confirm Sale" at bounding box center [1336, 539] width 404 height 27
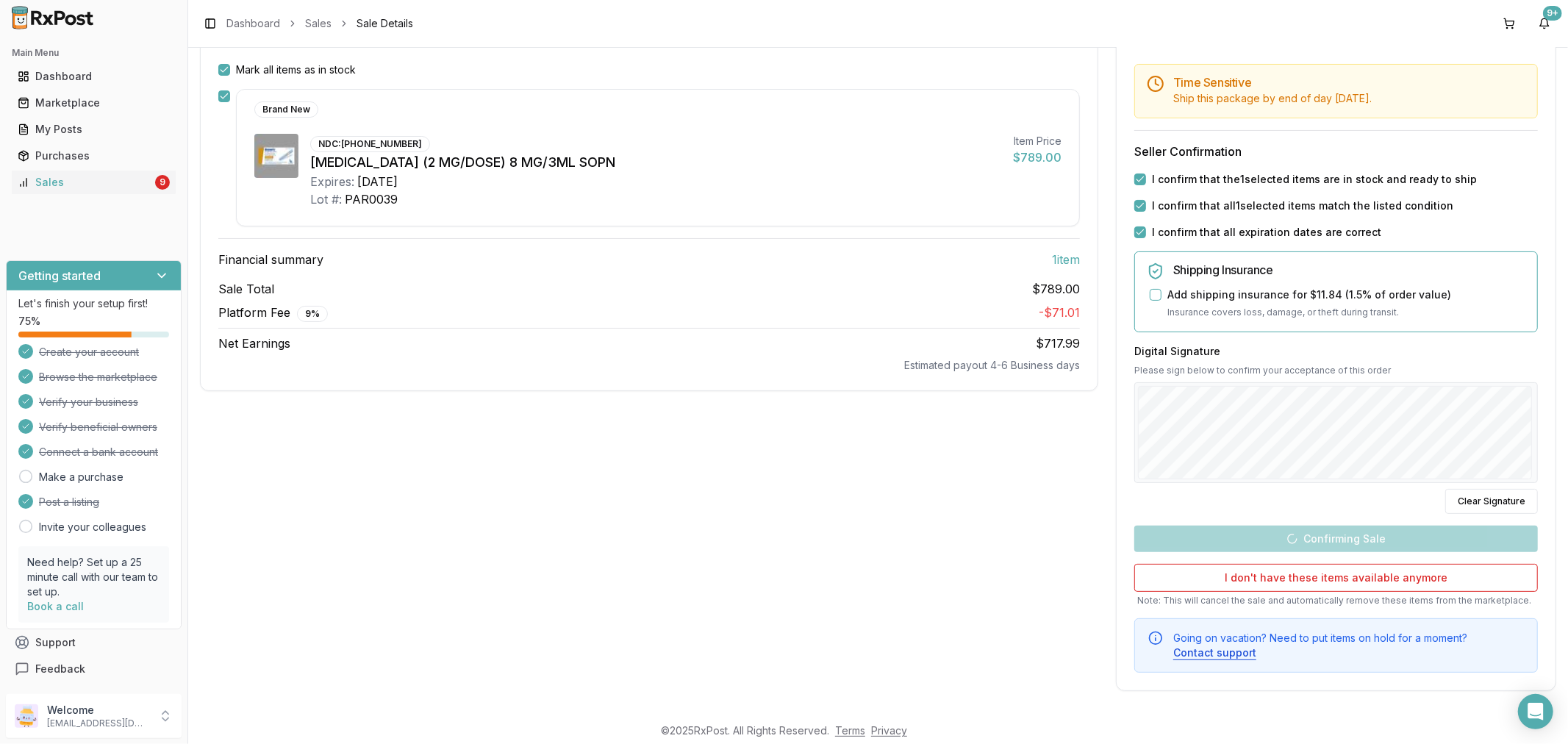
scroll to position [0, 0]
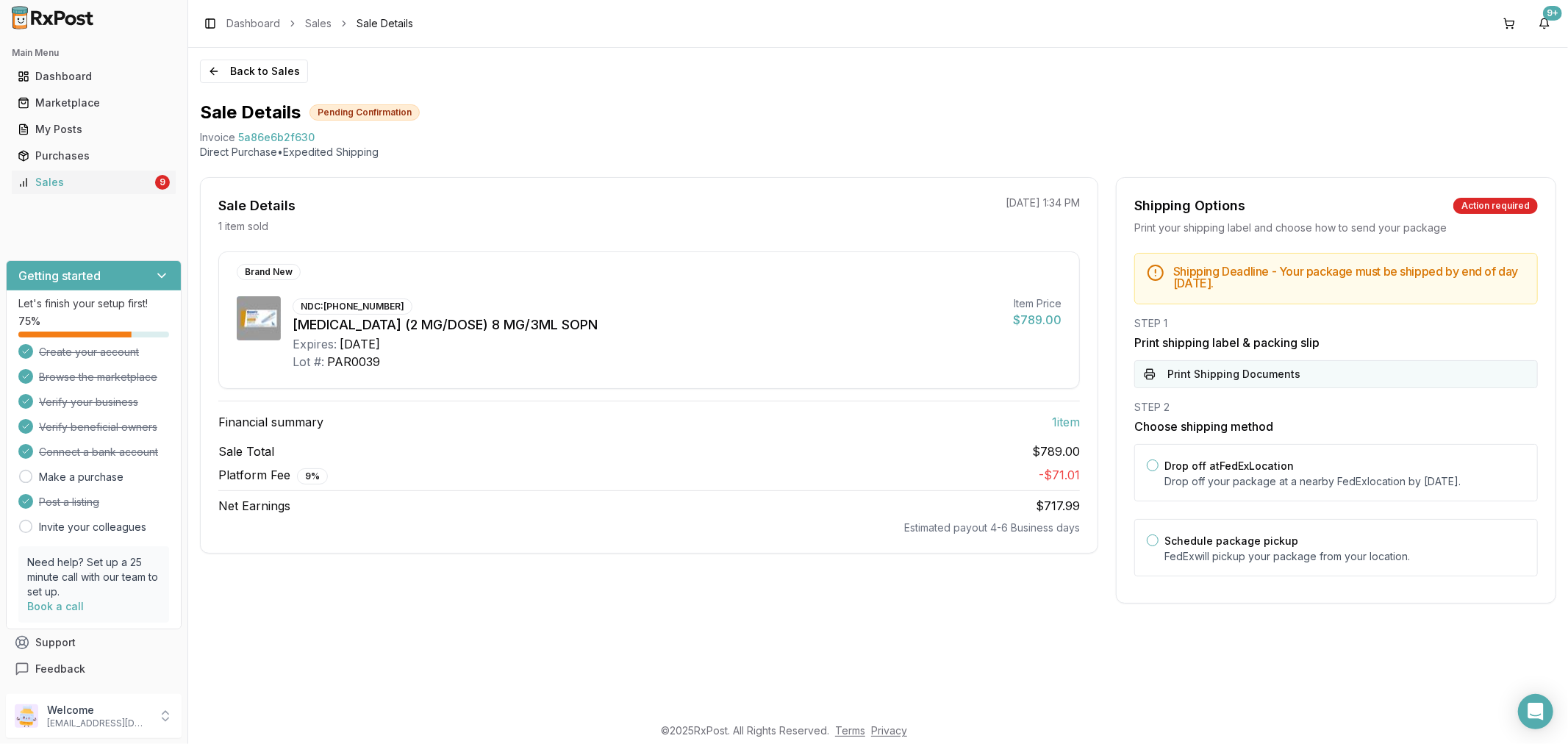
click at [1213, 380] on button "Print Shipping Documents" at bounding box center [1336, 373] width 404 height 28
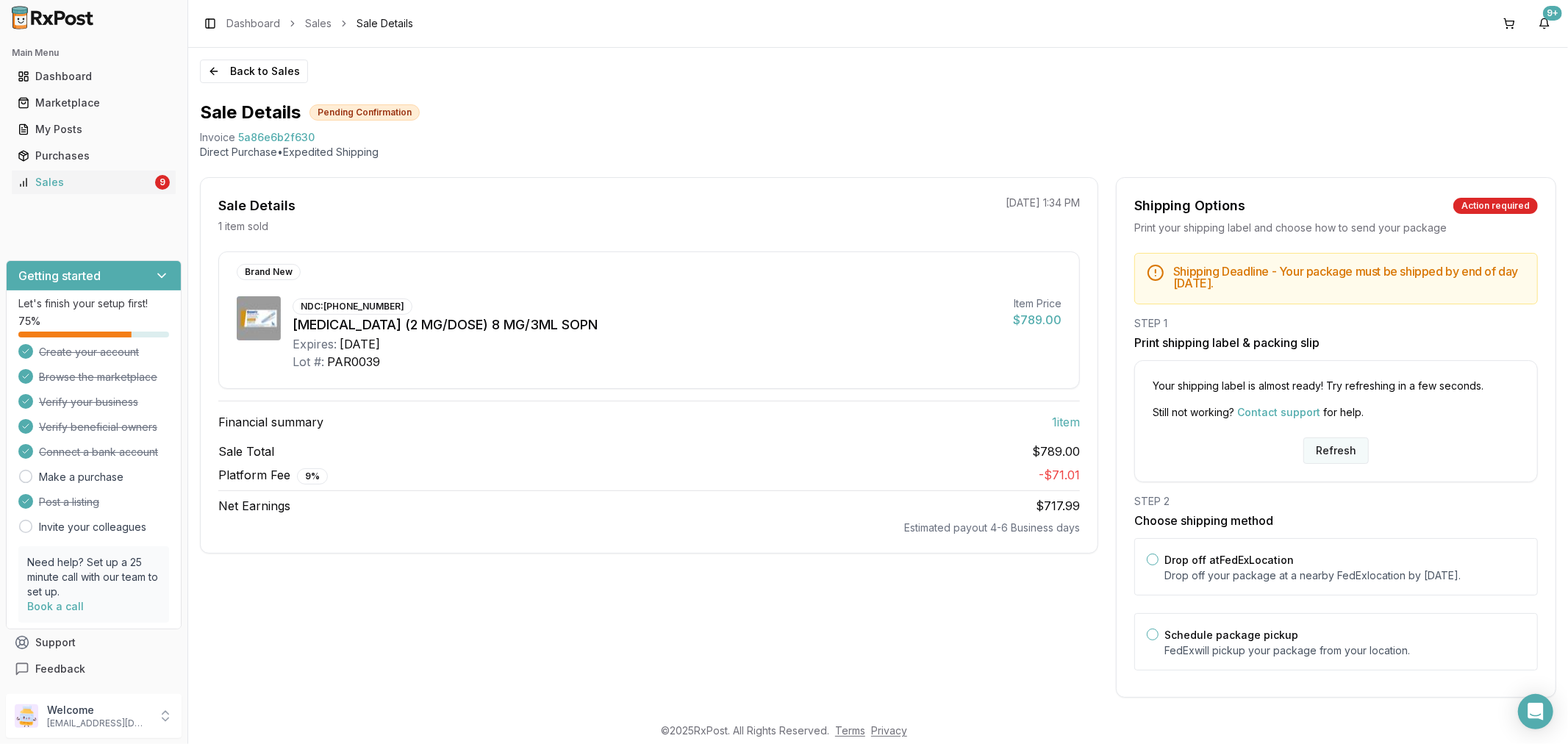
drag, startPoint x: 1334, startPoint y: 450, endPoint x: 1328, endPoint y: 460, distance: 11.7
click at [1330, 460] on button "Refresh" at bounding box center [1337, 451] width 66 height 27
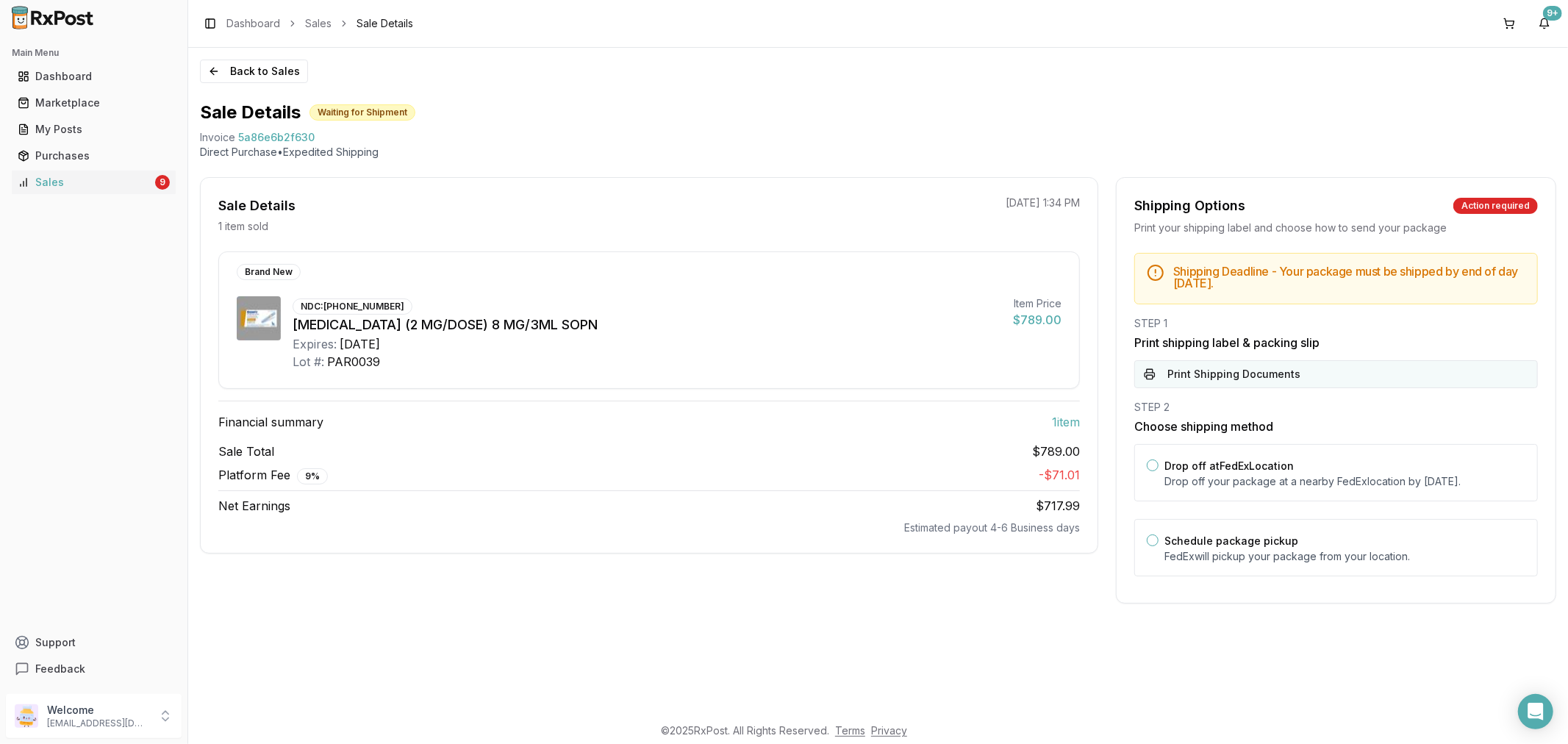
click at [1221, 372] on button "Print Shipping Documents" at bounding box center [1336, 373] width 404 height 28
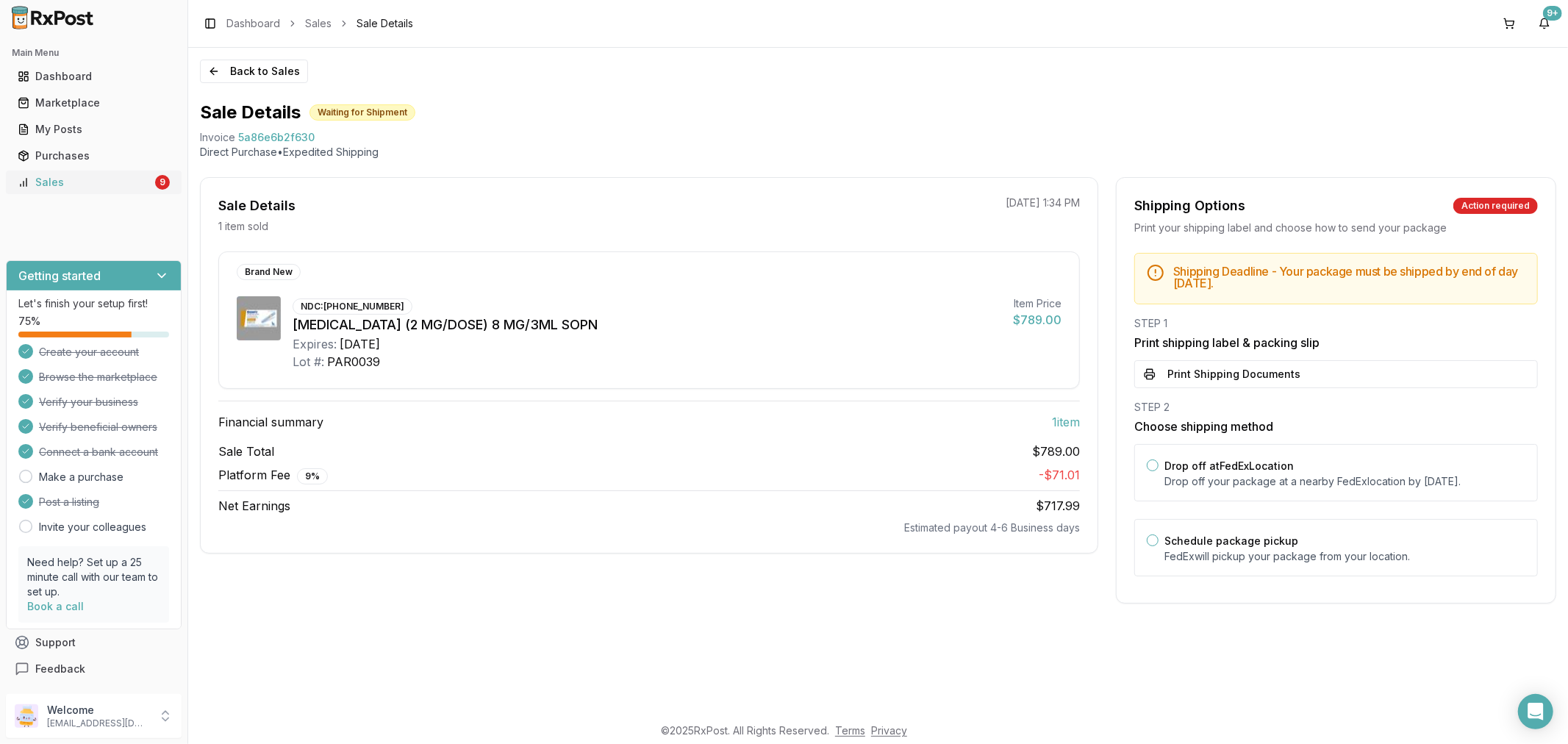
click at [89, 180] on div "Sales" at bounding box center [84, 182] width 134 height 15
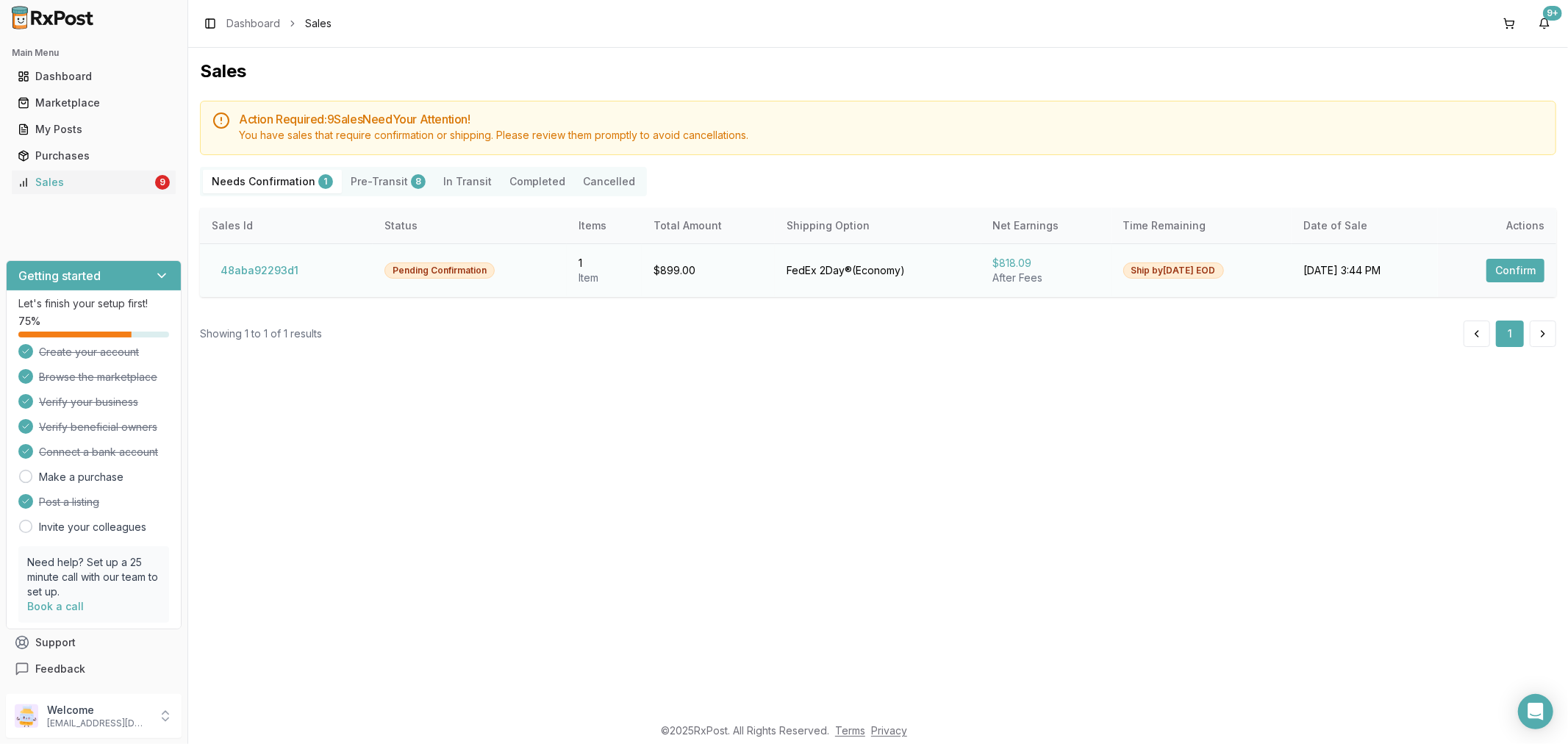
click at [1505, 268] on button "Confirm" at bounding box center [1515, 270] width 58 height 23
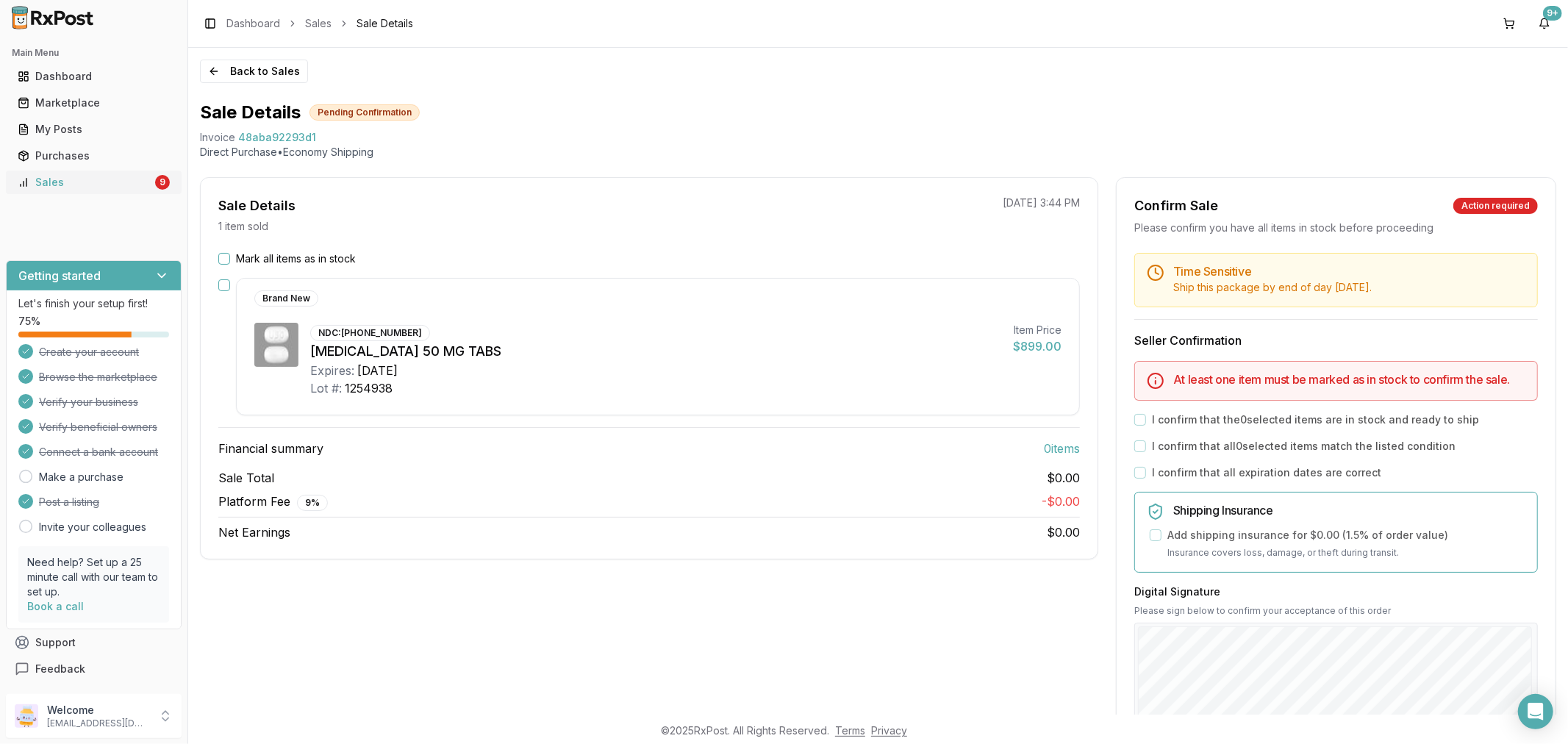
click at [112, 173] on link "Sales 9" at bounding box center [93, 182] width 164 height 27
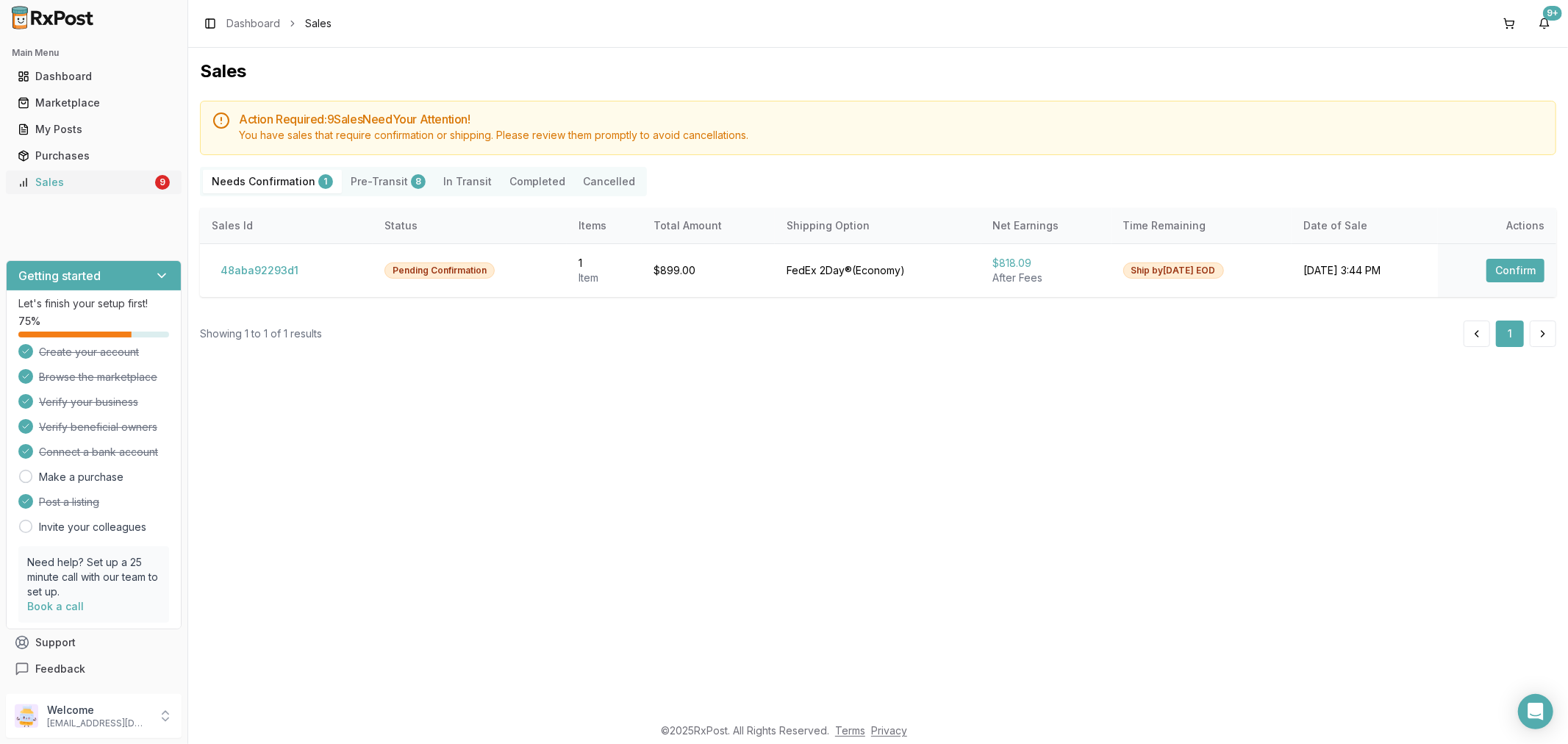
click at [125, 186] on div "Sales" at bounding box center [84, 182] width 134 height 15
